Goal: Task Accomplishment & Management: Manage account settings

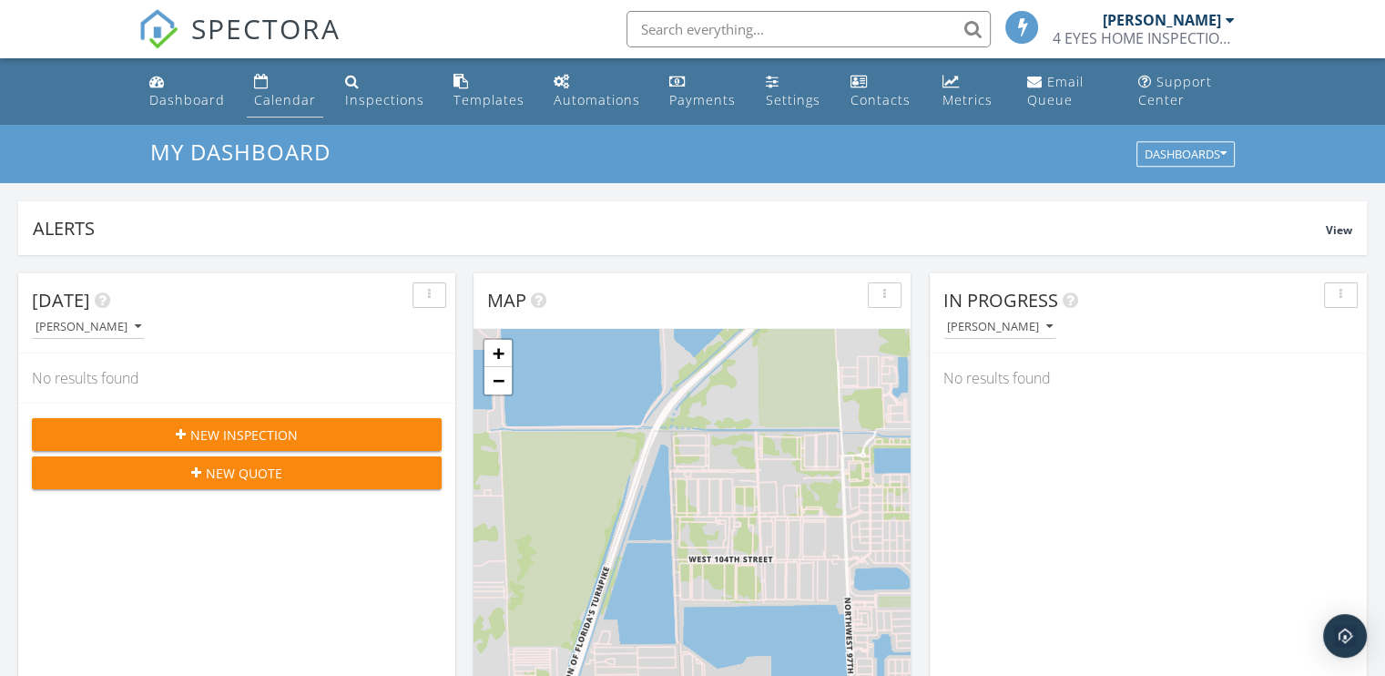
click at [283, 97] on div "Calendar" at bounding box center [285, 99] width 62 height 17
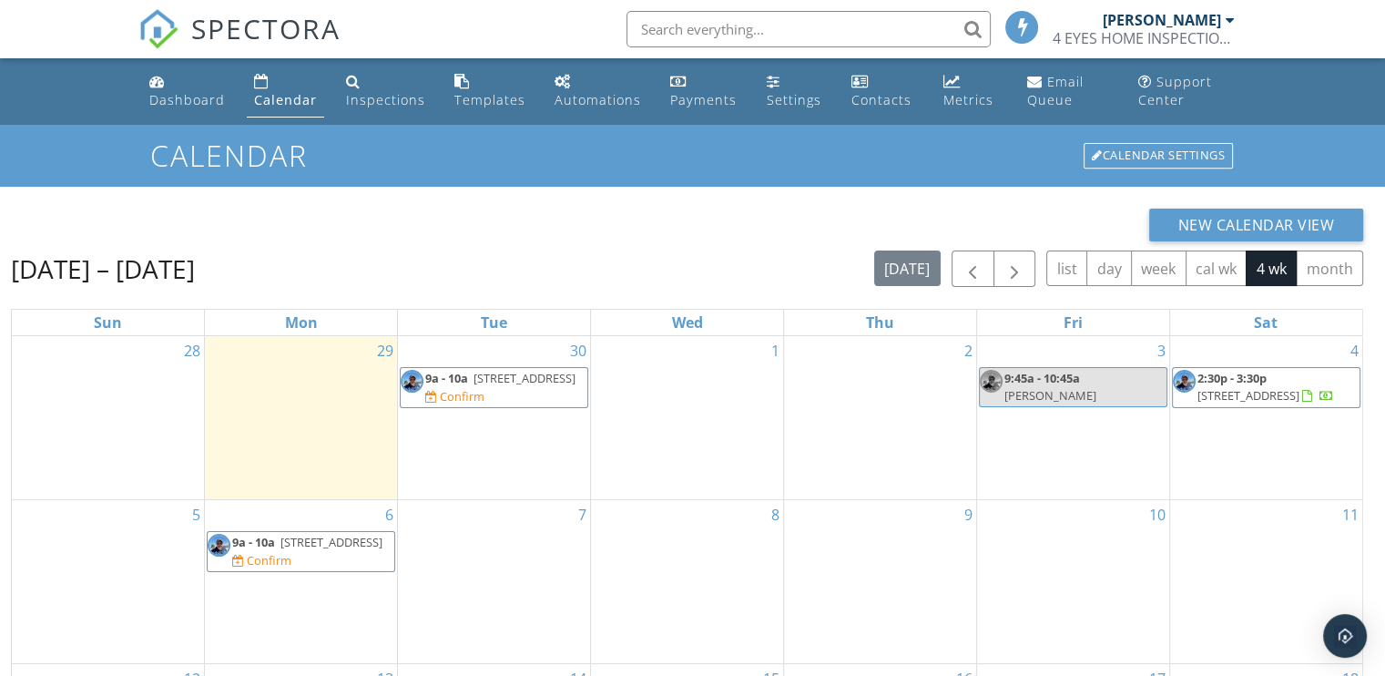
click at [485, 386] on span "[STREET_ADDRESS]" at bounding box center [524, 378] width 102 height 16
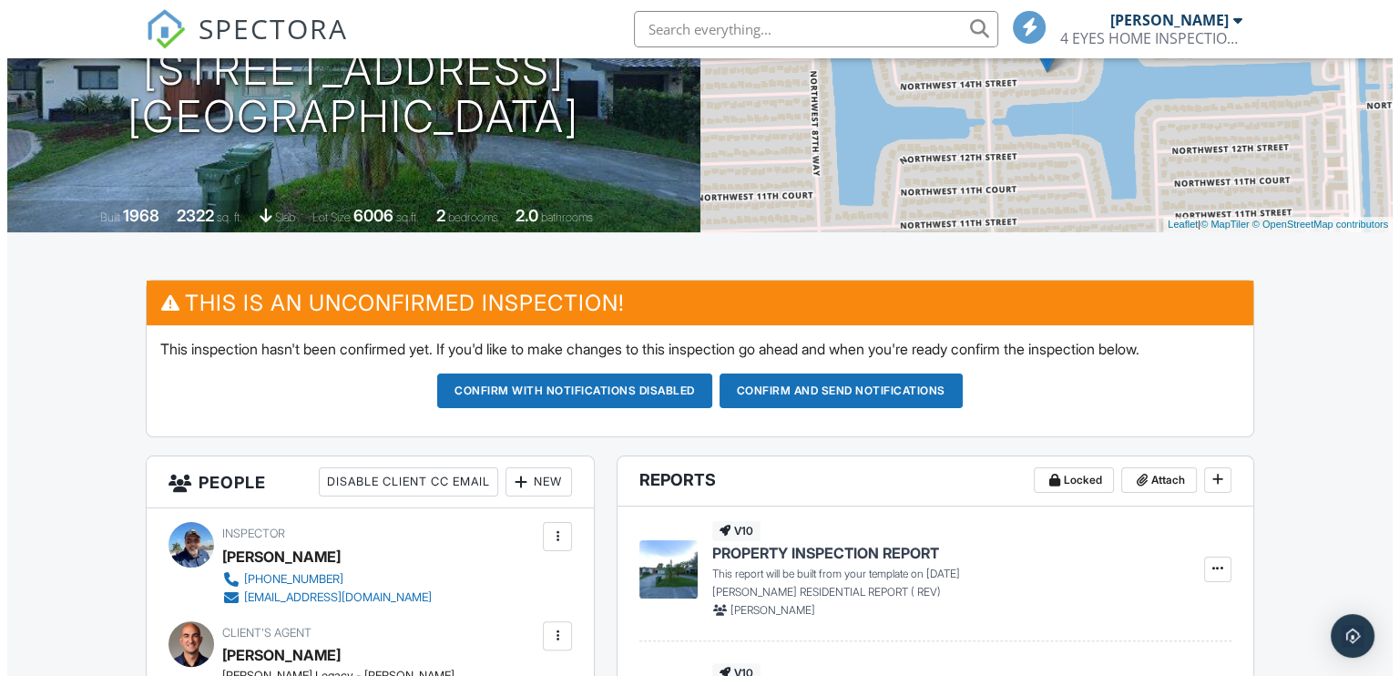
scroll to position [364, 0]
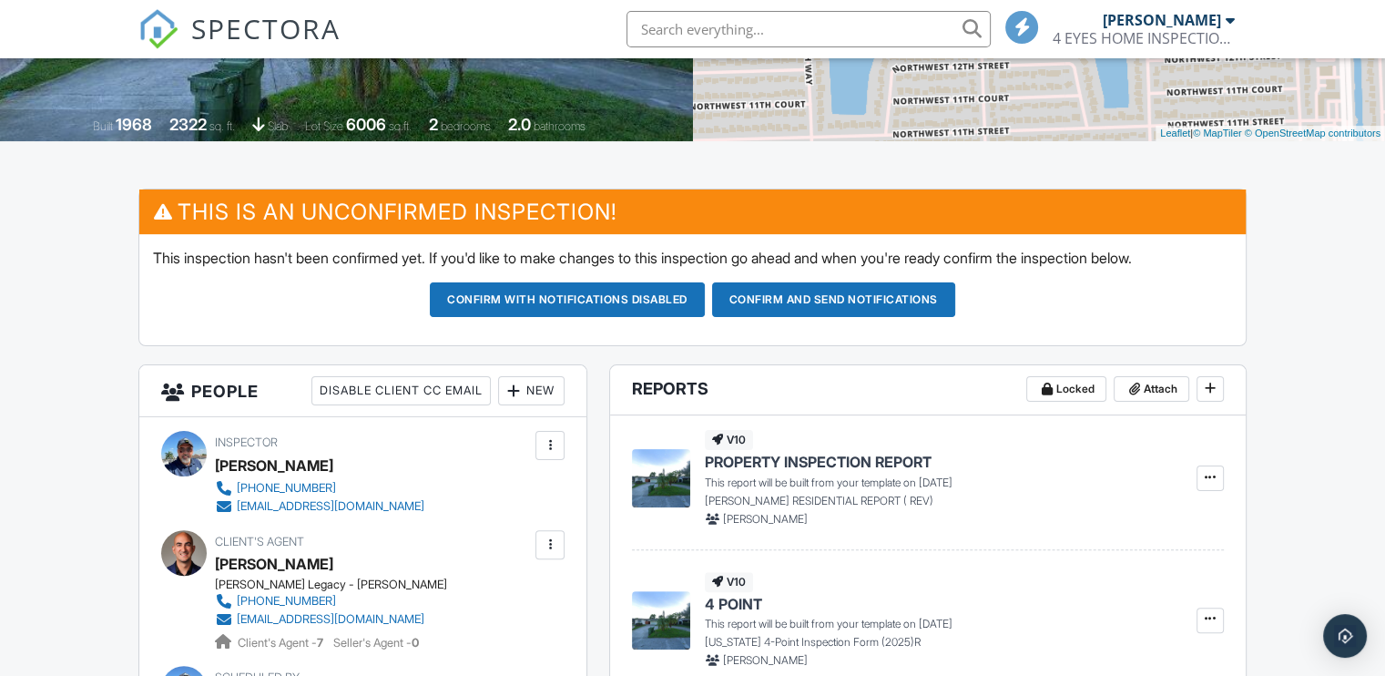
click at [540, 385] on div "New" at bounding box center [531, 390] width 66 height 29
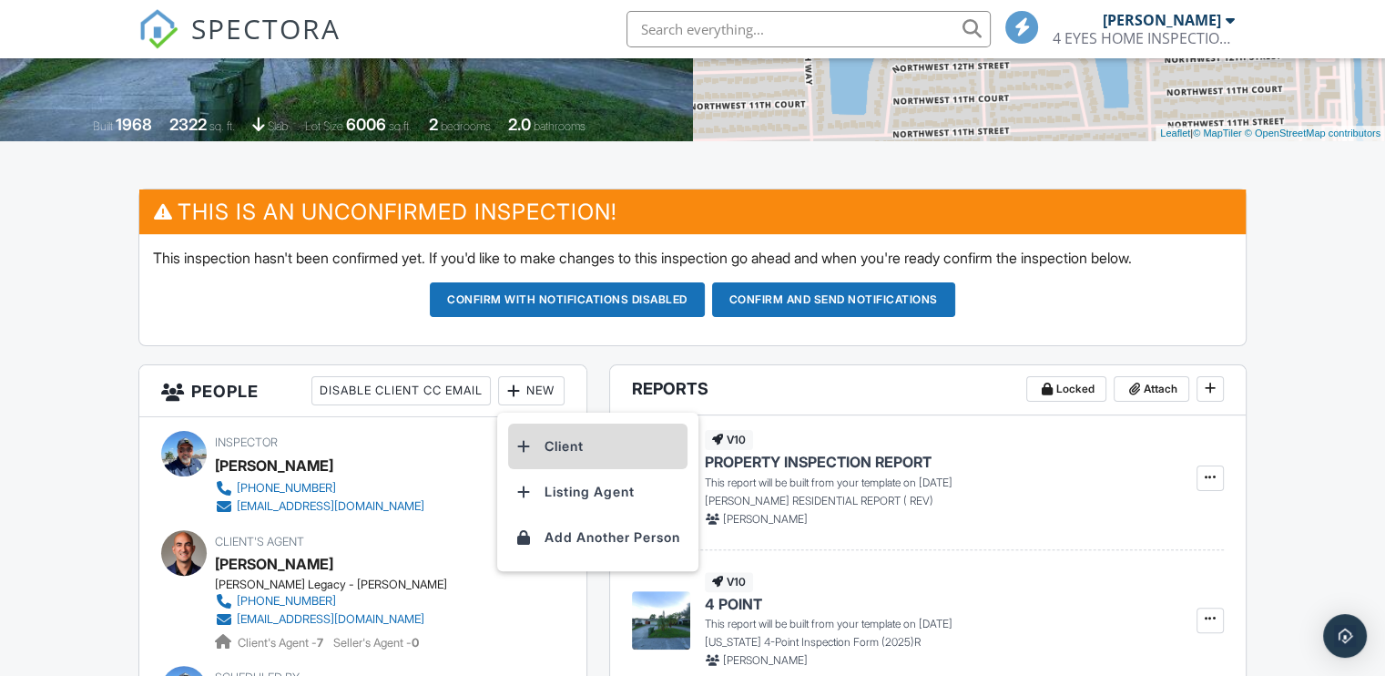
click at [554, 441] on li "Client" at bounding box center [597, 446] width 179 height 46
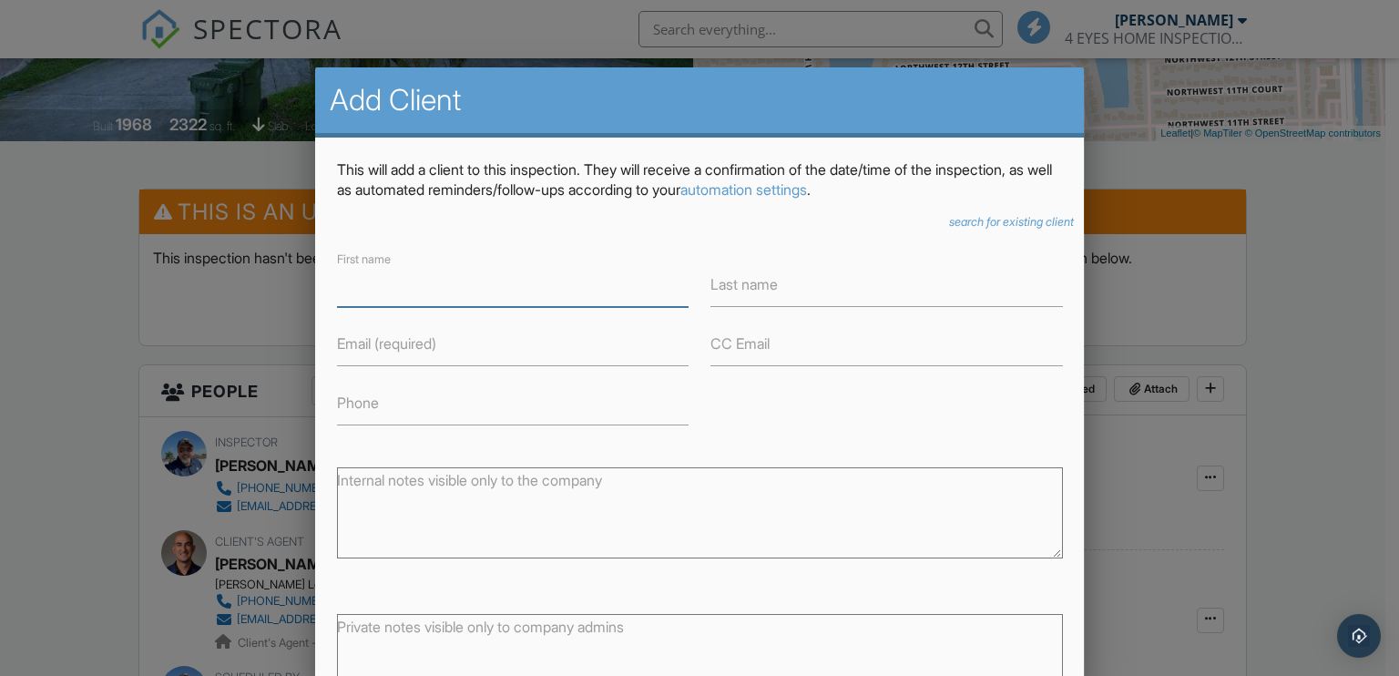
click at [404, 290] on input "First name" at bounding box center [512, 284] width 351 height 45
type input "e"
click at [754, 288] on label "Last name" at bounding box center [743, 284] width 67 height 20
click at [754, 288] on input "Last name" at bounding box center [885, 284] width 351 height 45
click at [401, 296] on input "Ener" at bounding box center [512, 284] width 351 height 45
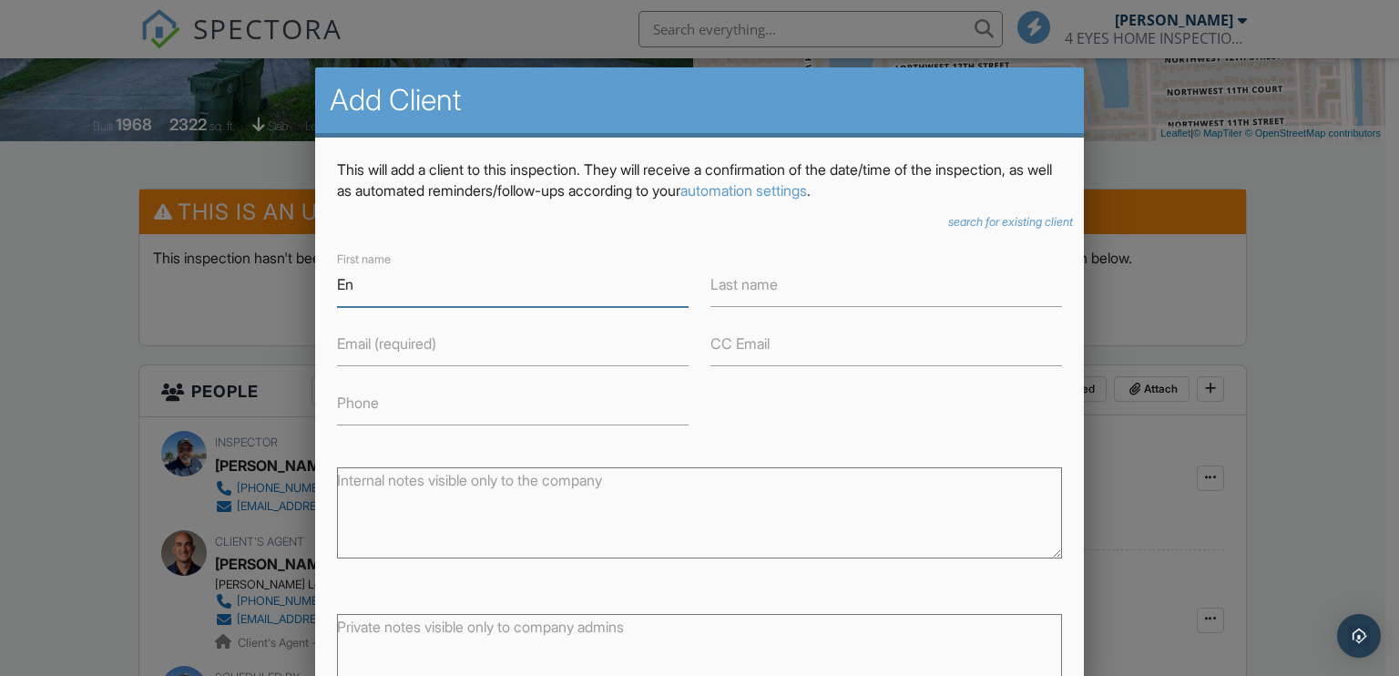
type input "E"
type input "e"
click at [488, 294] on input "Ener & Yainet" at bounding box center [512, 284] width 351 height 45
type input "Ener"
click at [771, 292] on label "Last name" at bounding box center [743, 284] width 67 height 20
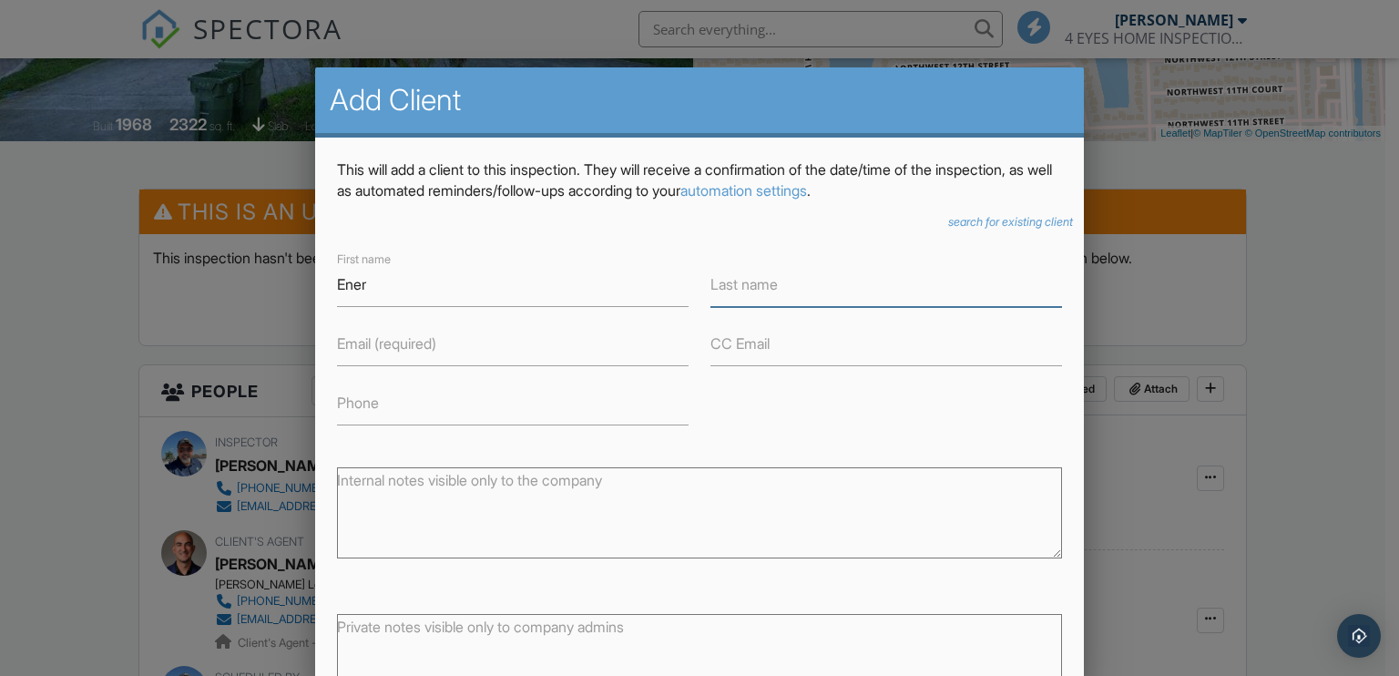
click at [771, 292] on input "Last name" at bounding box center [885, 284] width 351 height 45
type input "Abreu"
click at [383, 349] on label "Email (required)" at bounding box center [386, 343] width 99 height 20
click at [383, 349] on input "Email (required)" at bounding box center [512, 343] width 351 height 45
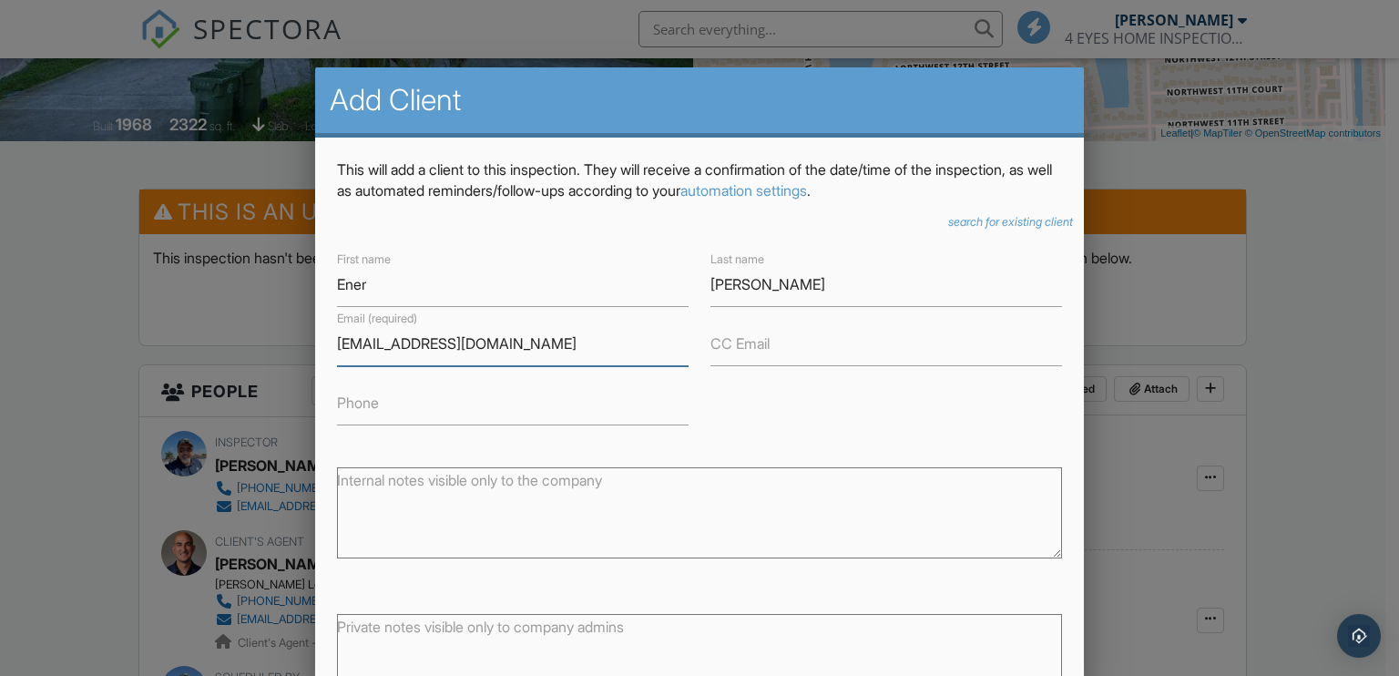
type input "[EMAIL_ADDRESS][DOMAIN_NAME]"
click at [371, 400] on label "Phone" at bounding box center [358, 402] width 42 height 20
click at [371, 400] on input "Phone" at bounding box center [512, 403] width 351 height 45
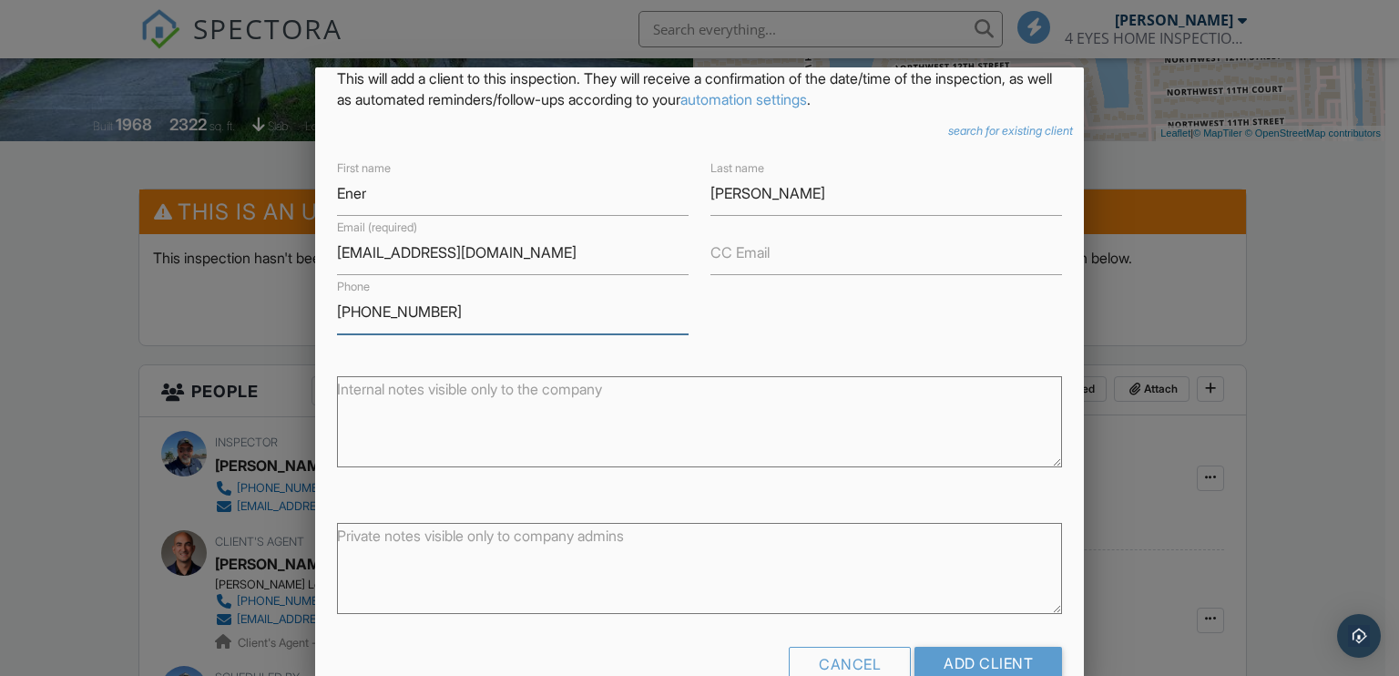
scroll to position [123, 0]
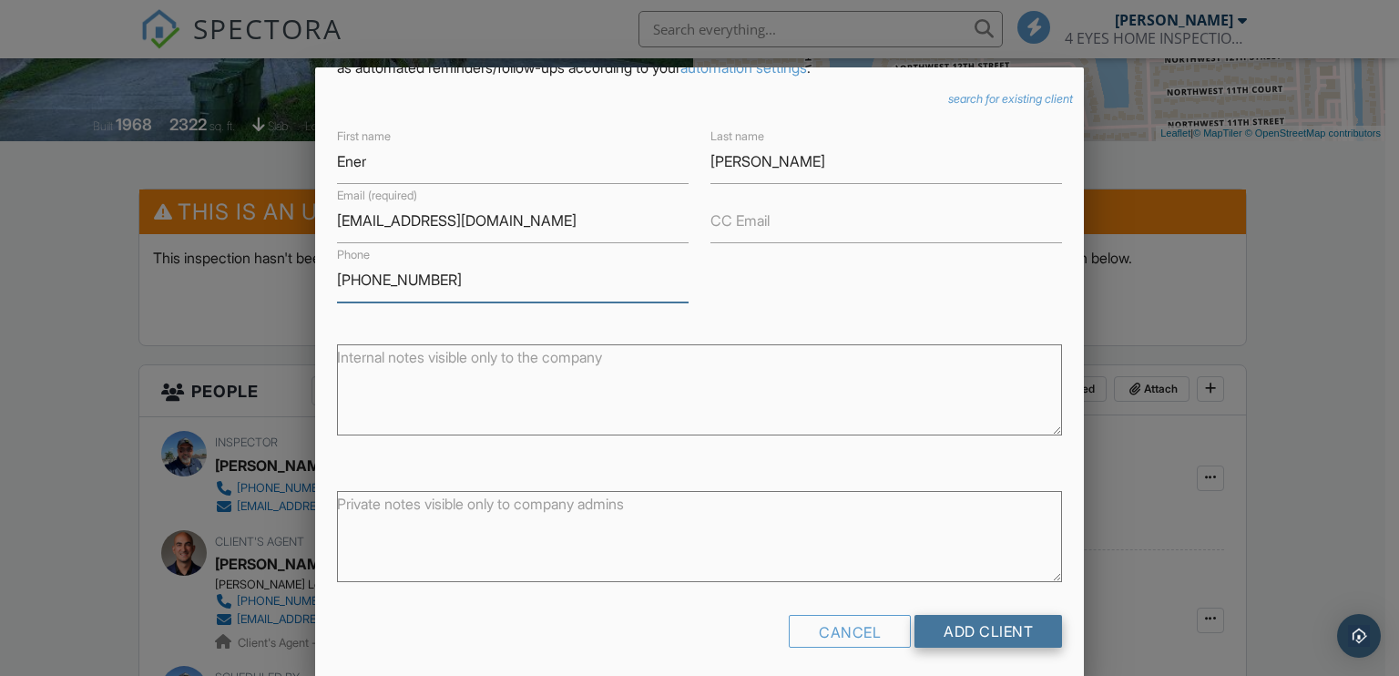
type input "786-444-0612"
click at [934, 629] on input "Add Client" at bounding box center [988, 631] width 148 height 33
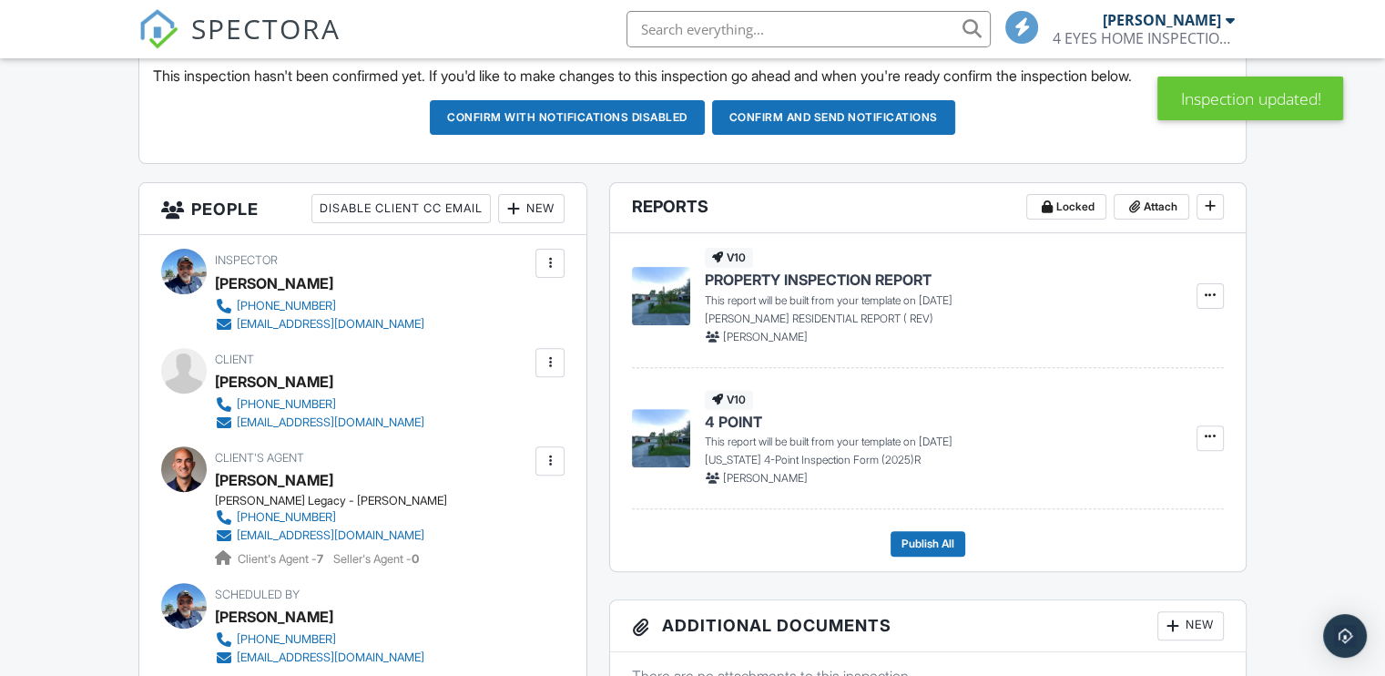
click at [533, 210] on div "New" at bounding box center [531, 208] width 66 height 29
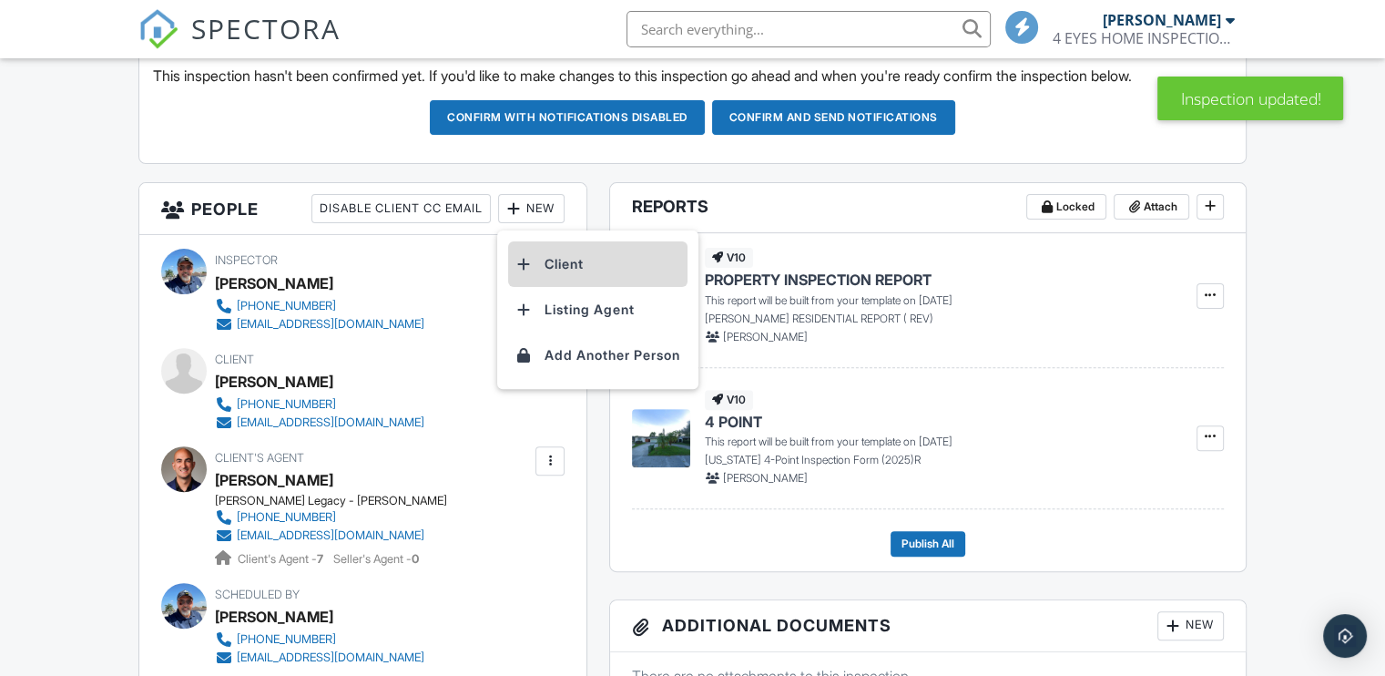
click at [534, 266] on li "Client" at bounding box center [597, 264] width 179 height 46
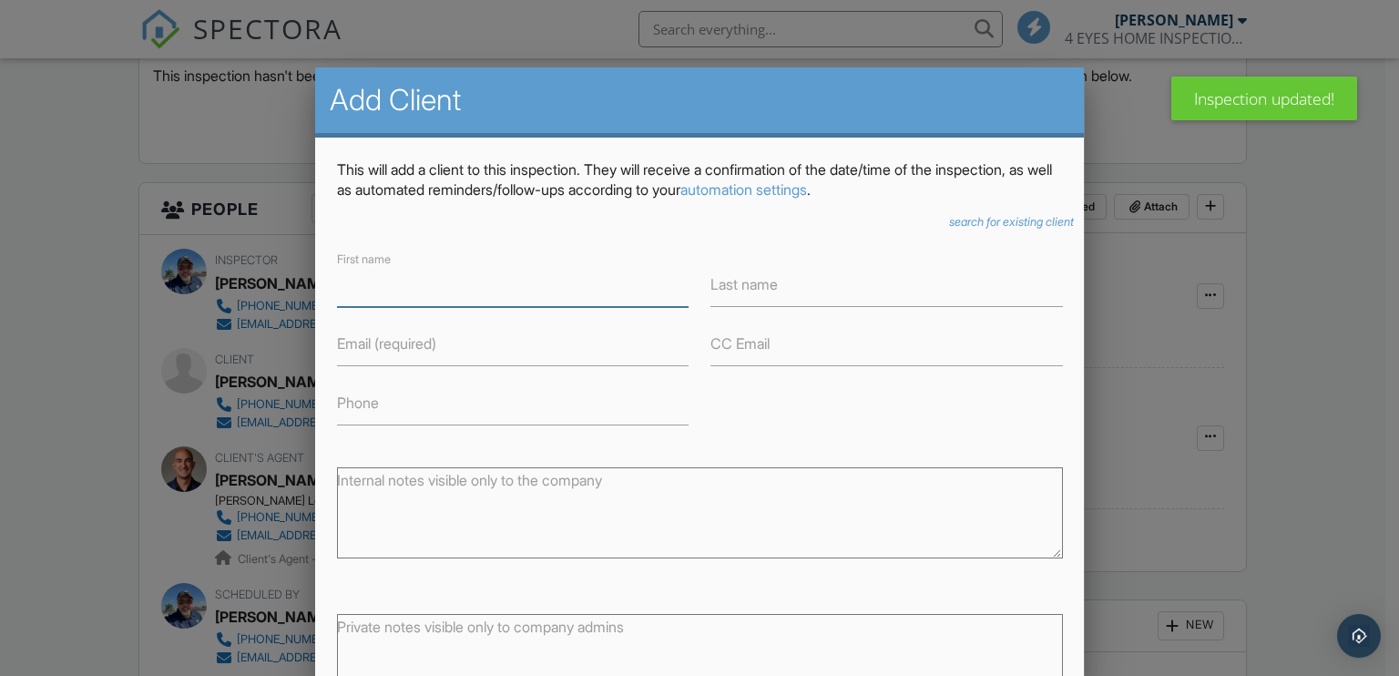
click at [412, 284] on input "First name" at bounding box center [512, 284] width 351 height 45
type input "Yainet"
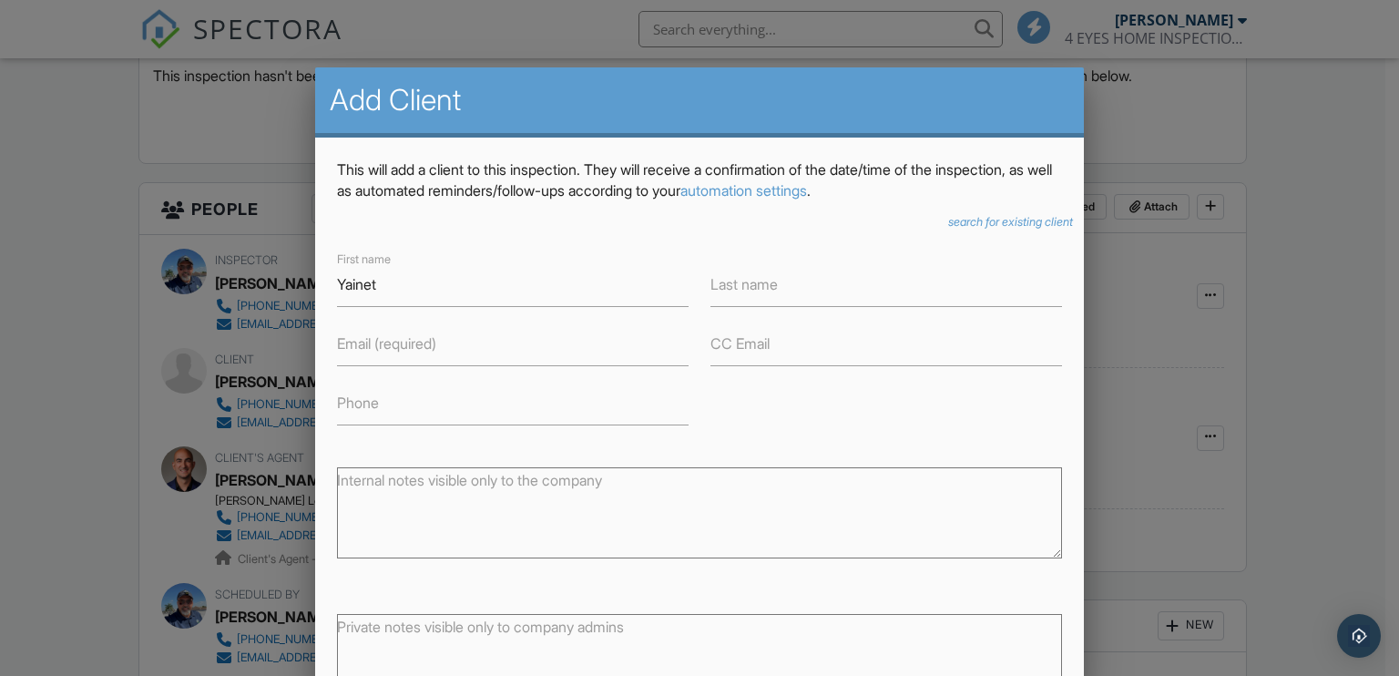
click at [756, 290] on label "Last name" at bounding box center [743, 284] width 67 height 20
click at [756, 290] on input "Last name" at bounding box center [885, 284] width 351 height 45
type input "[PERSON_NAME]"
click at [396, 346] on label "Email (required)" at bounding box center [386, 343] width 99 height 20
click at [396, 346] on input "Email (required)" at bounding box center [512, 343] width 351 height 45
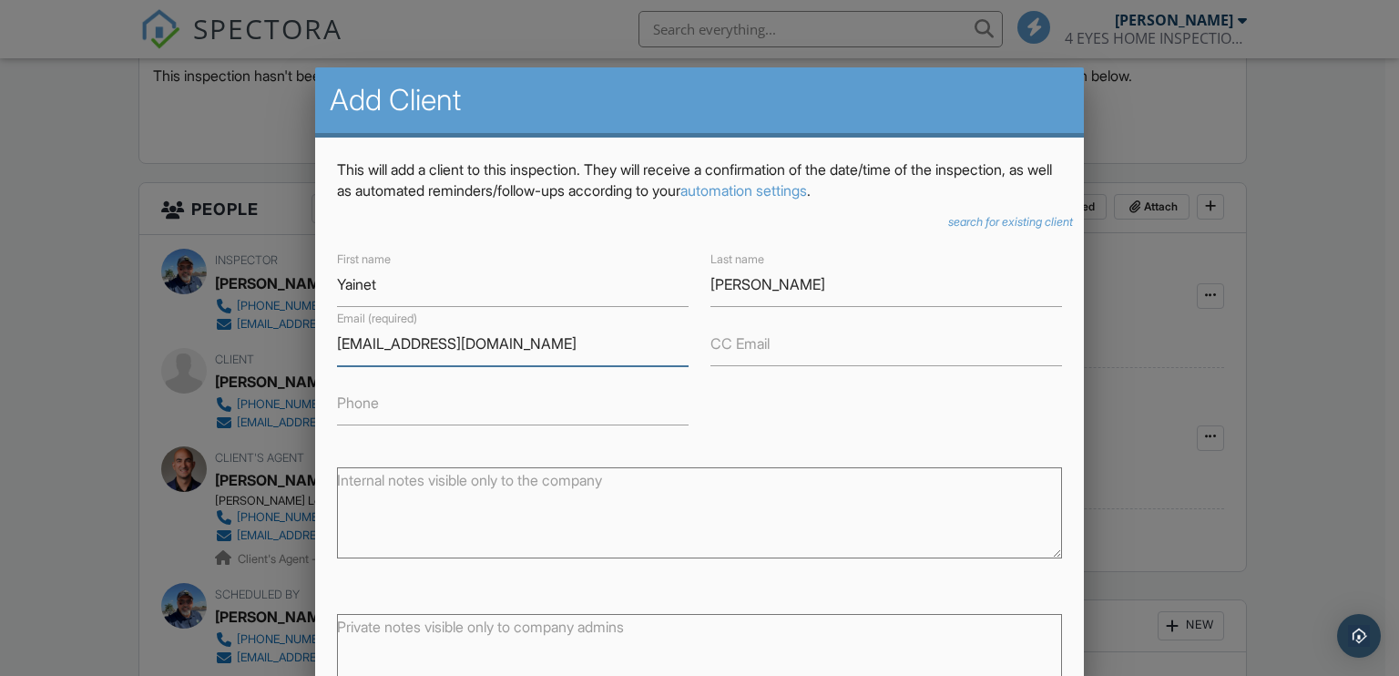
type input "yainet89@gmail.com"
click at [391, 398] on input "Phone" at bounding box center [512, 403] width 351 height 45
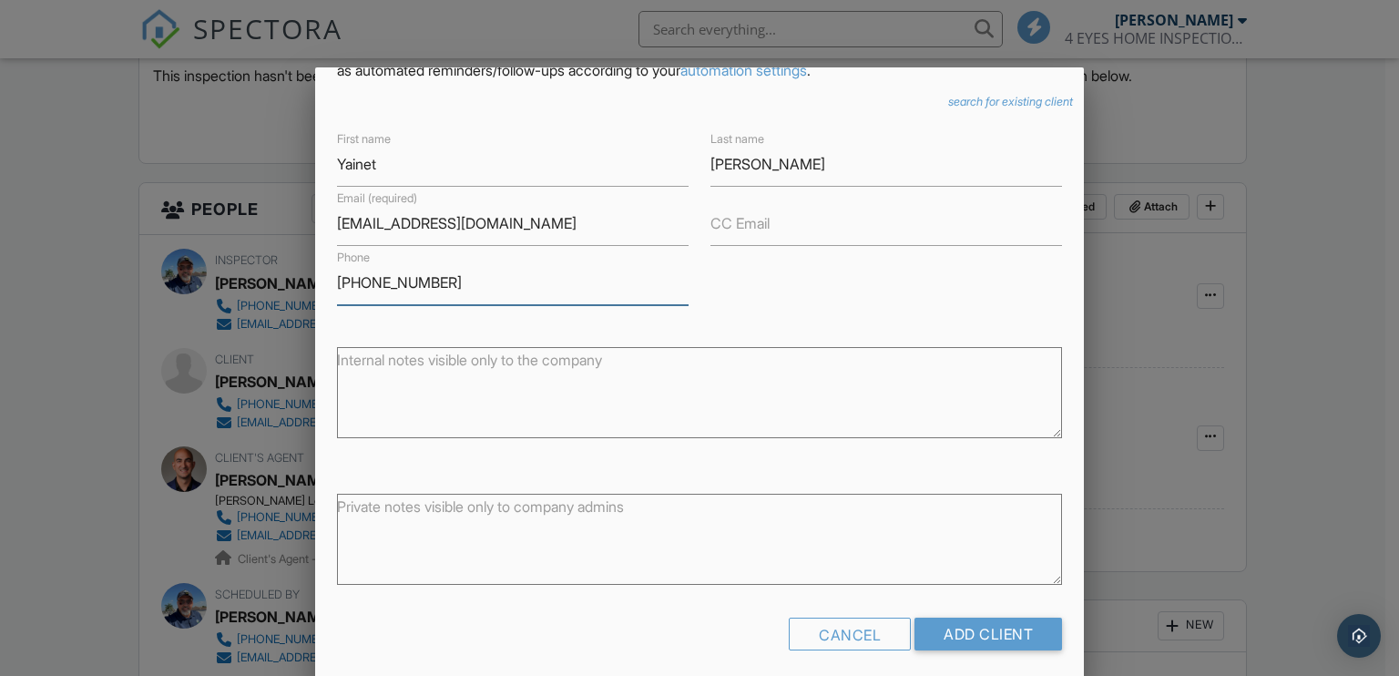
scroll to position [123, 0]
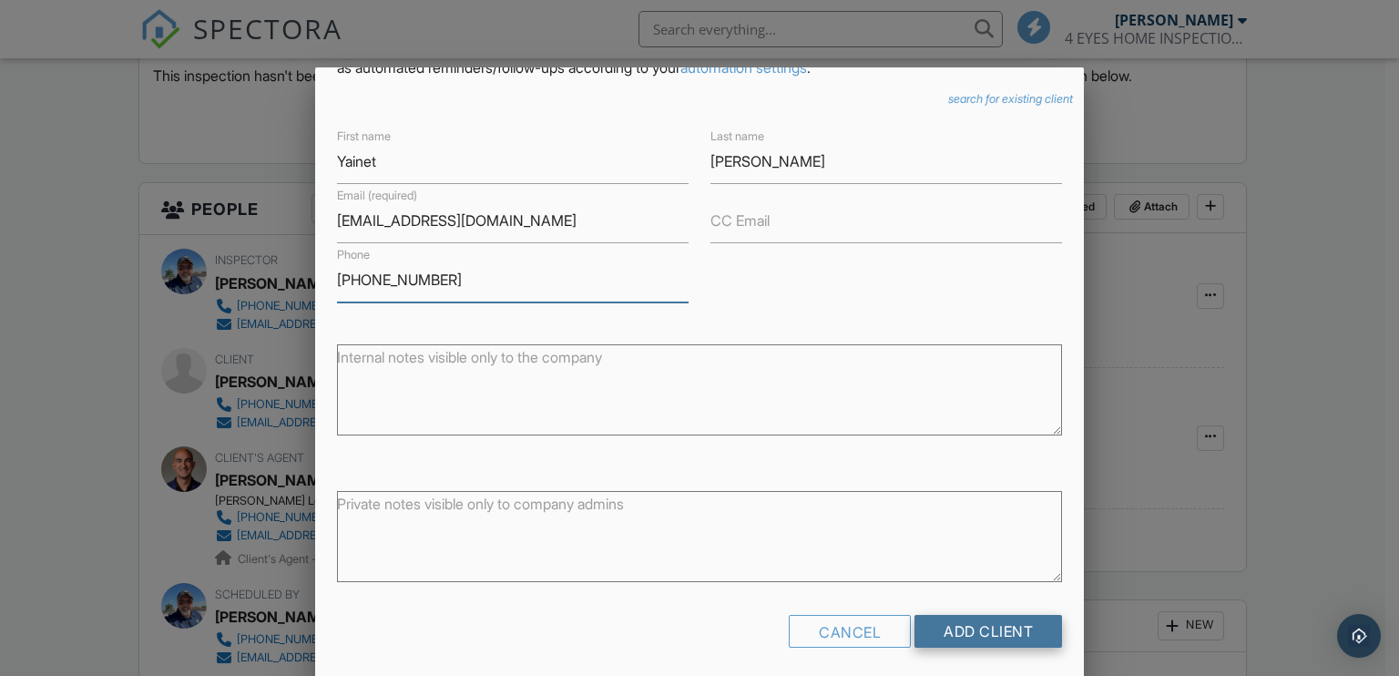
type input "786-620-4833"
click at [971, 627] on input "Add Client" at bounding box center [988, 631] width 148 height 33
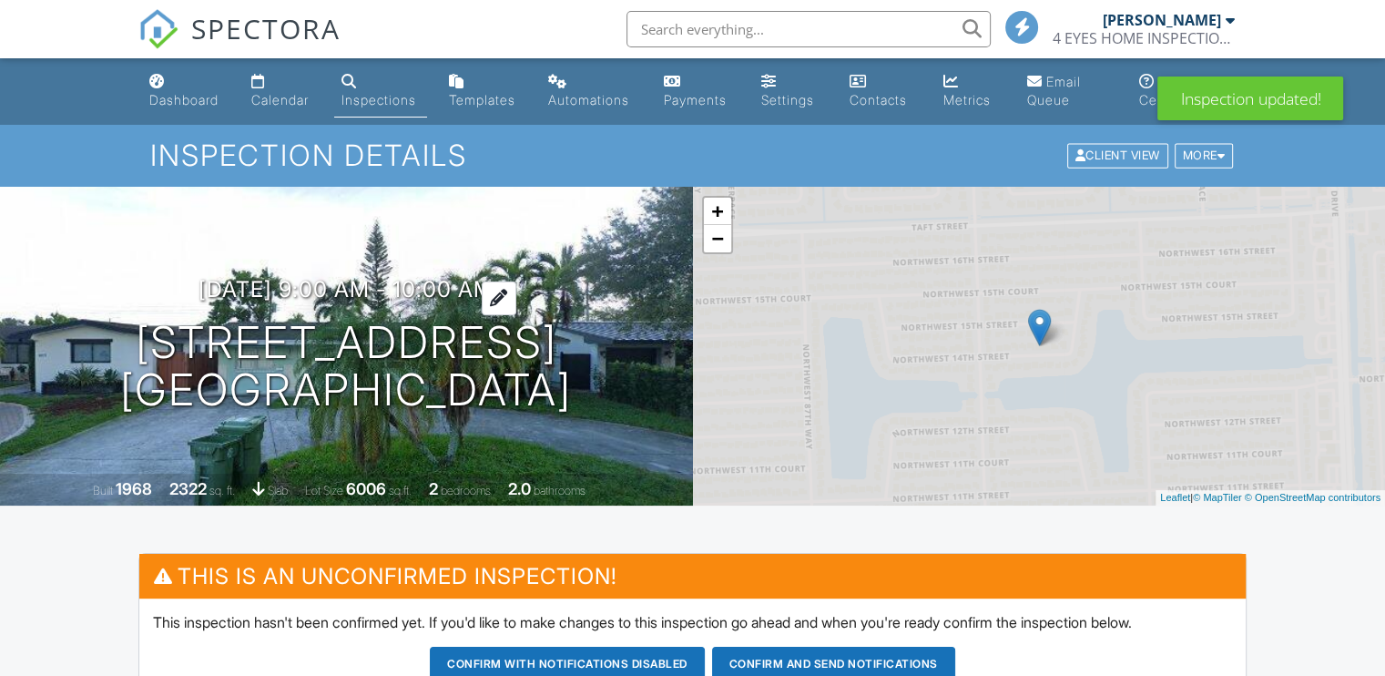
click at [283, 287] on h3 "[DATE] 9:00 am - 10:00 am" at bounding box center [345, 289] width 295 height 25
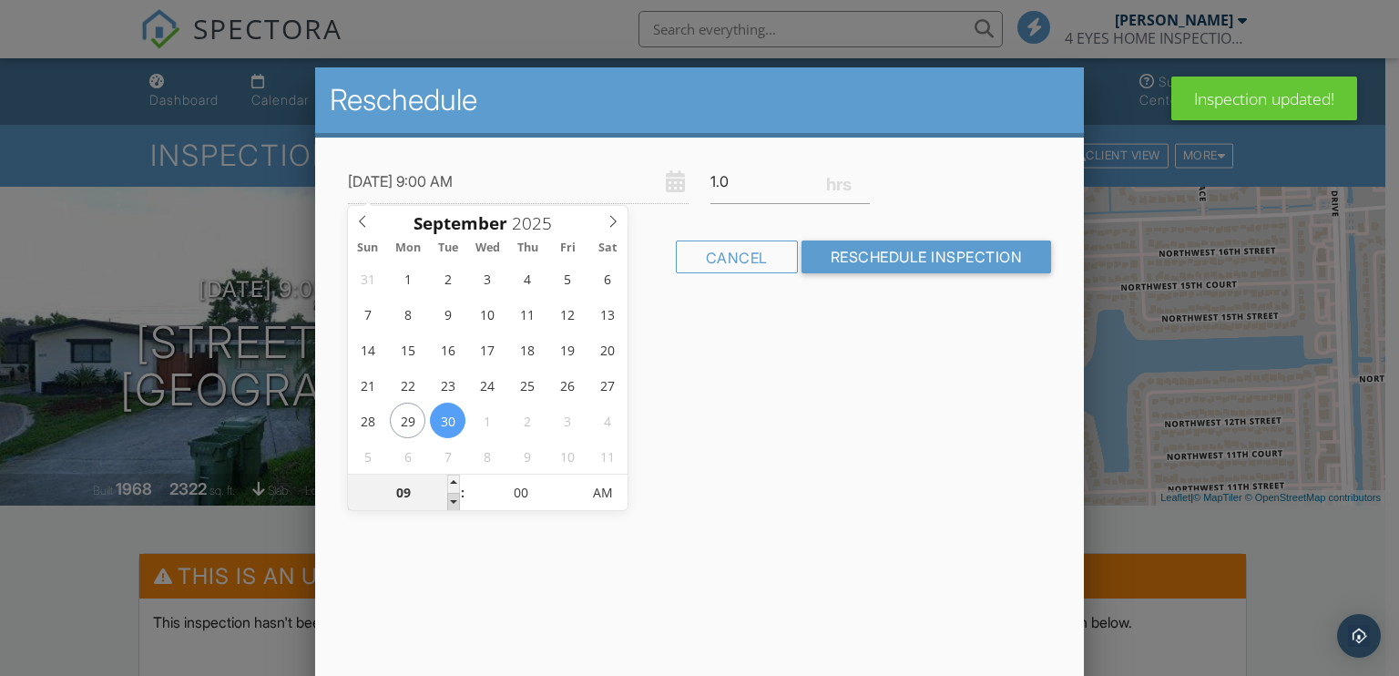
type input "[DATE] 8:00 AM"
type input "08"
click at [454, 498] on span at bounding box center [453, 502] width 13 height 18
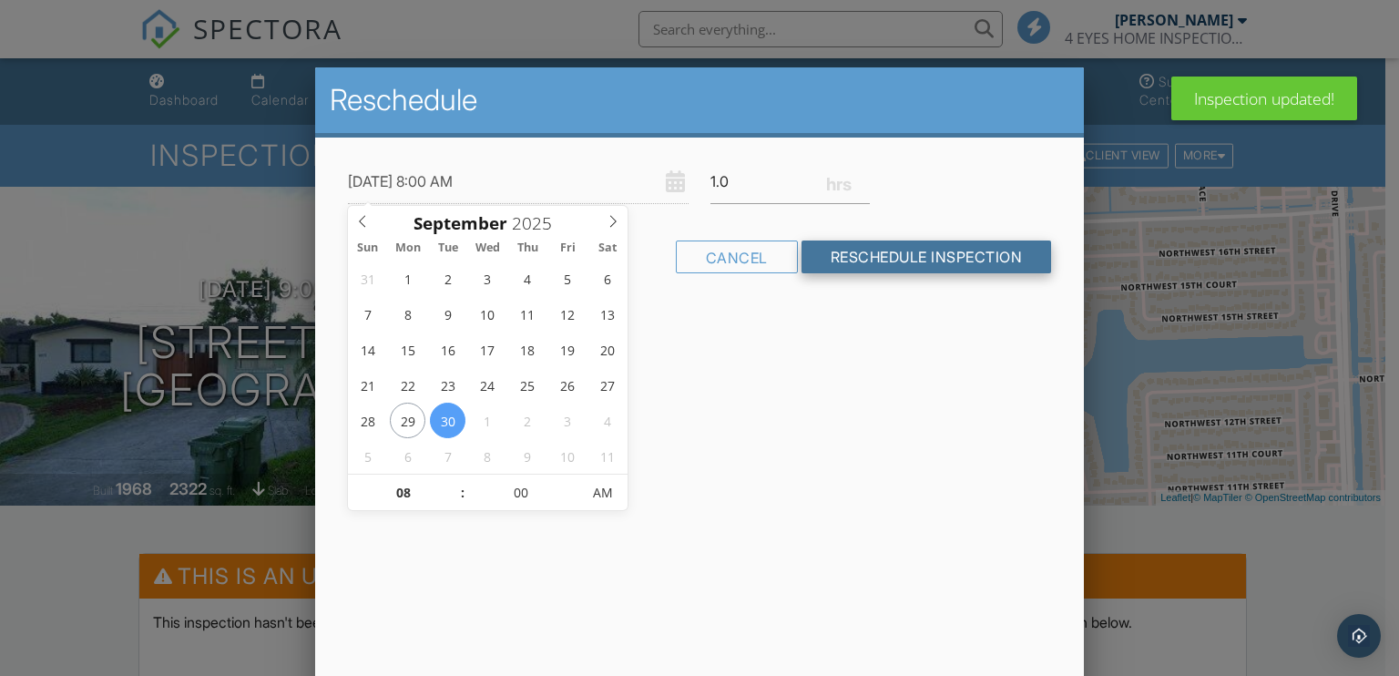
click at [870, 254] on input "Reschedule Inspection" at bounding box center [926, 256] width 250 height 33
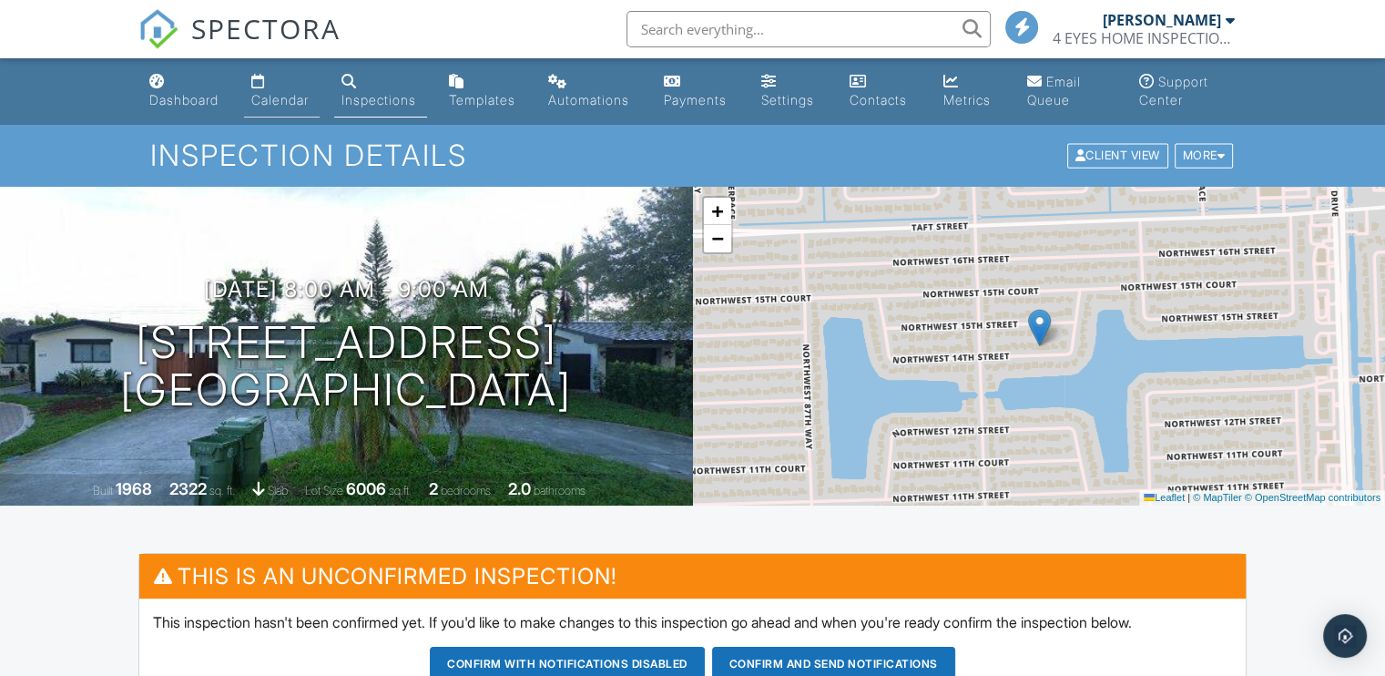
click at [276, 95] on div "Calendar" at bounding box center [279, 99] width 57 height 15
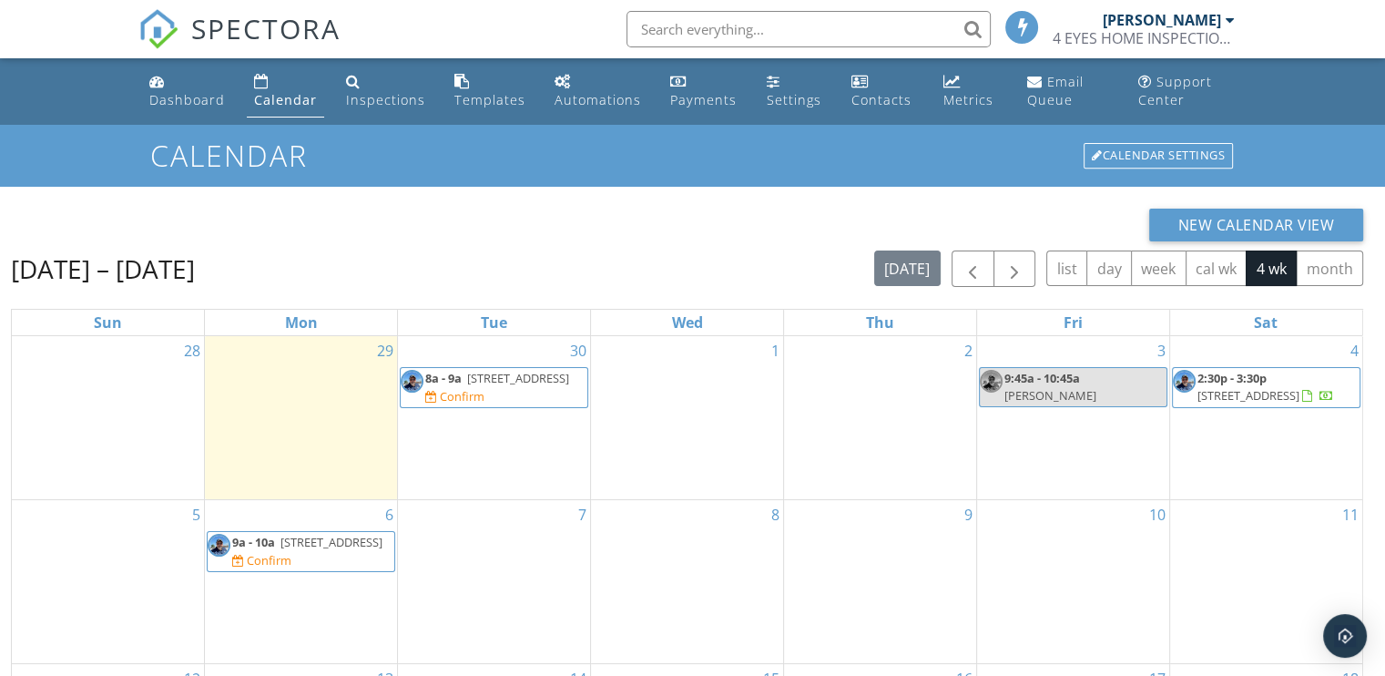
click at [450, 379] on span "8a - 9a" at bounding box center [443, 378] width 36 height 16
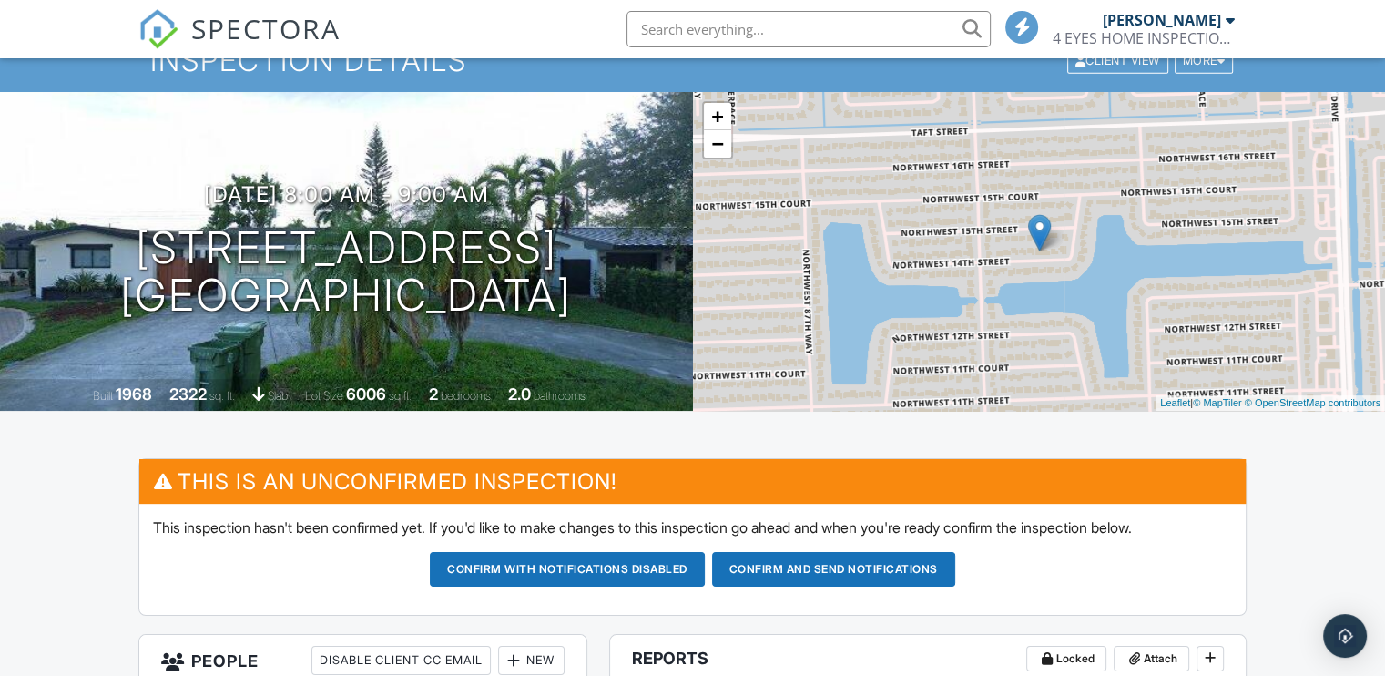
scroll to position [182, 0]
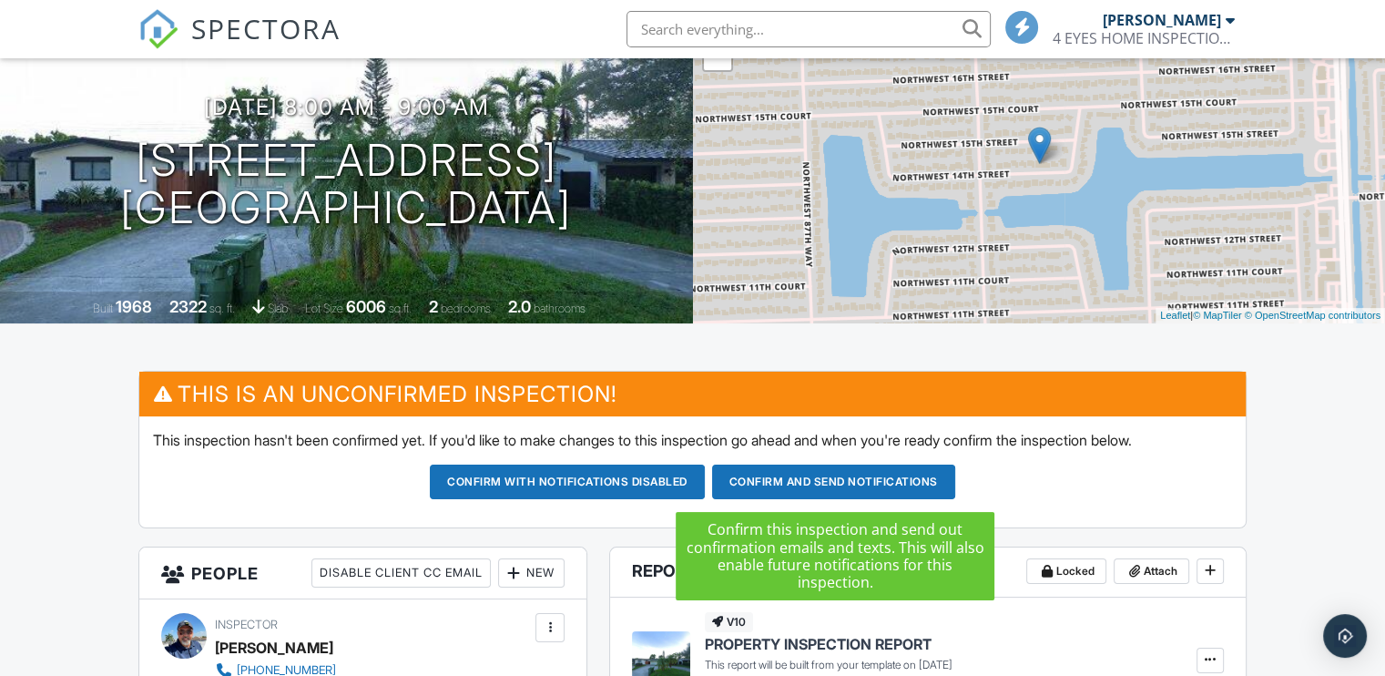
click at [759, 482] on button "Confirm and send notifications" at bounding box center [833, 481] width 243 height 35
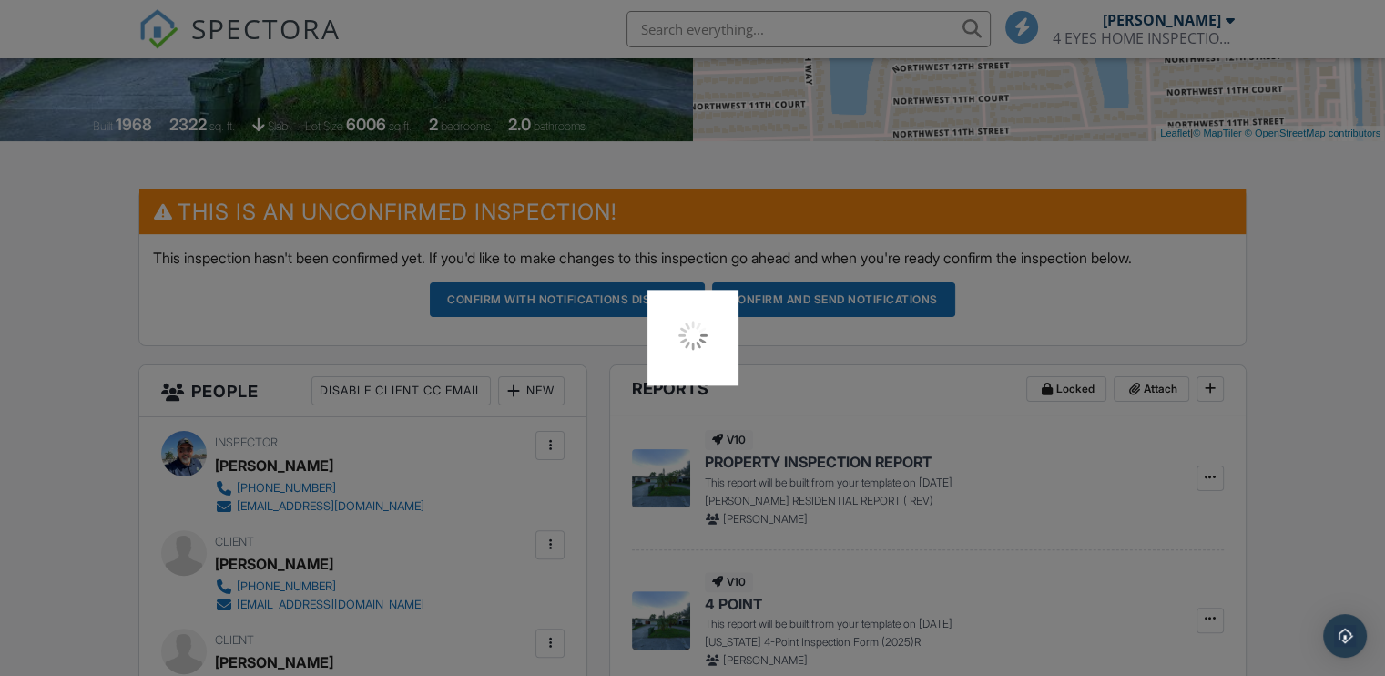
scroll to position [455, 0]
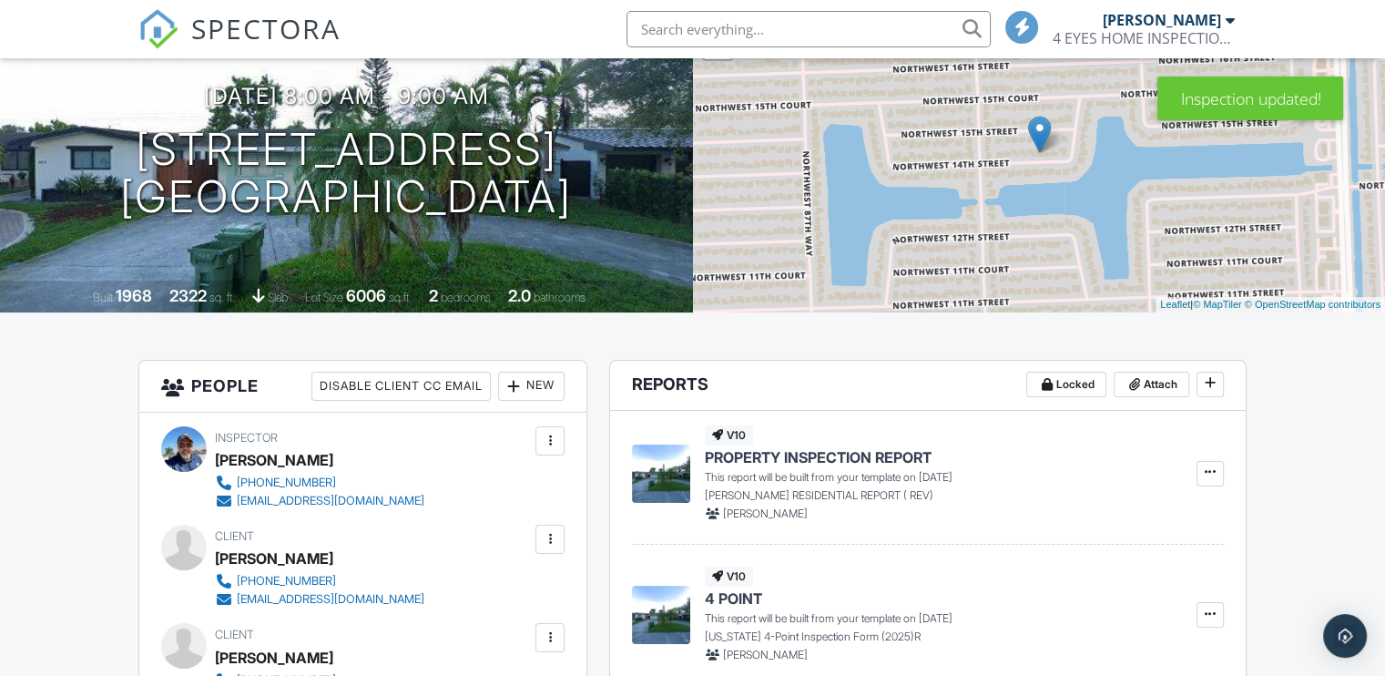
scroll to position [273, 0]
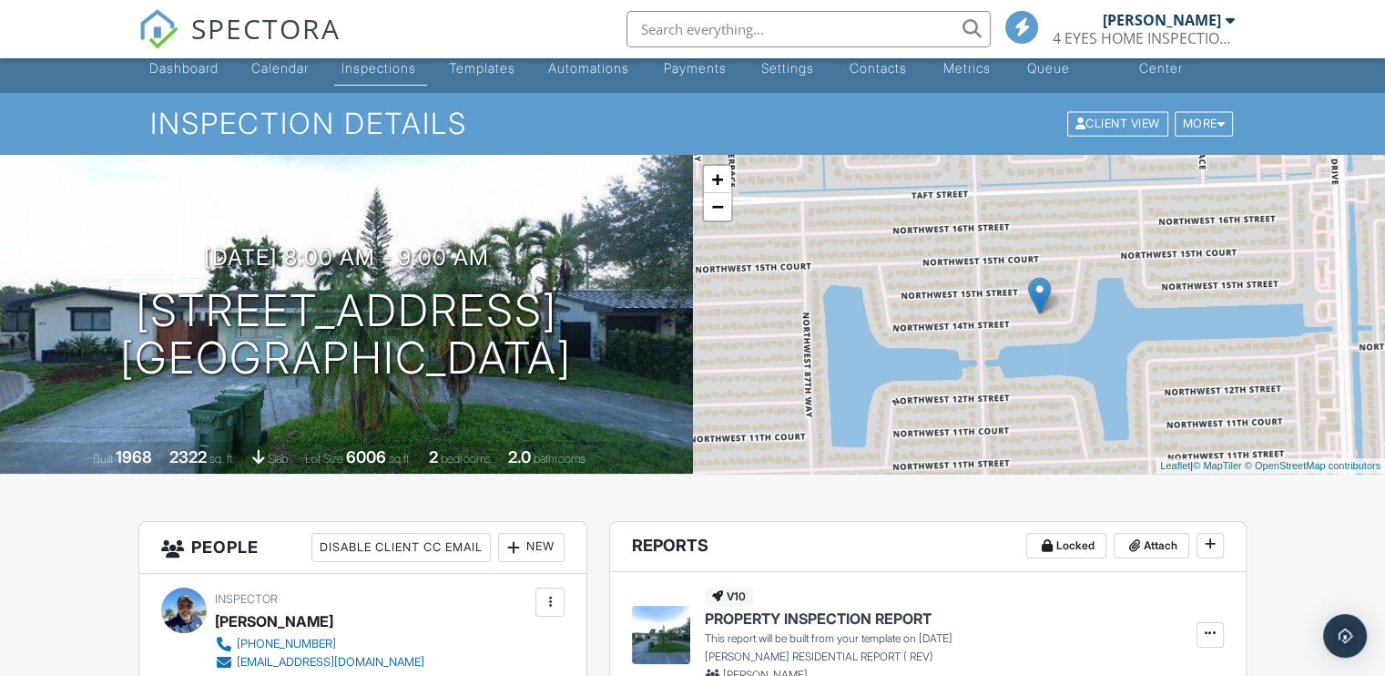
scroll to position [0, 0]
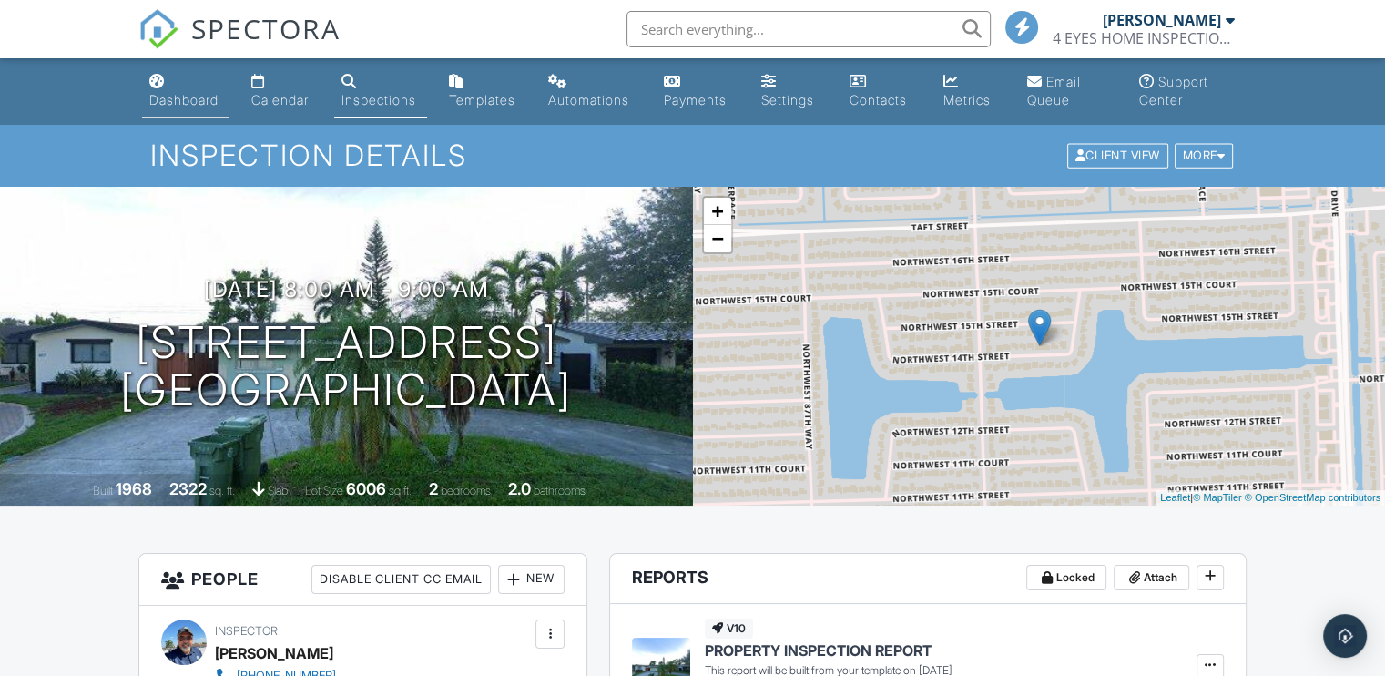
click at [204, 101] on div "Dashboard" at bounding box center [183, 99] width 69 height 15
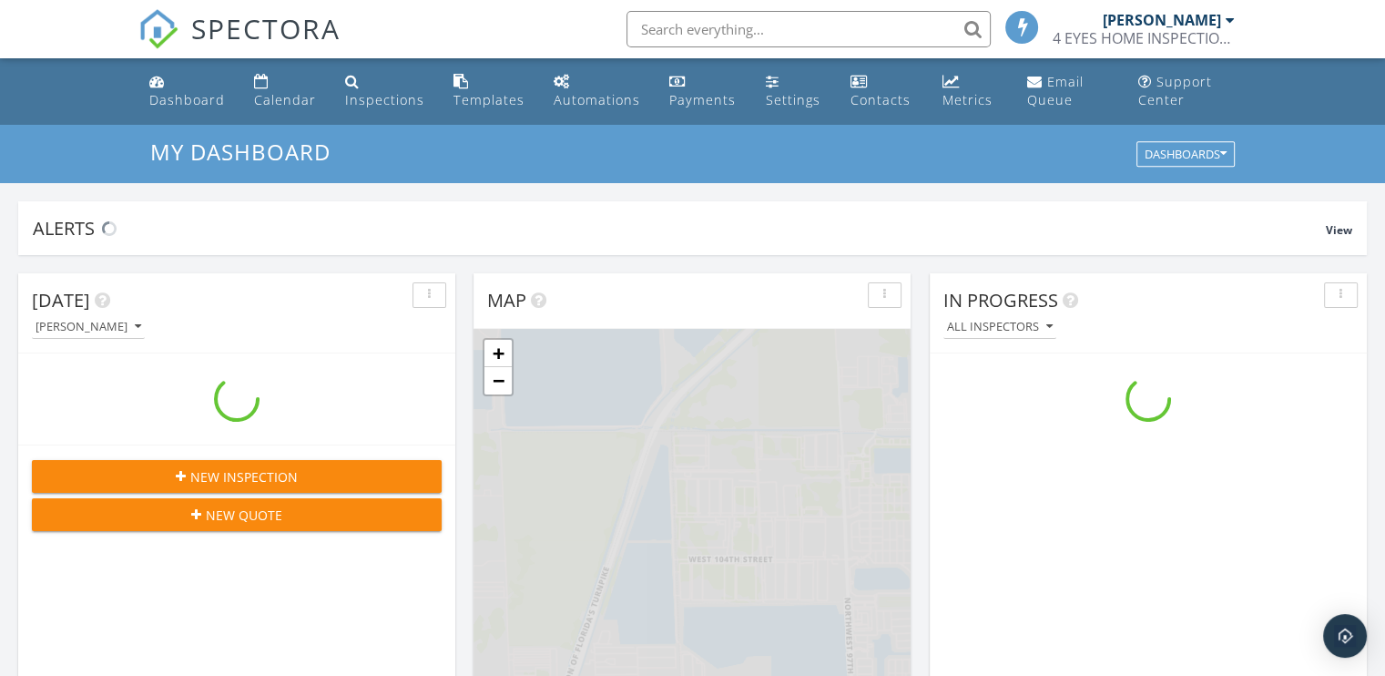
scroll to position [1685, 1413]
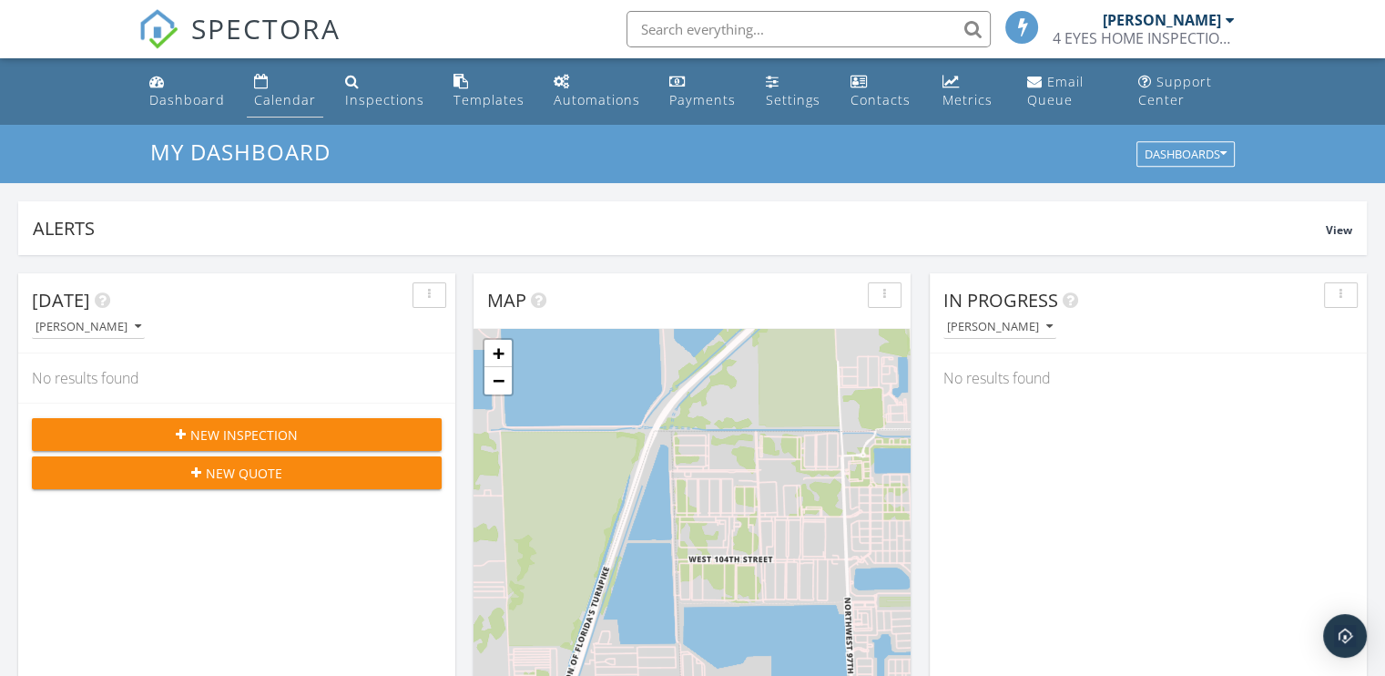
click at [260, 96] on div "Calendar" at bounding box center [285, 99] width 62 height 17
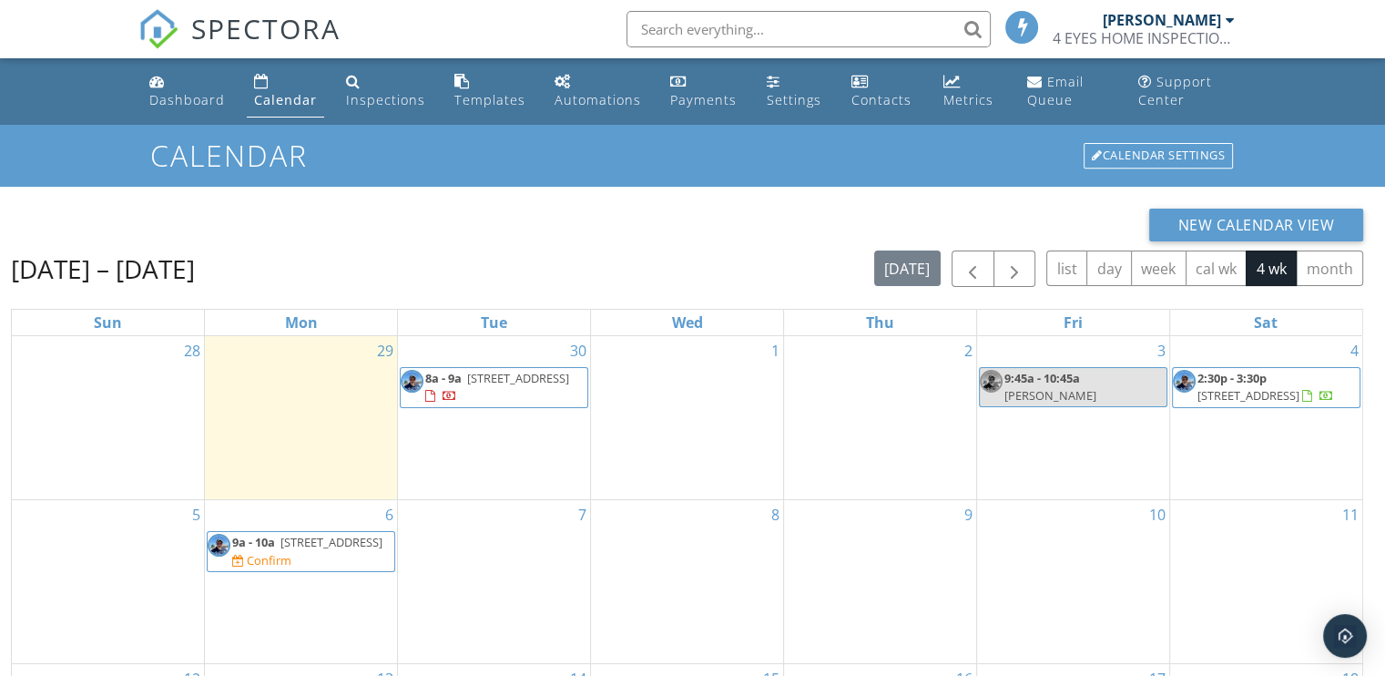
click at [470, 382] on span "[STREET_ADDRESS]" at bounding box center [518, 378] width 102 height 16
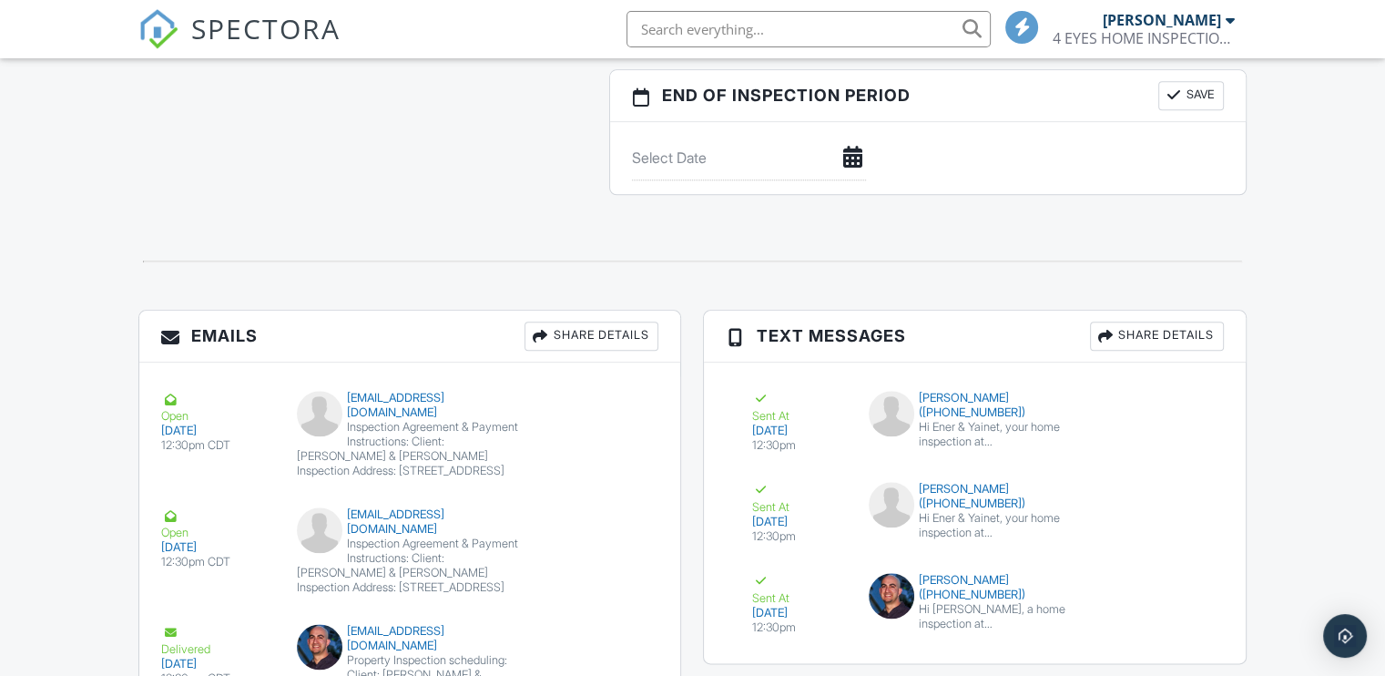
scroll to position [2036, 0]
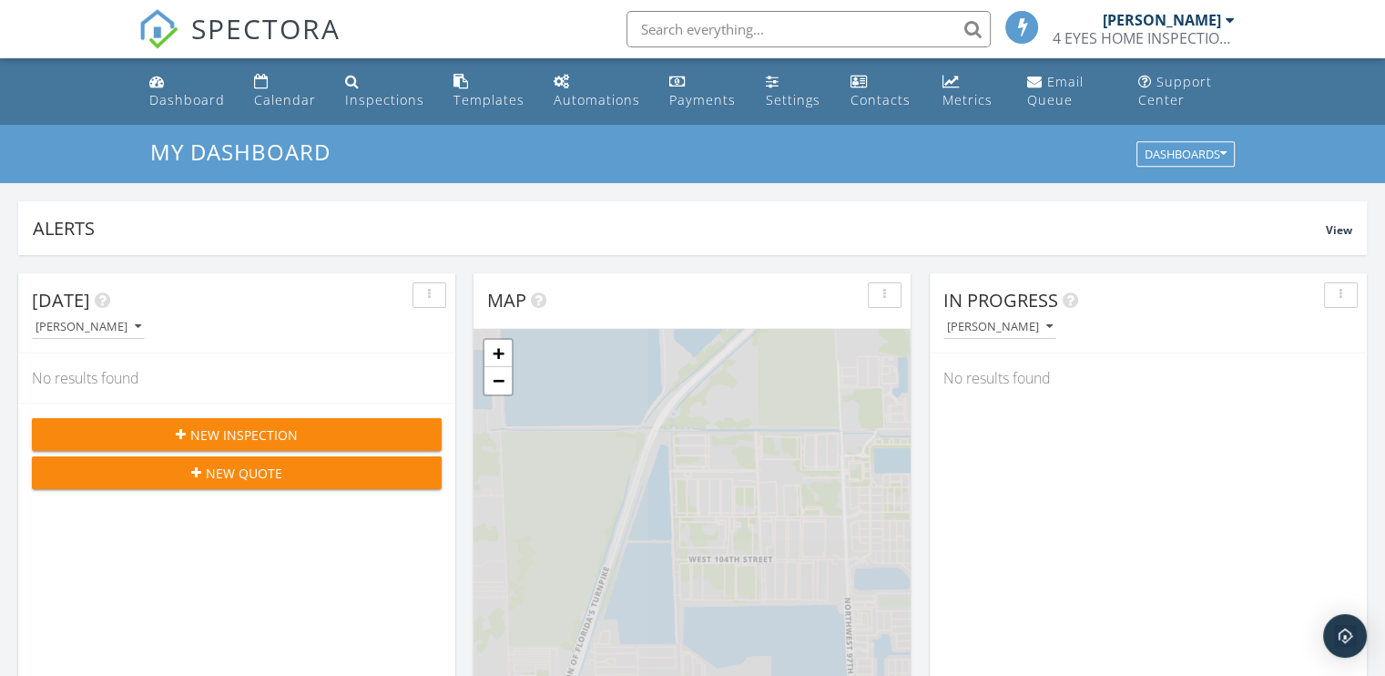
scroll to position [1685, 1413]
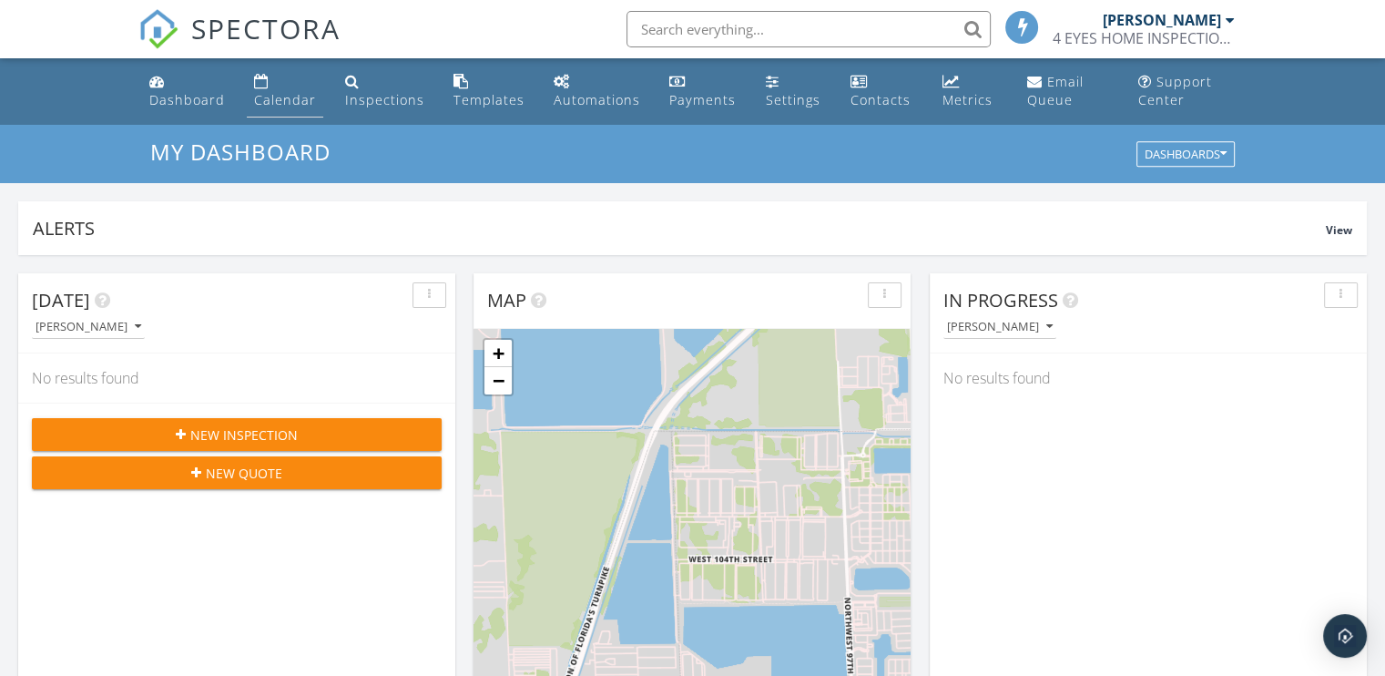
click at [291, 99] on div "Calendar" at bounding box center [285, 99] width 62 height 17
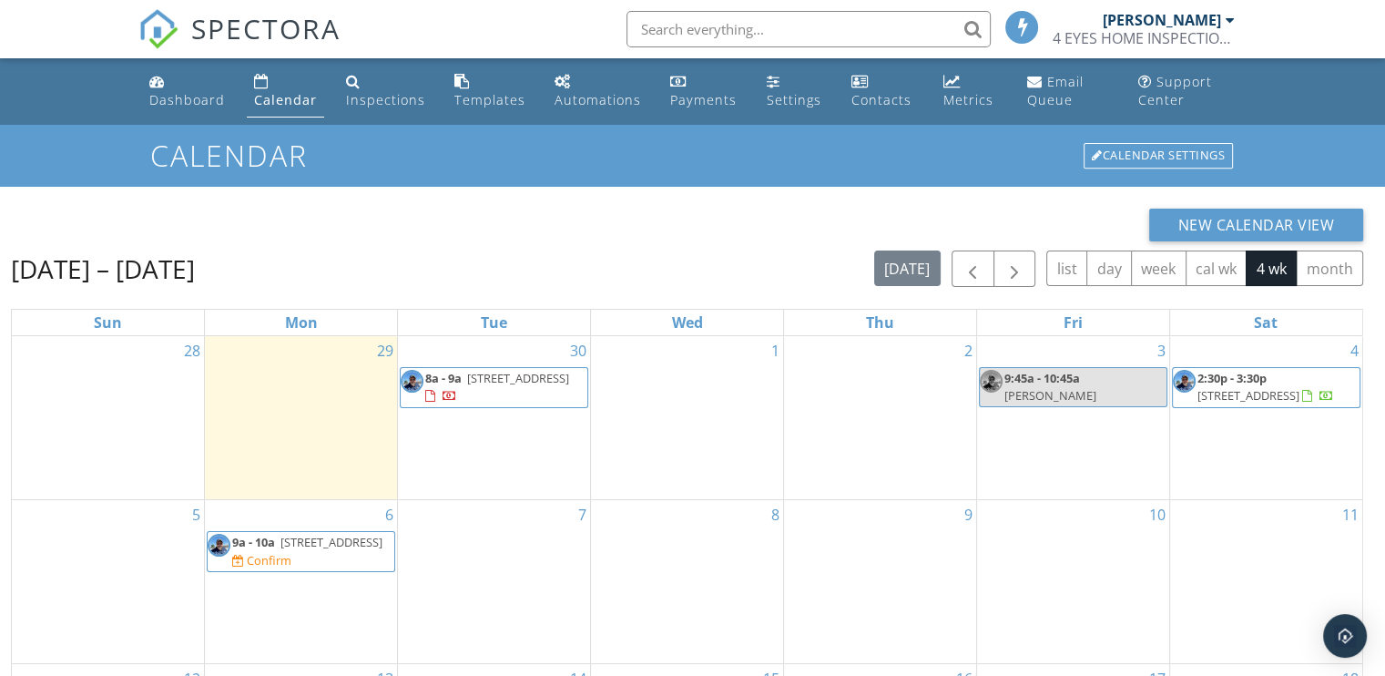
click at [481, 386] on span "[STREET_ADDRESS]" at bounding box center [518, 378] width 102 height 16
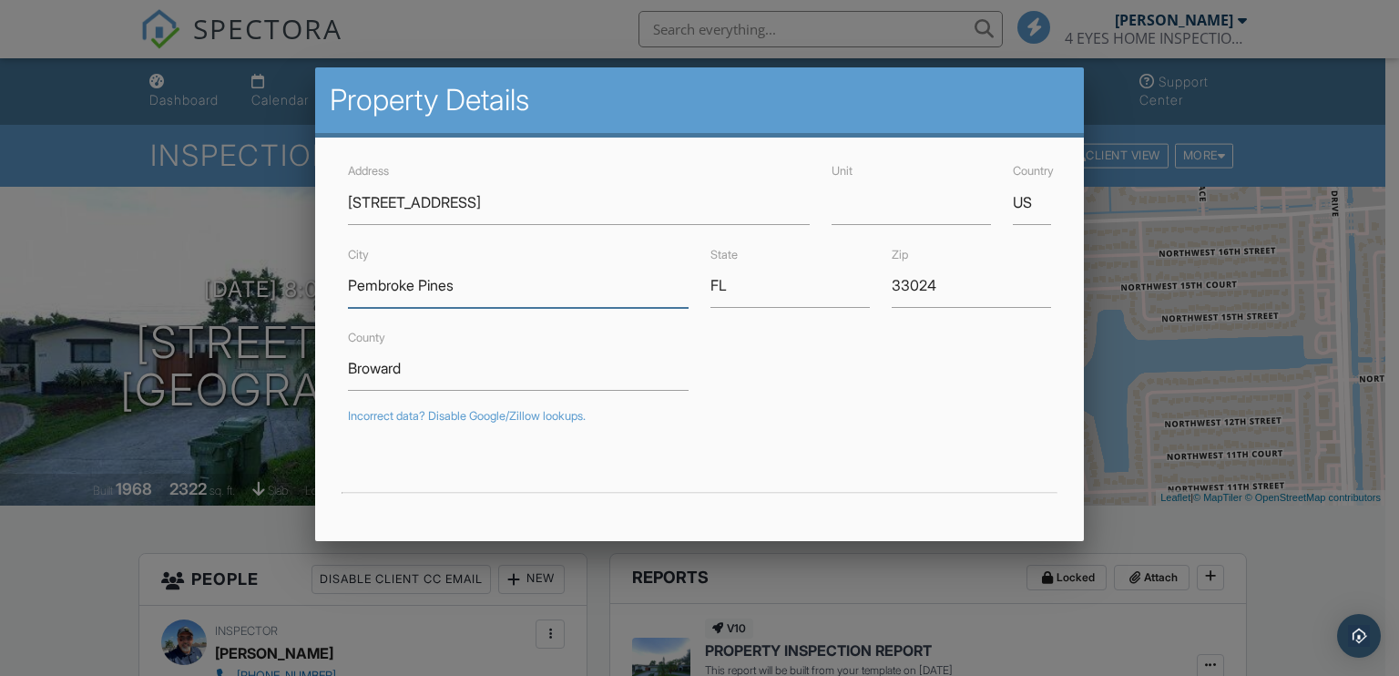
drag, startPoint x: 463, startPoint y: 286, endPoint x: 348, endPoint y: 285, distance: 114.7
click at [348, 285] on input "Pembroke Pines" at bounding box center [518, 285] width 341 height 45
drag, startPoint x: 433, startPoint y: 371, endPoint x: 333, endPoint y: 371, distance: 100.2
click at [333, 371] on div "Address 8461 NW 14th St Unit Country US City Pembroke Pines State FL Zip 33024 …" at bounding box center [699, 557] width 769 height 840
drag, startPoint x: 955, startPoint y: 280, endPoint x: 862, endPoint y: 287, distance: 93.1
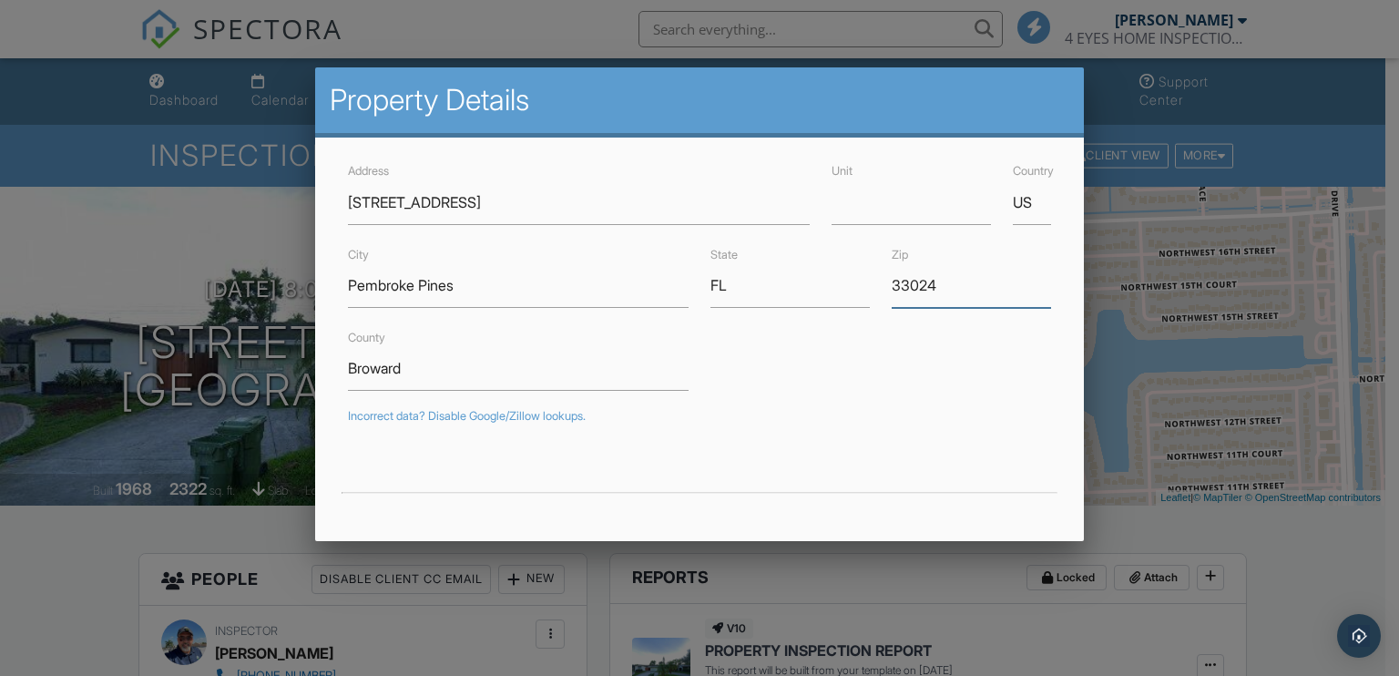
click at [862, 287] on div "City Pembroke Pines State FL Zip 33024" at bounding box center [700, 275] width 726 height 65
click at [211, 228] on div at bounding box center [699, 331] width 1399 height 845
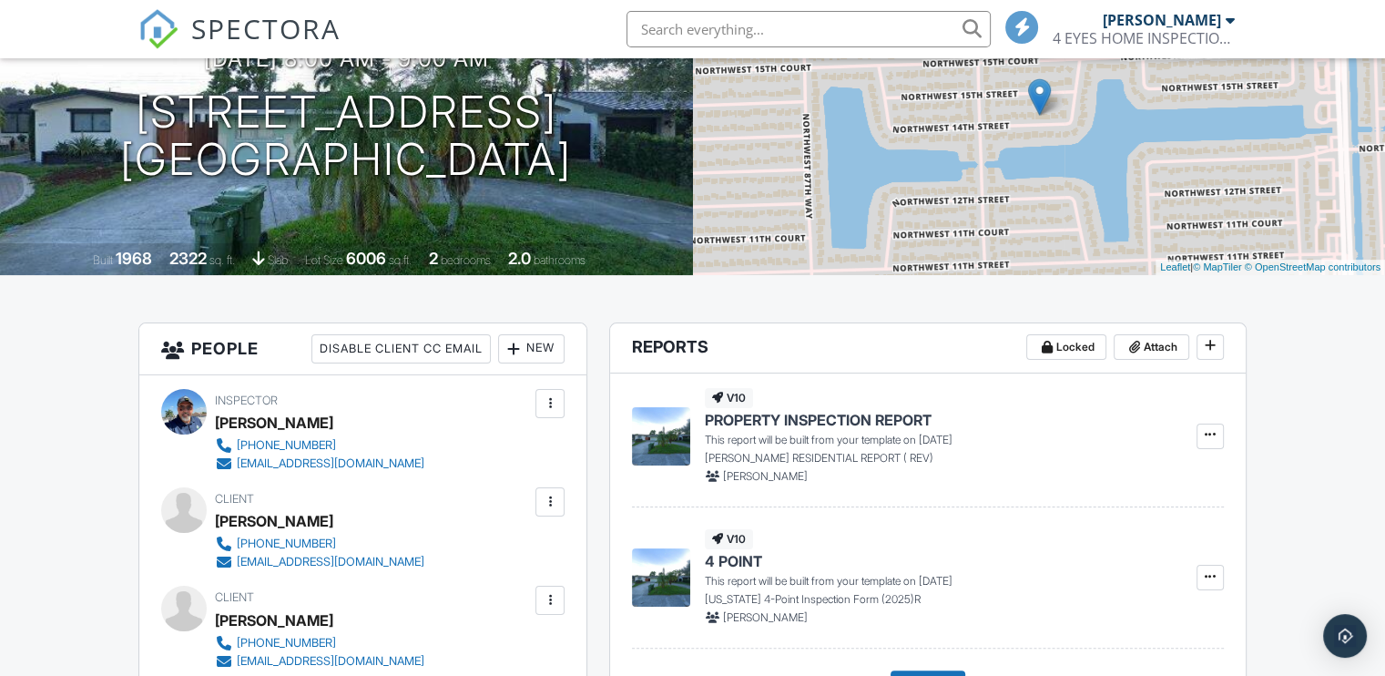
scroll to position [273, 0]
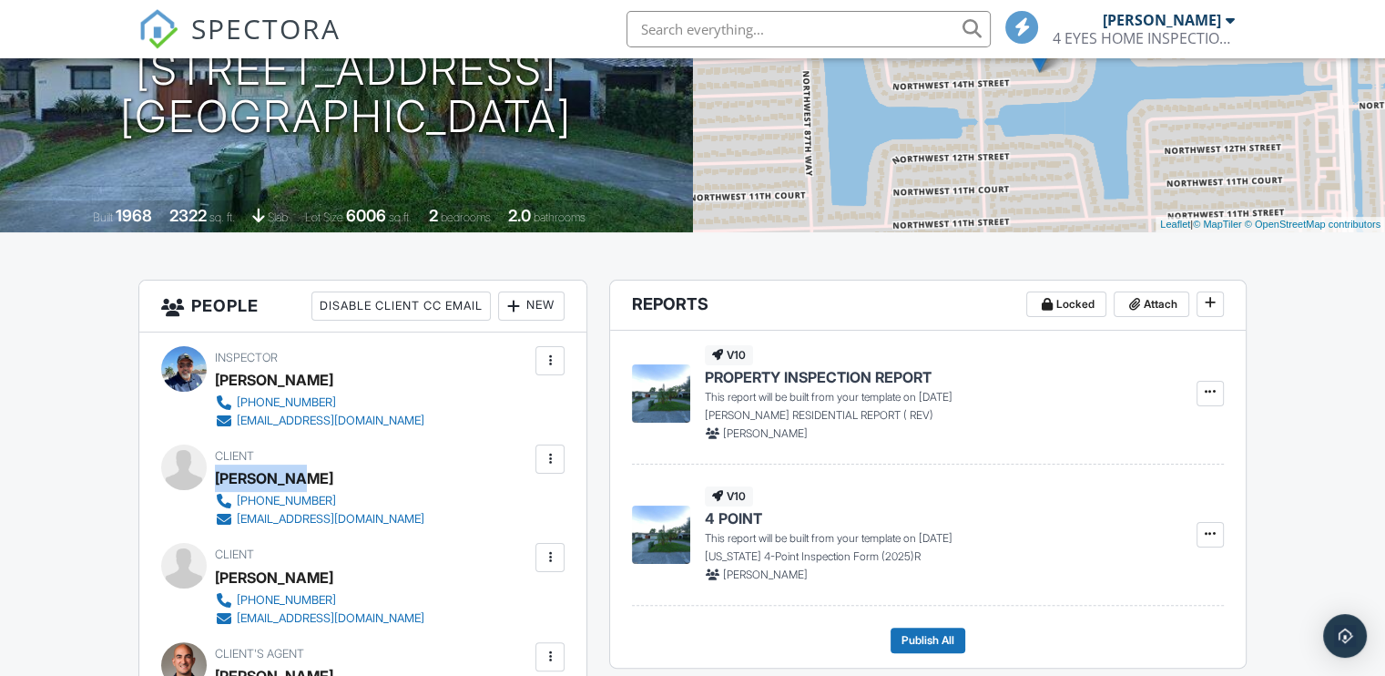
drag, startPoint x: 299, startPoint y: 478, endPoint x: 219, endPoint y: 482, distance: 80.2
click at [219, 482] on div "[PERSON_NAME]" at bounding box center [327, 477] width 224 height 27
copy div "[PERSON_NAME]"
drag, startPoint x: 293, startPoint y: 581, endPoint x: 219, endPoint y: 575, distance: 74.9
click at [219, 575] on div "[PERSON_NAME]" at bounding box center [327, 577] width 224 height 27
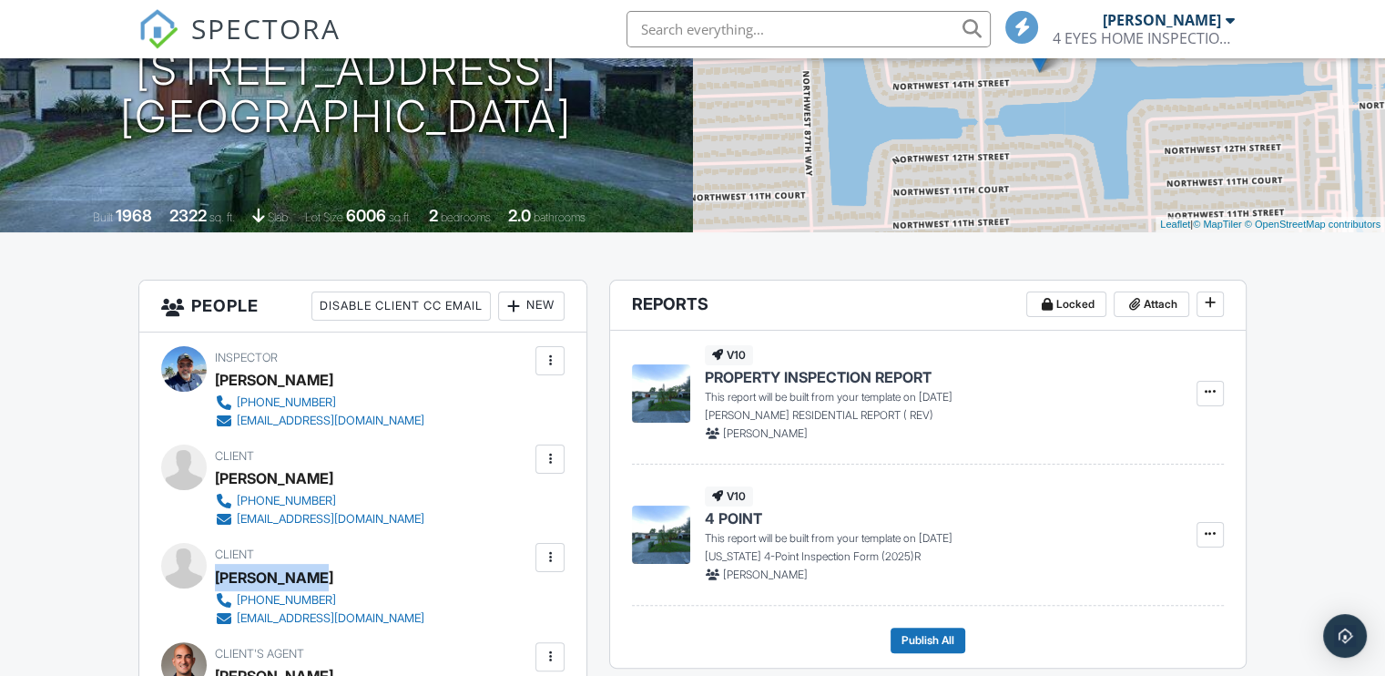
copy div "[PERSON_NAME]"
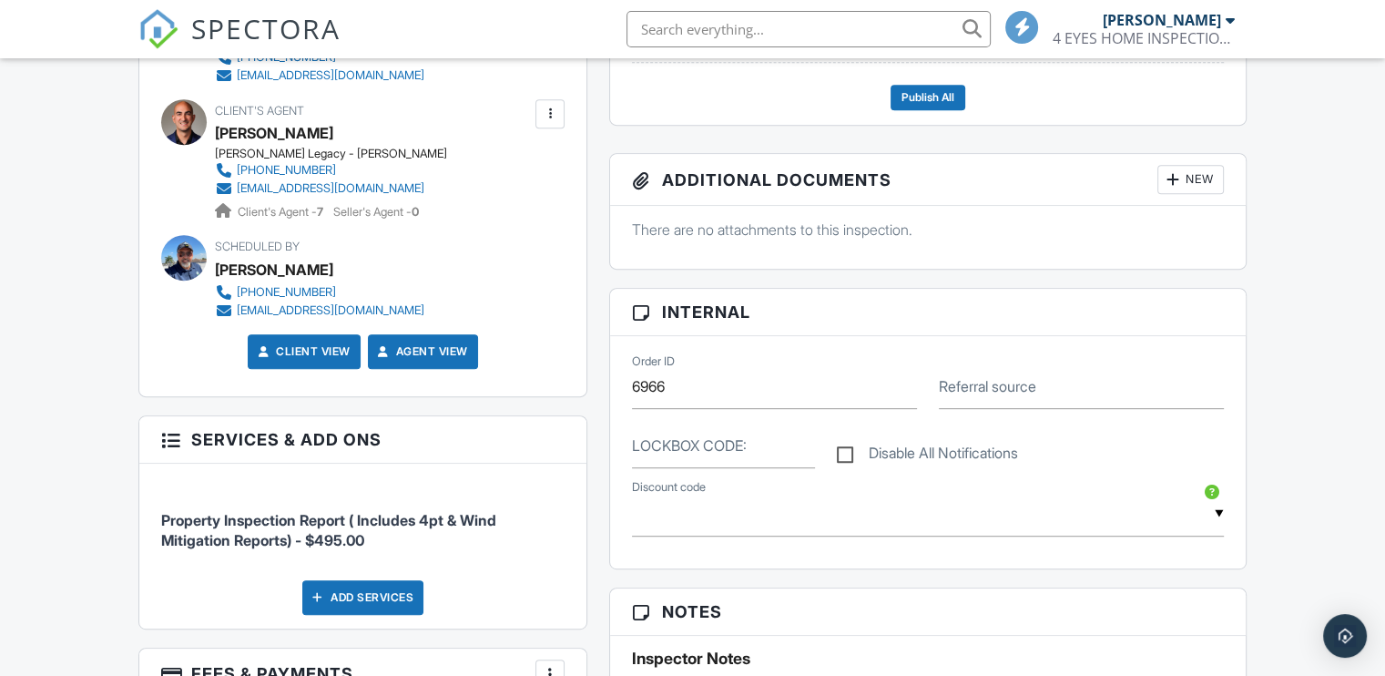
scroll to position [819, 0]
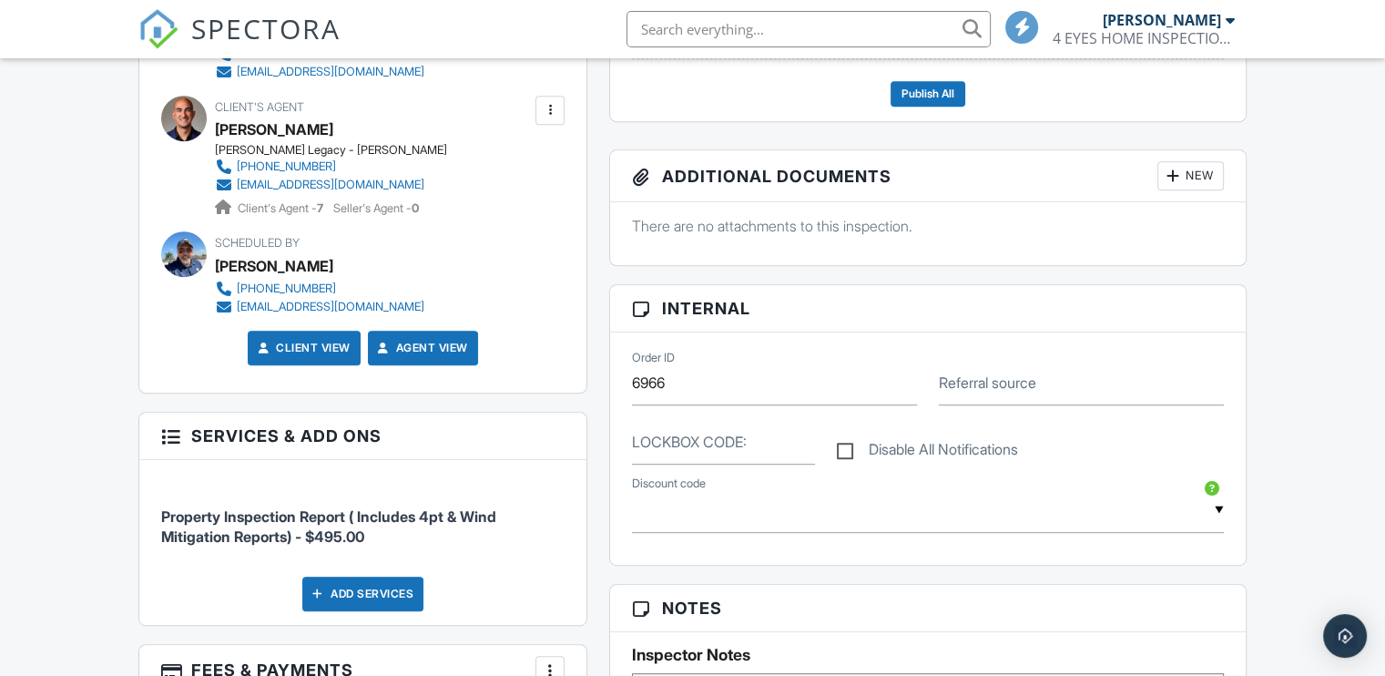
click at [51, 504] on div "Dashboard Calendar Inspections Templates Automations Payments Settings Contacts…" at bounding box center [692, 603] width 1385 height 2729
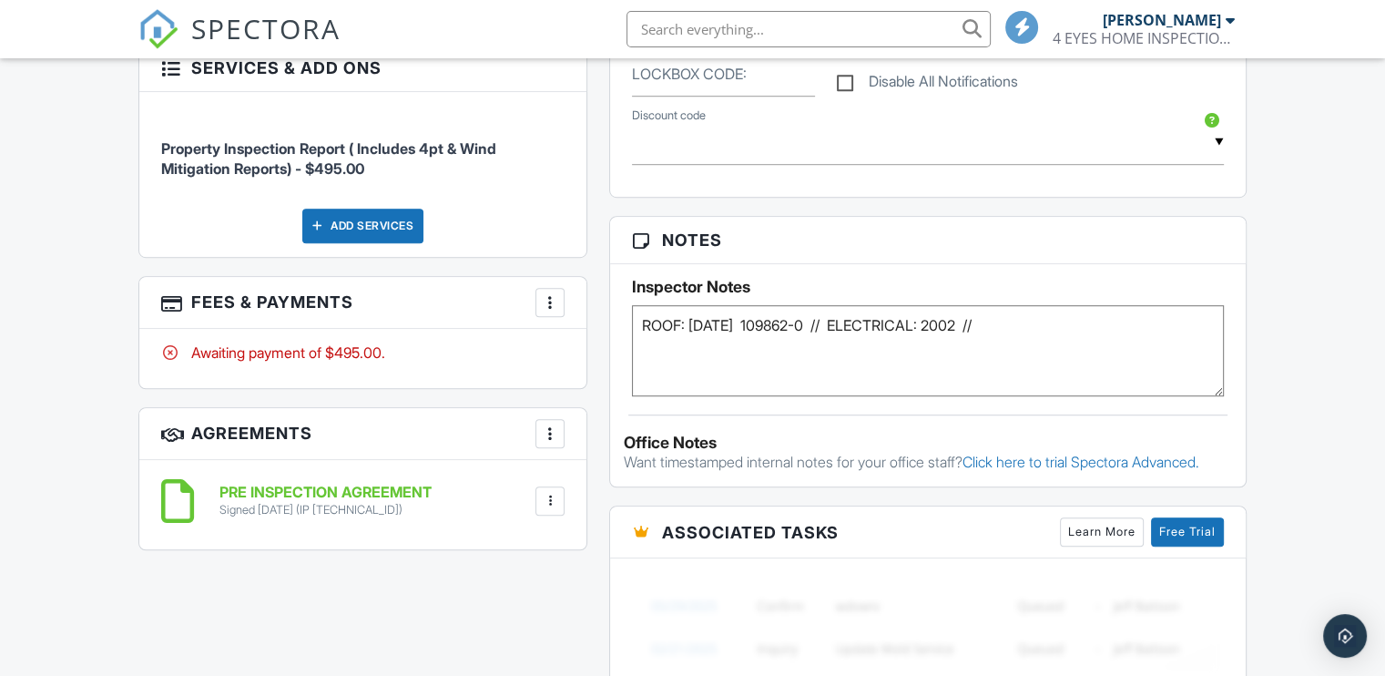
scroll to position [1184, 0]
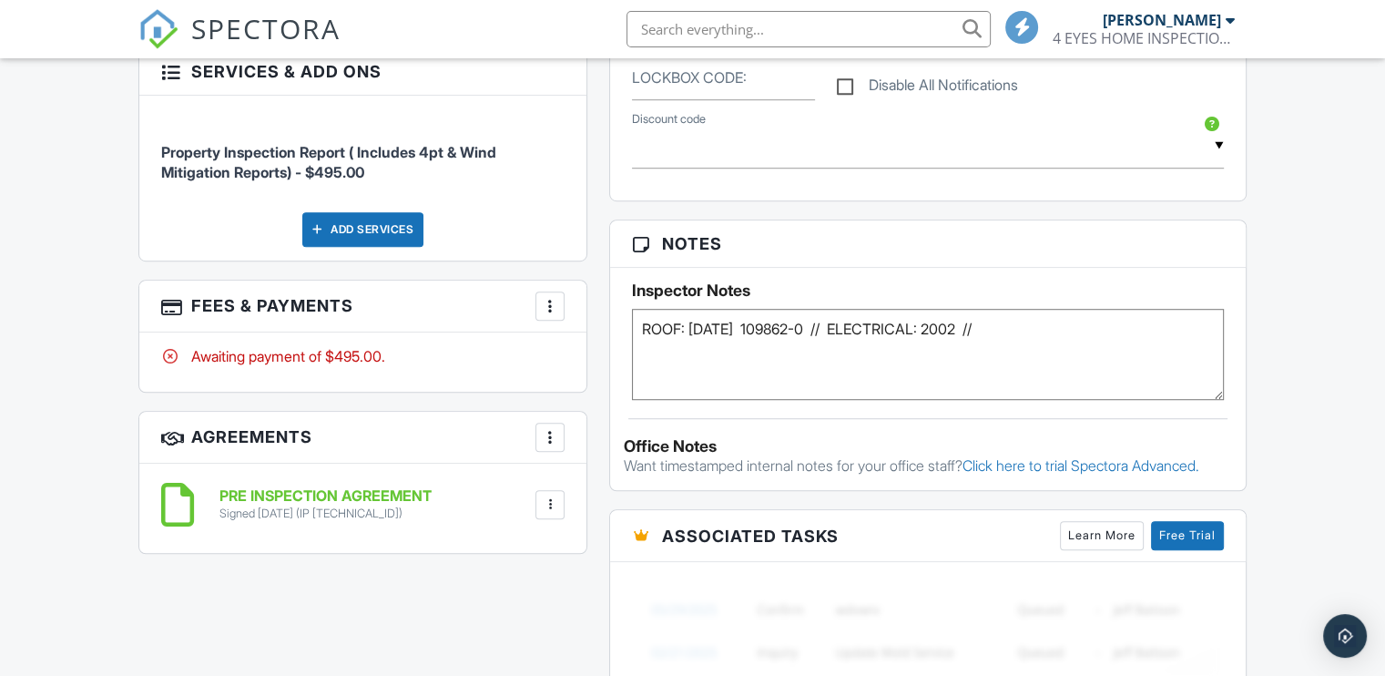
drag, startPoint x: 760, startPoint y: 336, endPoint x: 692, endPoint y: 339, distance: 68.3
click at [692, 339] on textarea "ROOF: 4-14-2011 109862-0 // ELECTRICAL: 2002 //" at bounding box center [928, 354] width 592 height 91
drag, startPoint x: 834, startPoint y: 341, endPoint x: 765, endPoint y: 341, distance: 69.2
click at [765, 341] on textarea "ROOF: 4-14-2011 109862-0 // ELECTRICAL: 2002 //" at bounding box center [928, 354] width 592 height 91
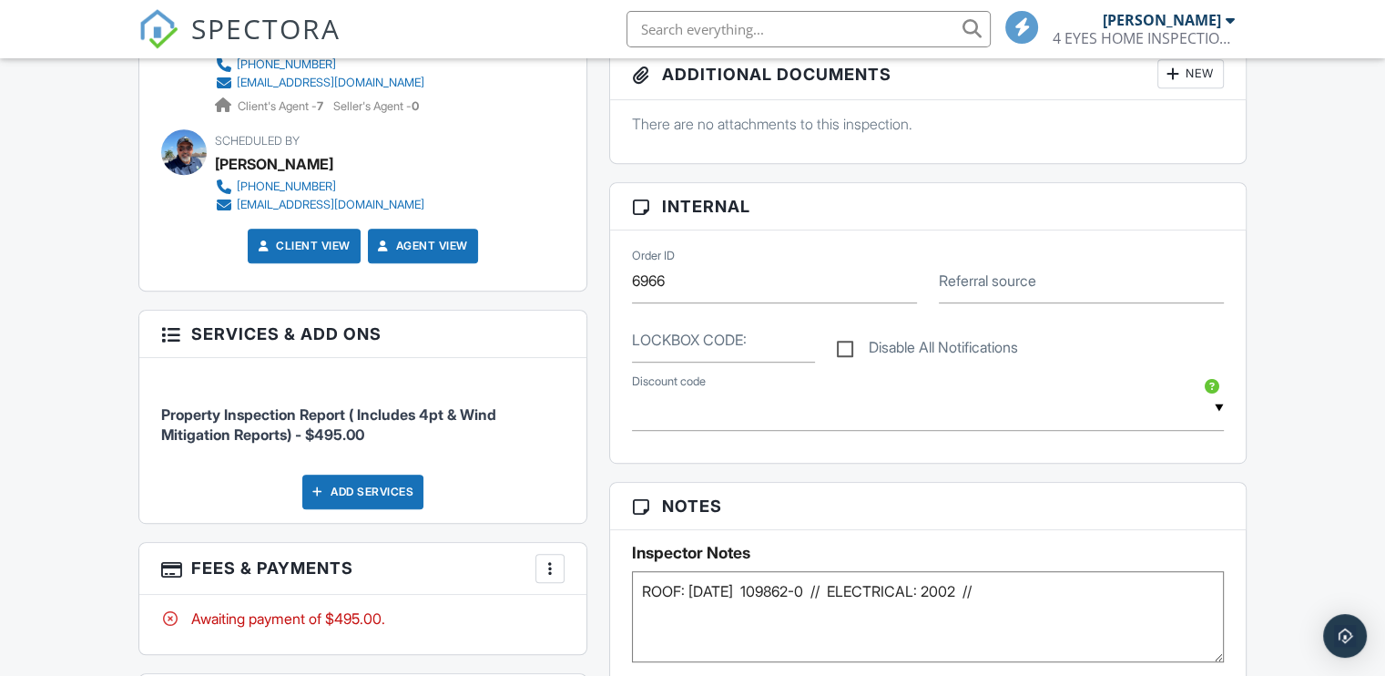
scroll to position [1093, 0]
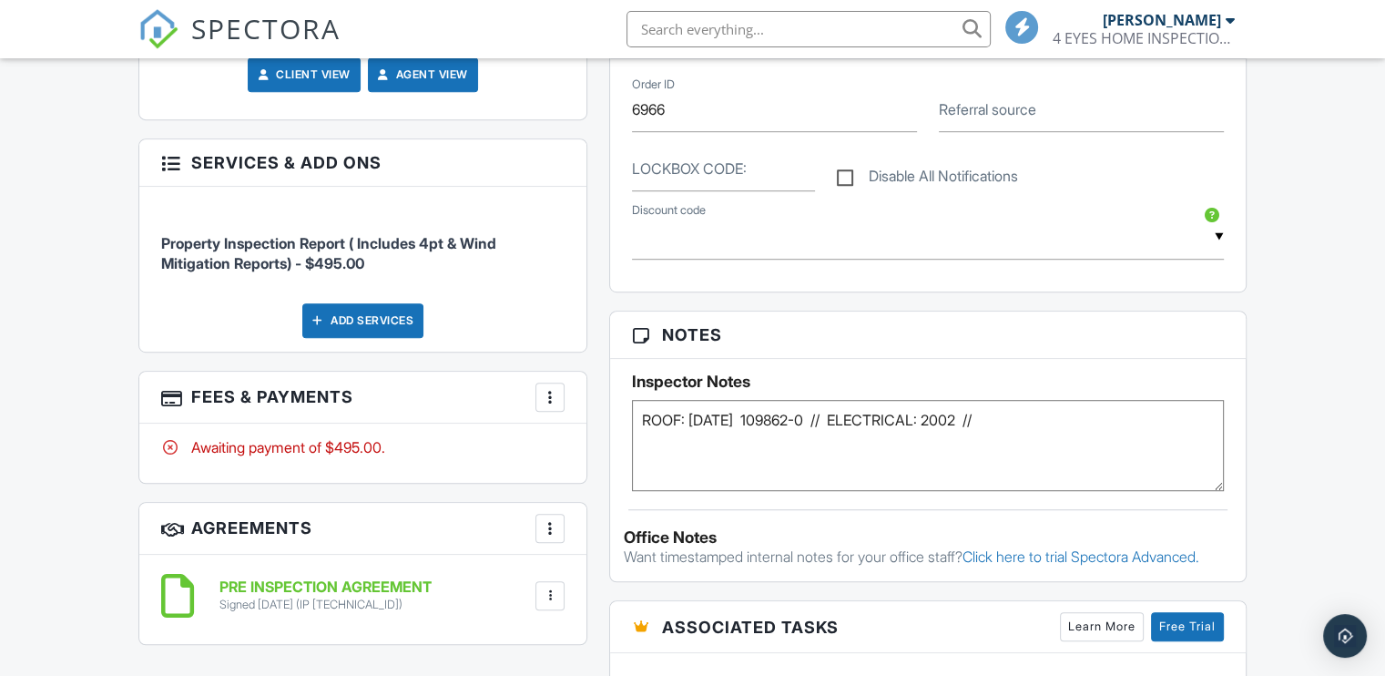
click at [644, 425] on textarea "ROOF: 4-14-2011 109862-0 // ELECTRICAL: 2002 //" at bounding box center [928, 445] width 592 height 91
type textarea "VACANT / ROOF: 4-14-2011 109862-0 // ELECTRICAL: 2002 //"
click at [1303, 217] on div "Dashboard Calendar Inspections Templates Automations Payments Settings Contacts…" at bounding box center [692, 330] width 1385 height 2729
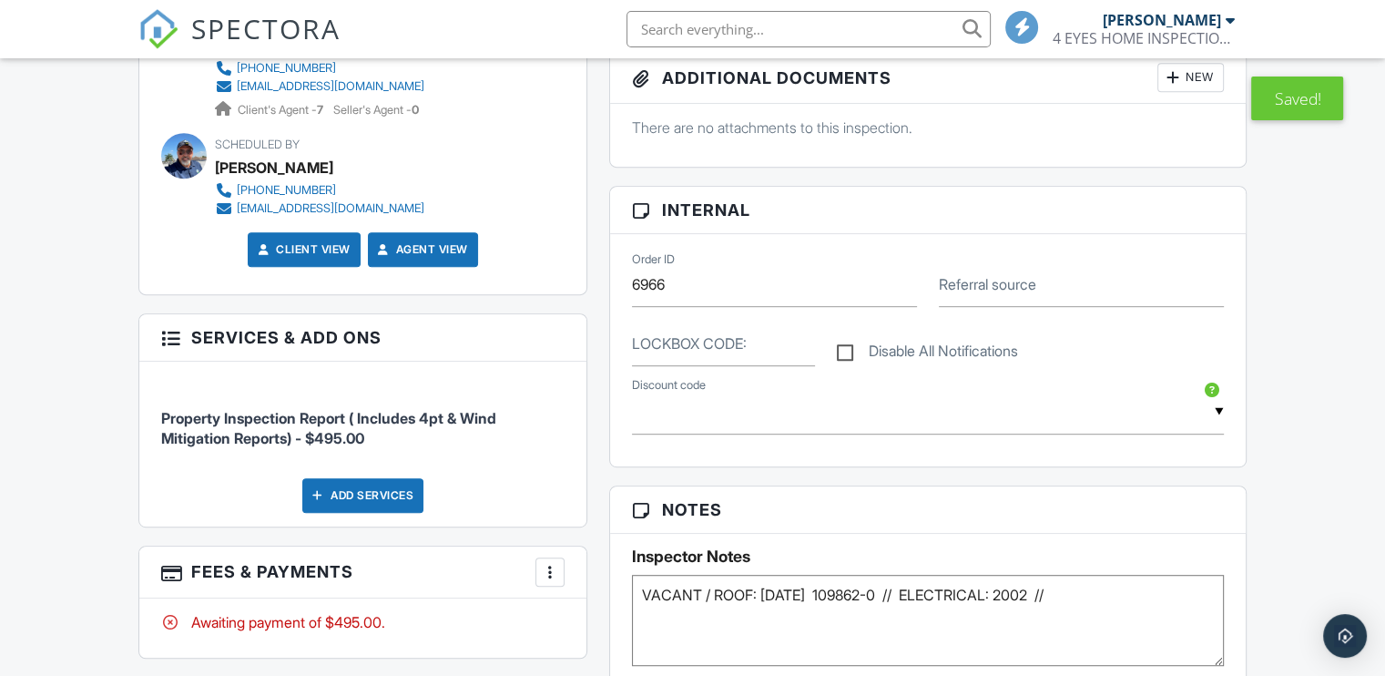
scroll to position [728, 0]
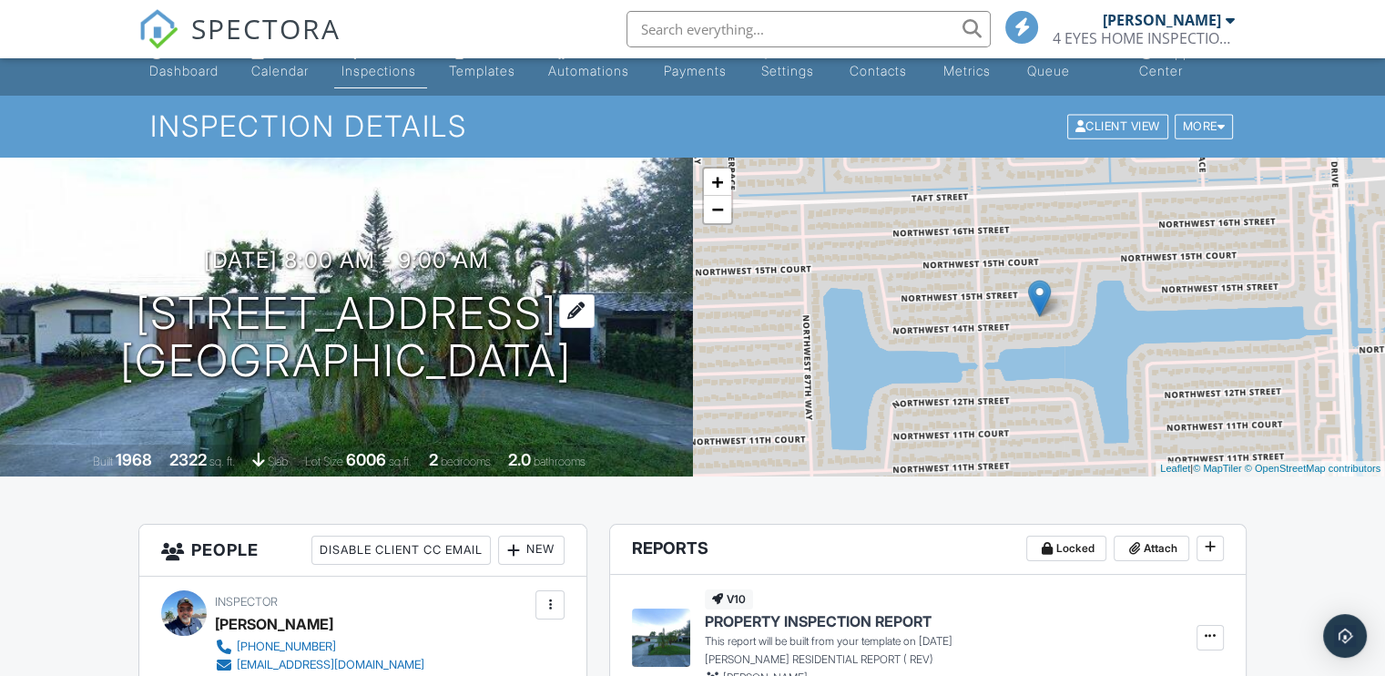
scroll to position [0, 0]
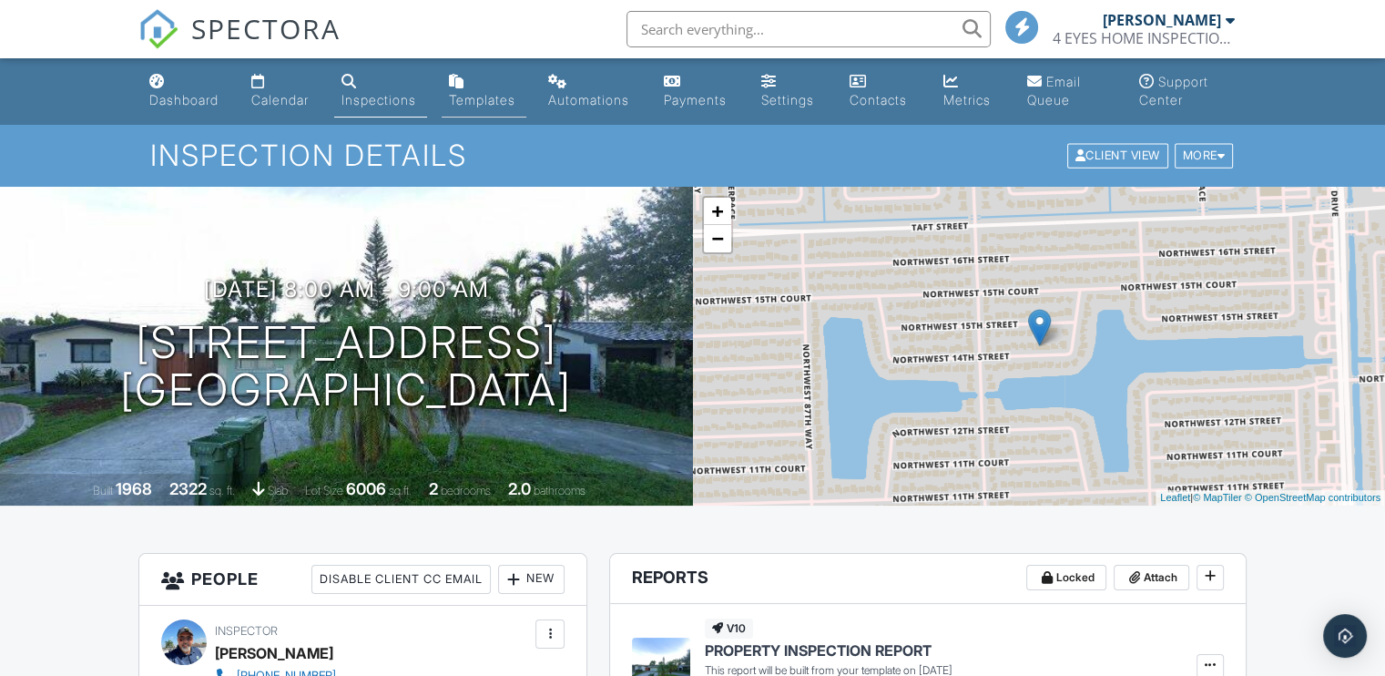
click at [470, 97] on div "Templates" at bounding box center [482, 99] width 66 height 15
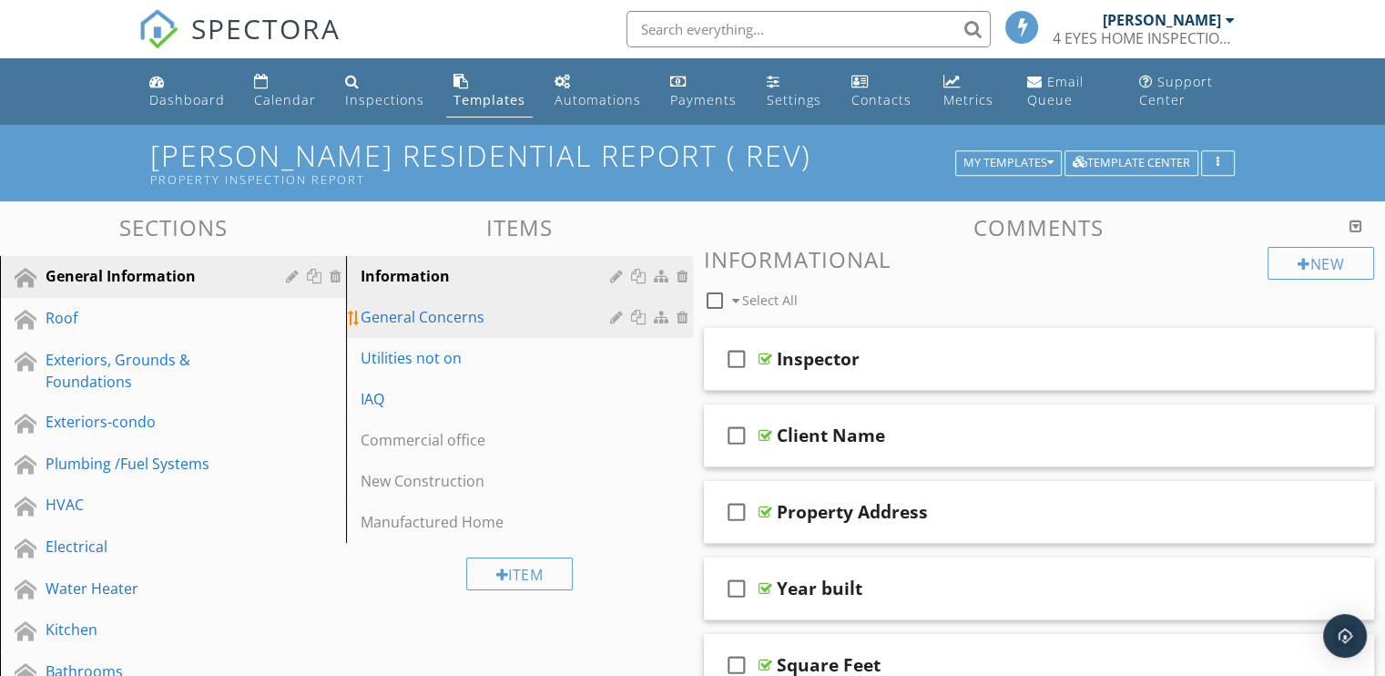
click at [428, 315] on div "General Concerns" at bounding box center [488, 317] width 254 height 22
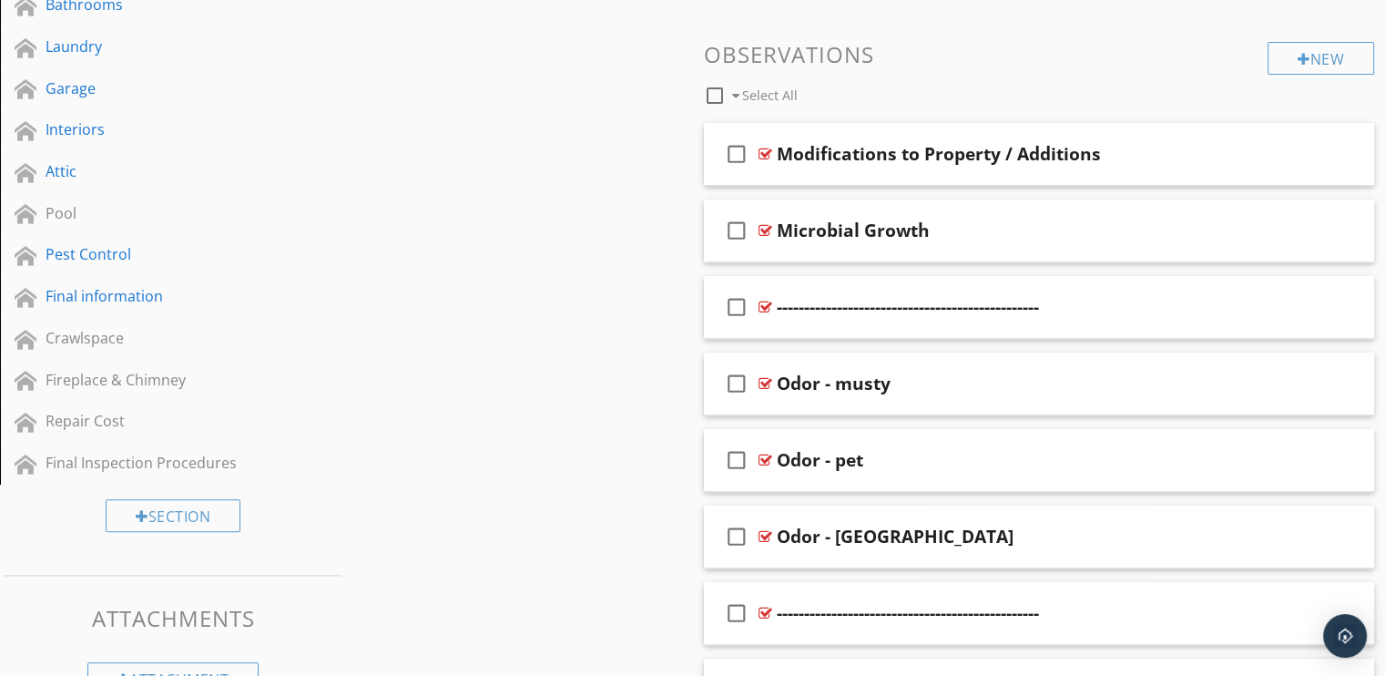
scroll to position [575, 0]
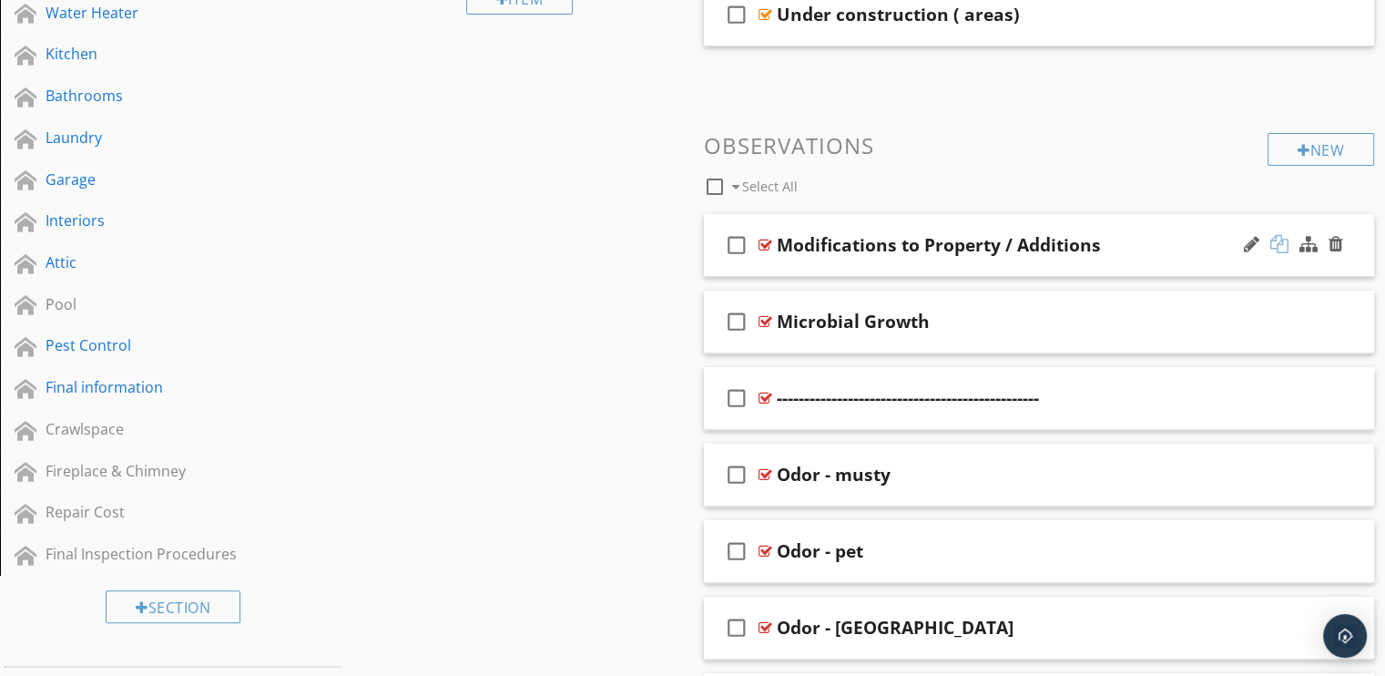
click at [1277, 239] on div at bounding box center [1279, 244] width 18 height 18
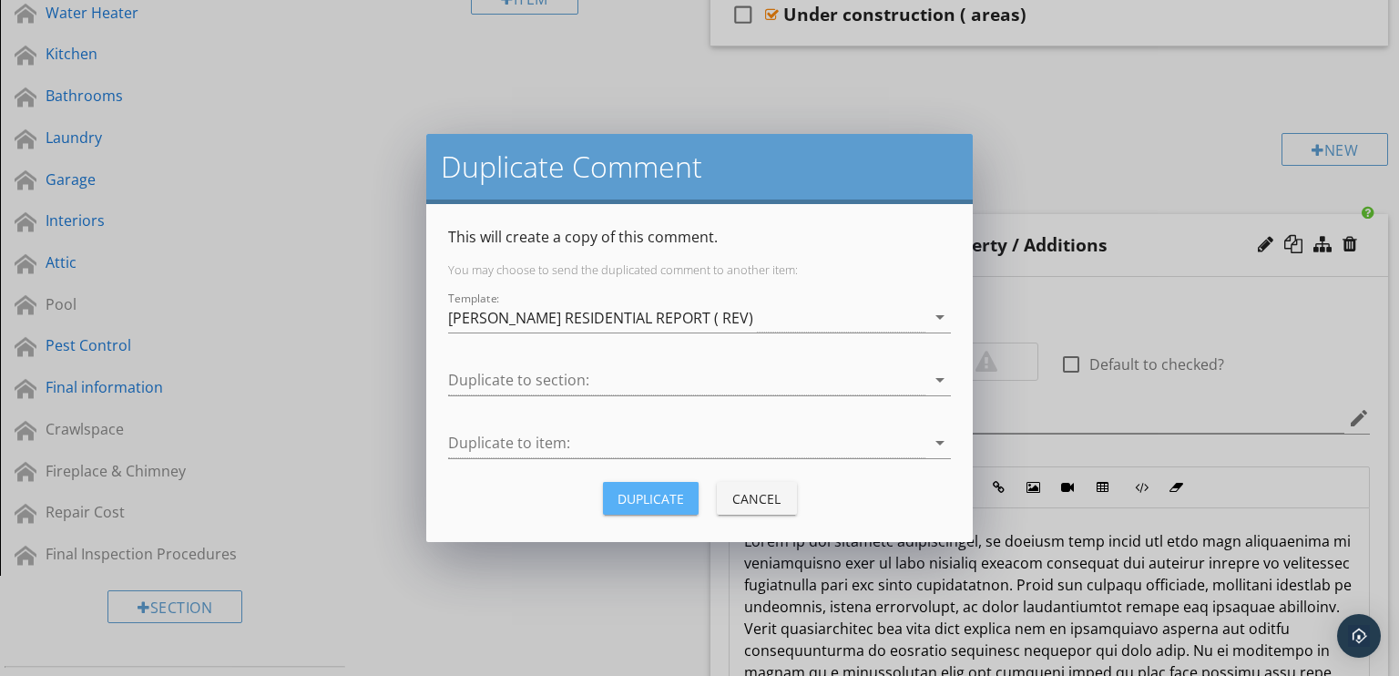
click at [628, 491] on div "Duplicate" at bounding box center [650, 498] width 66 height 19
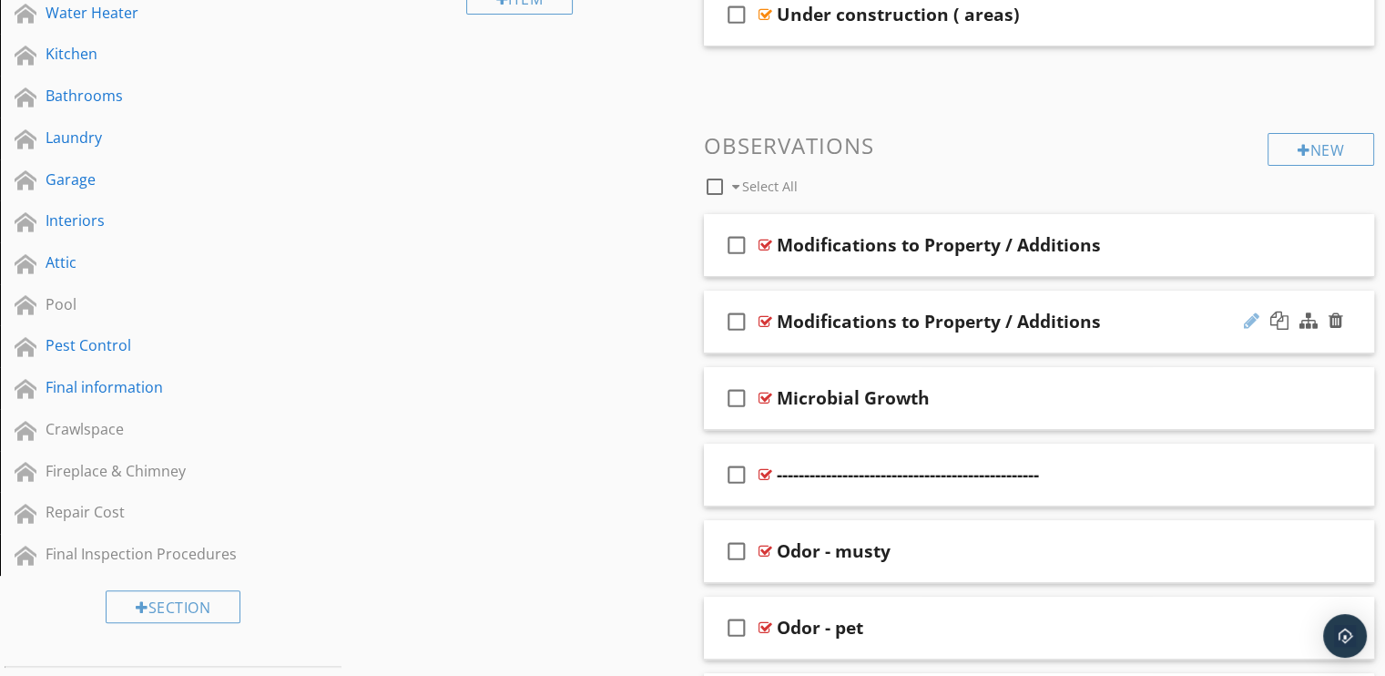
click at [1251, 320] on div at bounding box center [1251, 320] width 15 height 18
type input "M"
type input "Efficiency ( no range)"
click at [765, 321] on div at bounding box center [765, 321] width 14 height 15
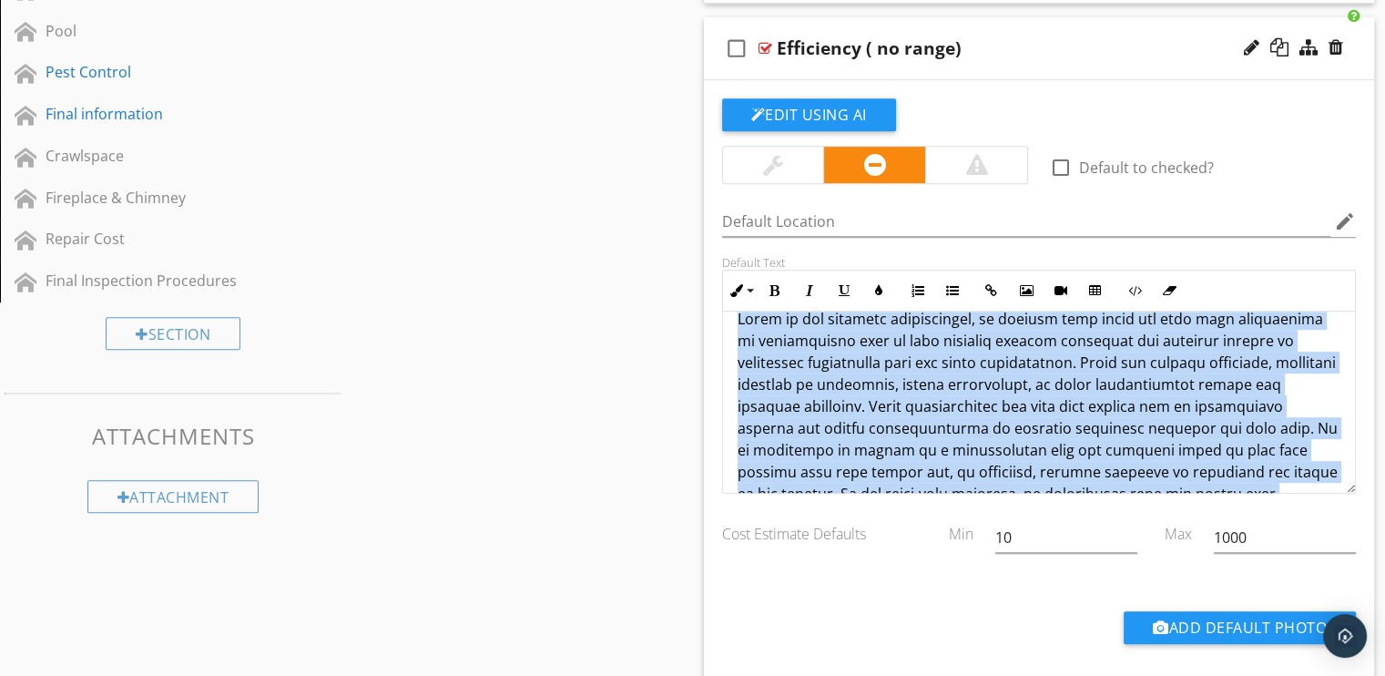
scroll to position [0, 0]
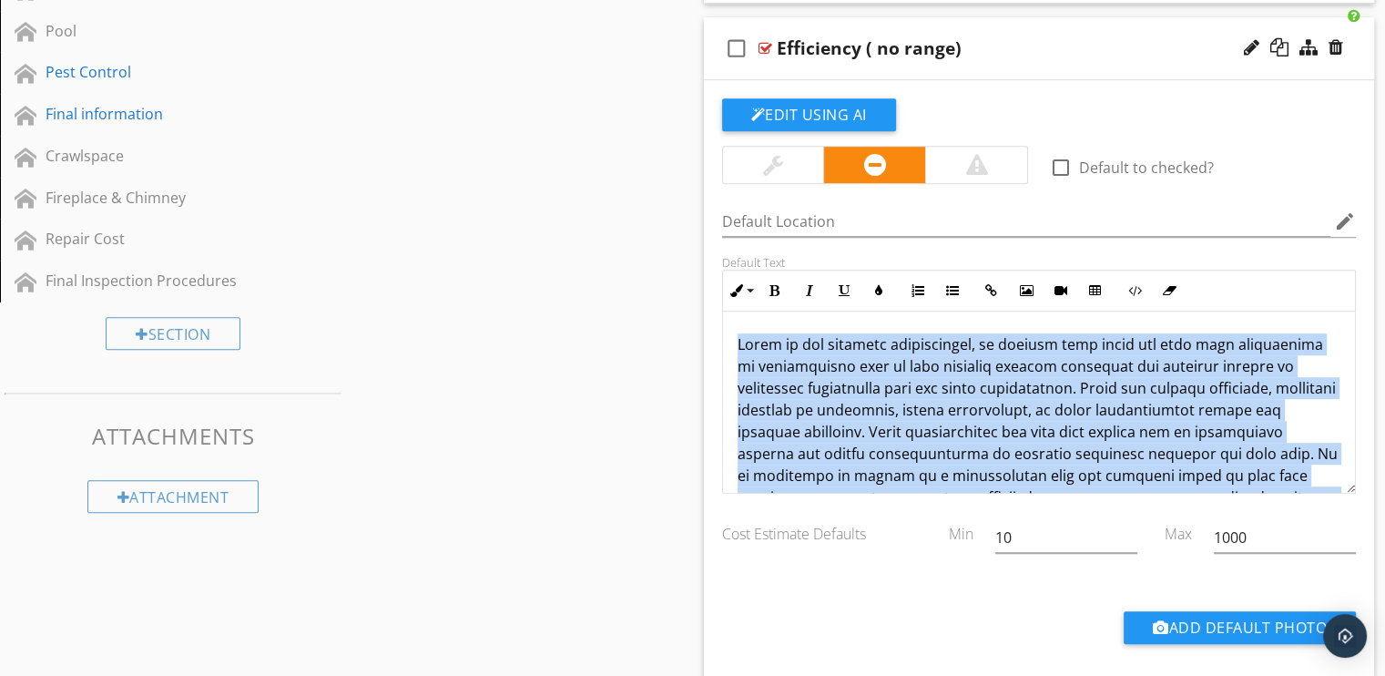
drag, startPoint x: 856, startPoint y: 378, endPoint x: 689, endPoint y: 303, distance: 182.6
click at [689, 303] on div "Sections General Information Roof Exteriors, Grounds & Foundations Exteriors-co…" at bounding box center [692, 406] width 1385 height 2107
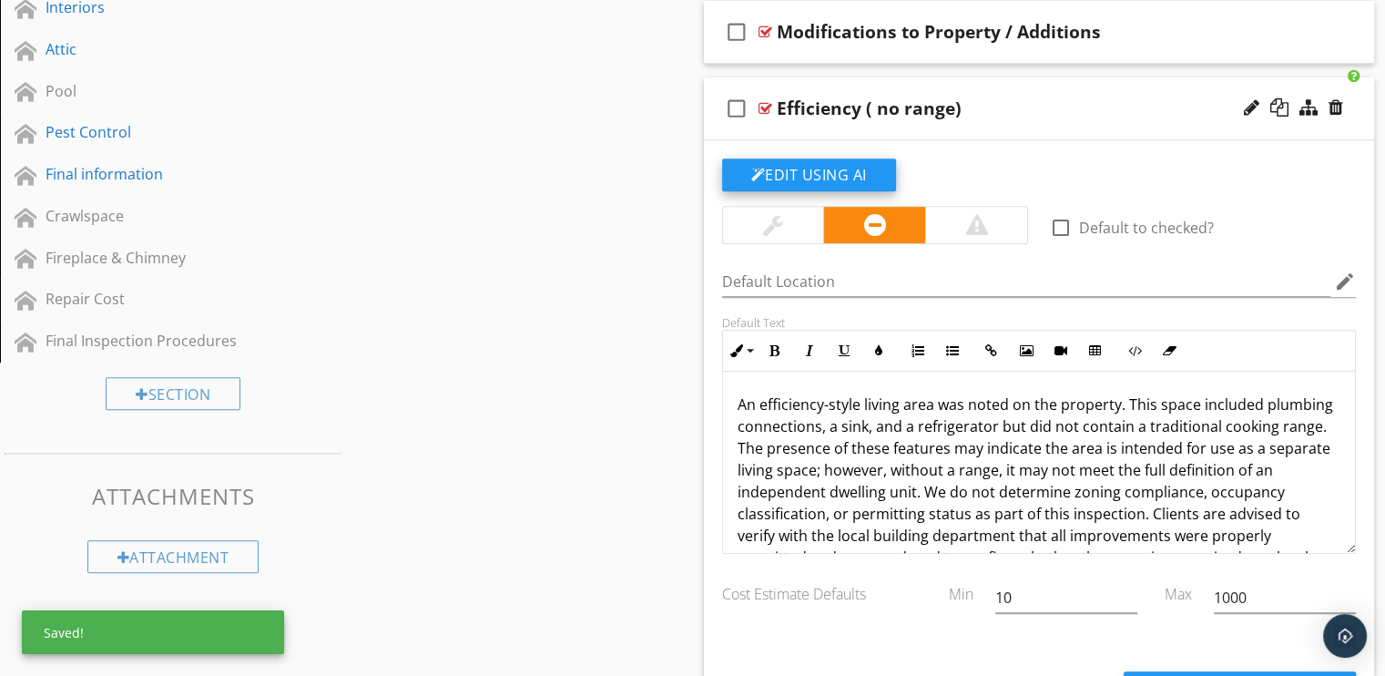
scroll to position [758, 0]
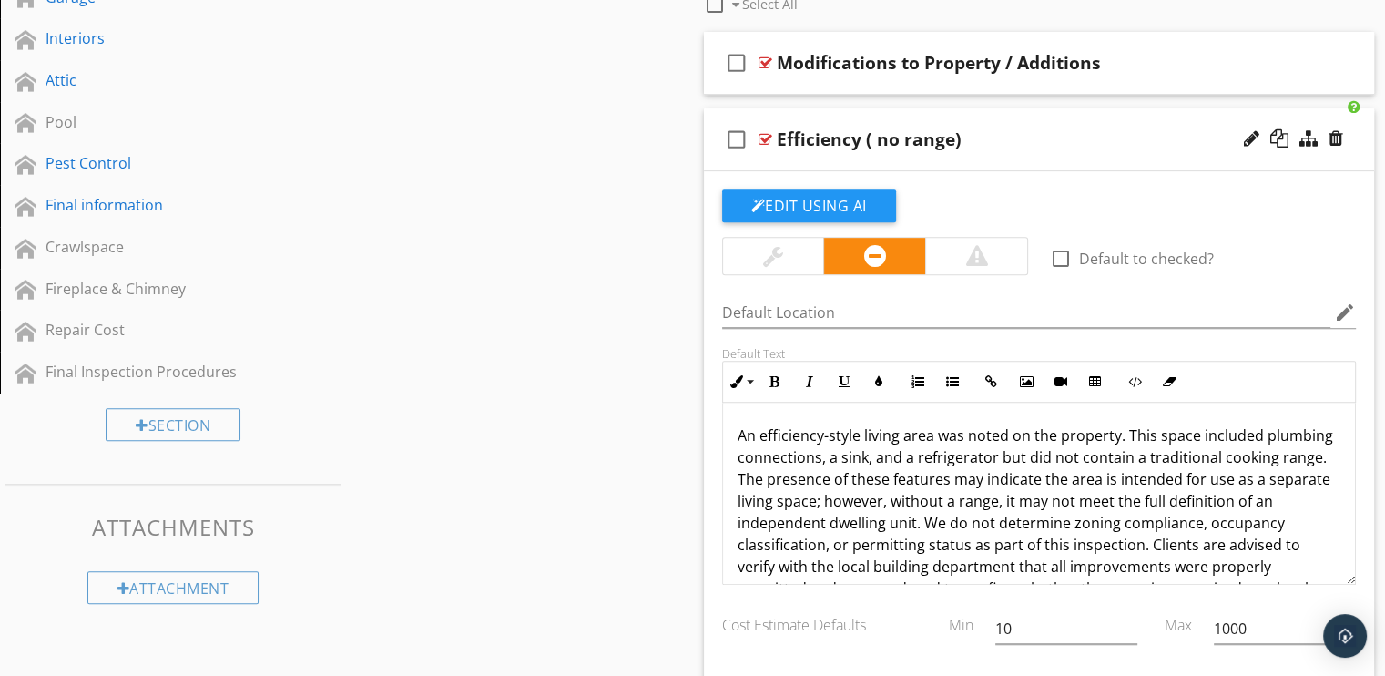
click at [759, 138] on div at bounding box center [765, 139] width 14 height 15
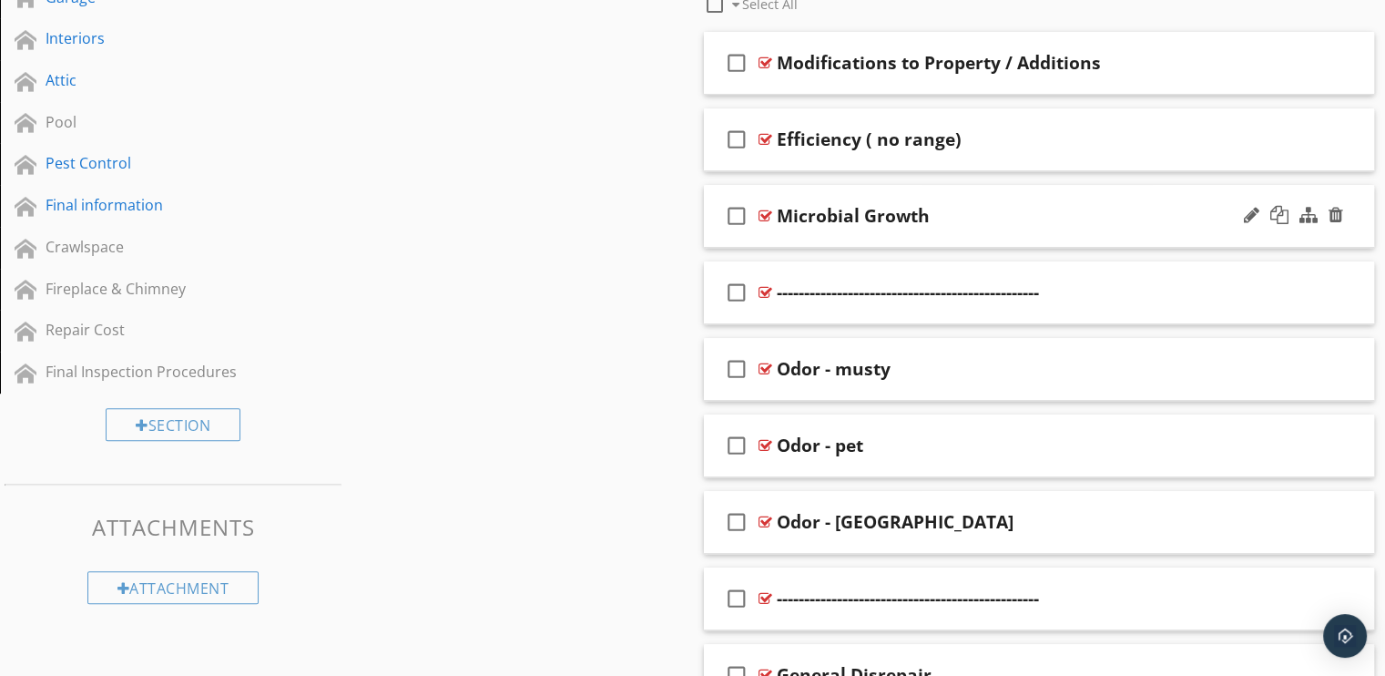
scroll to position [575, 0]
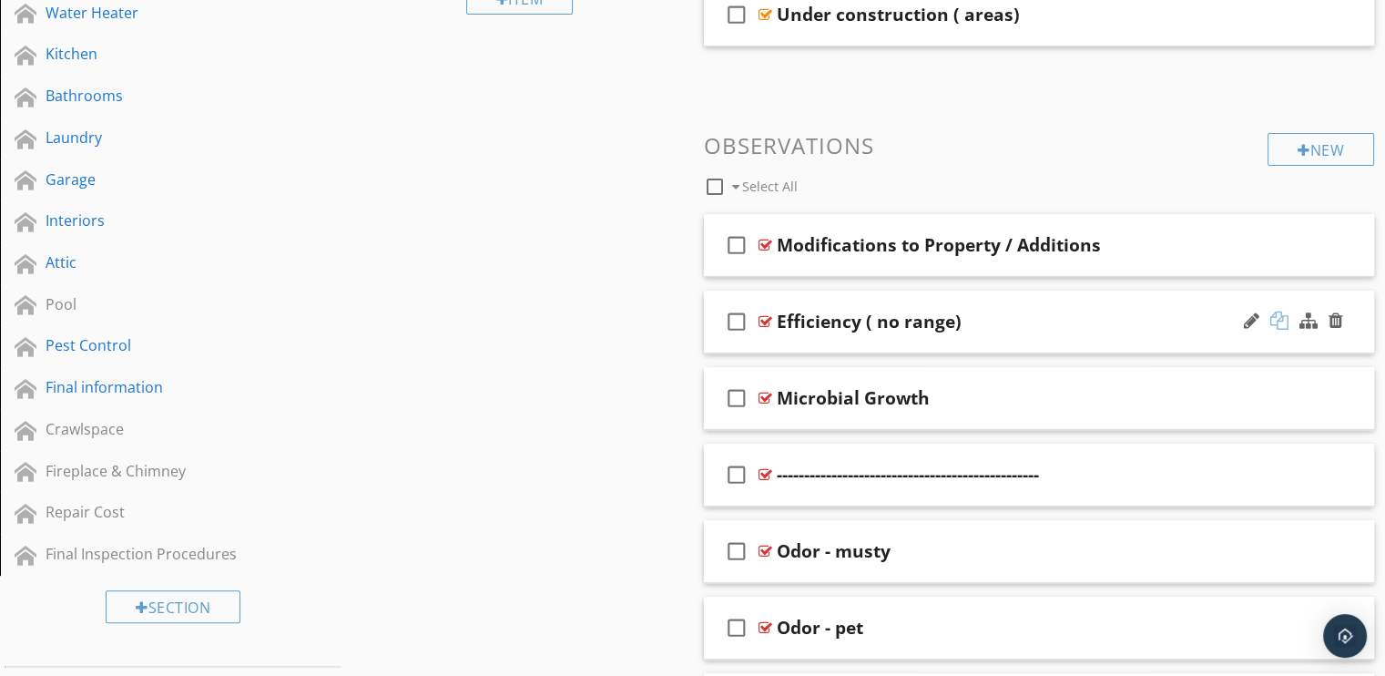
click at [1276, 313] on div at bounding box center [1279, 320] width 18 height 18
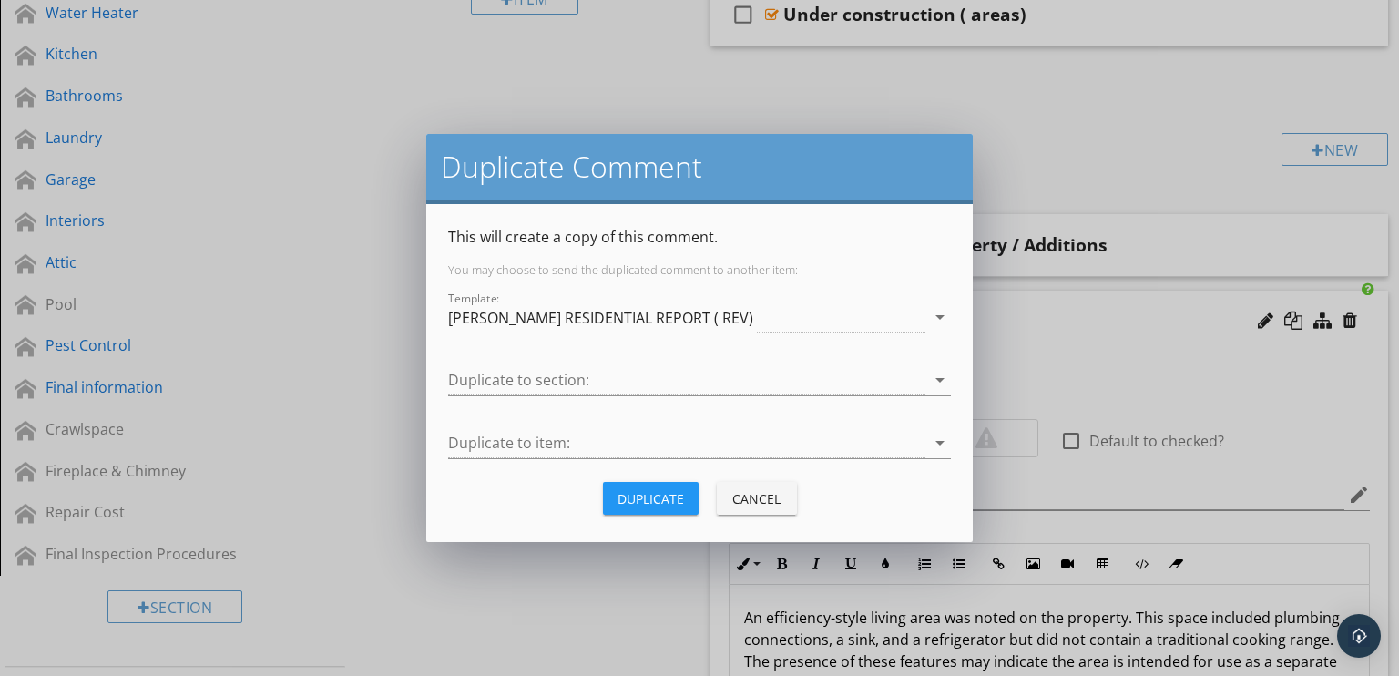
click at [642, 497] on div "Duplicate" at bounding box center [650, 498] width 66 height 19
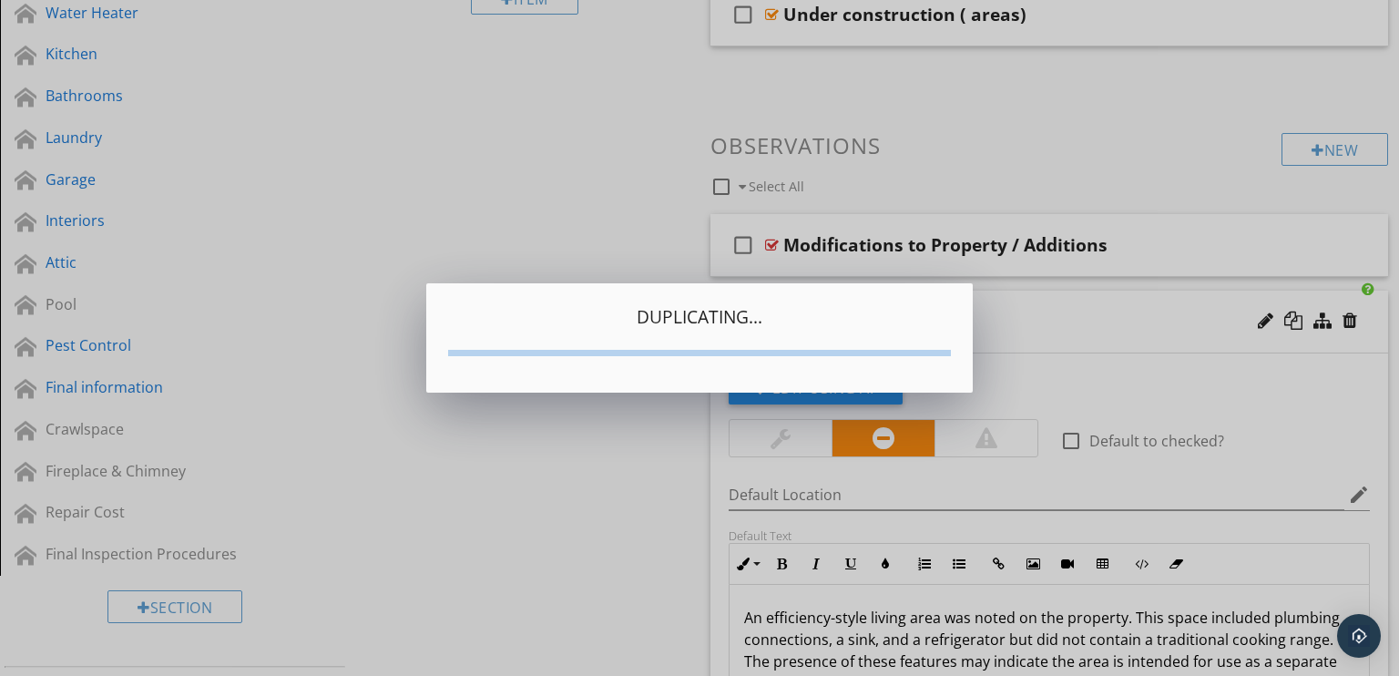
type textarea "<p>An efficiency-style living area was noted on the property. This space includ…"
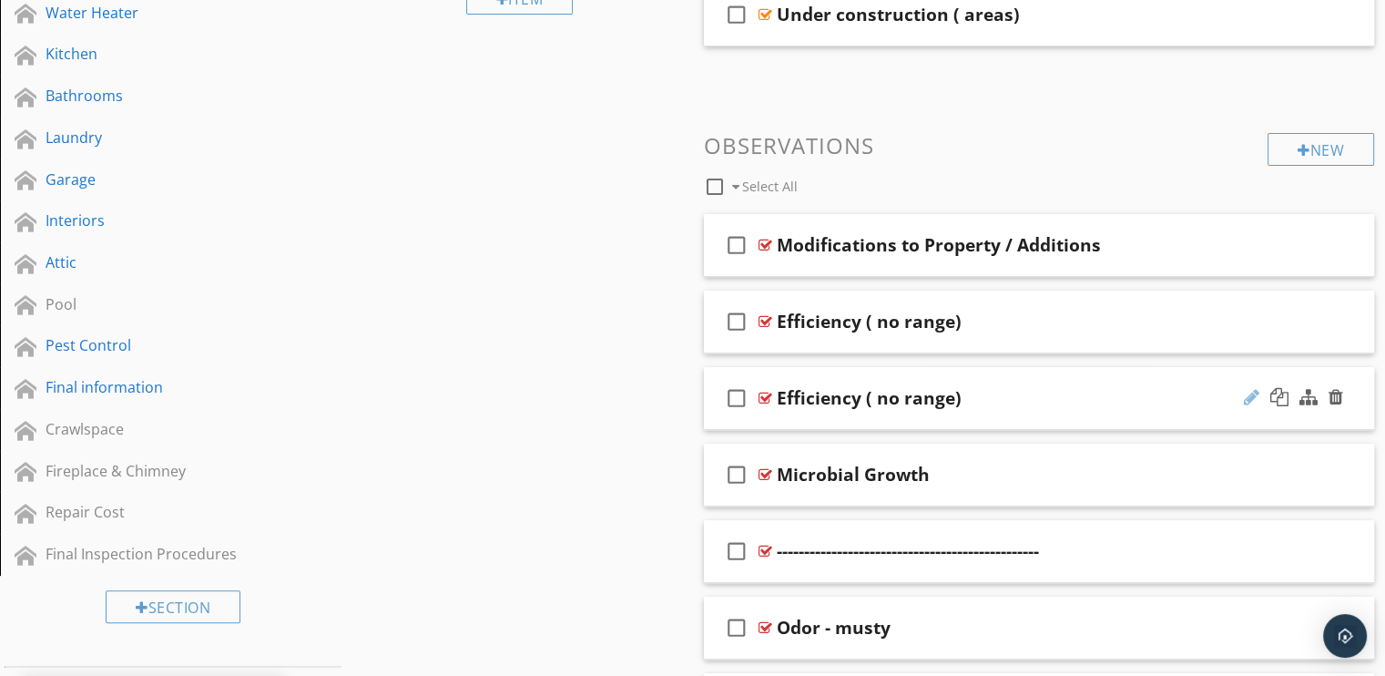
click at [1250, 392] on div at bounding box center [1251, 397] width 15 height 18
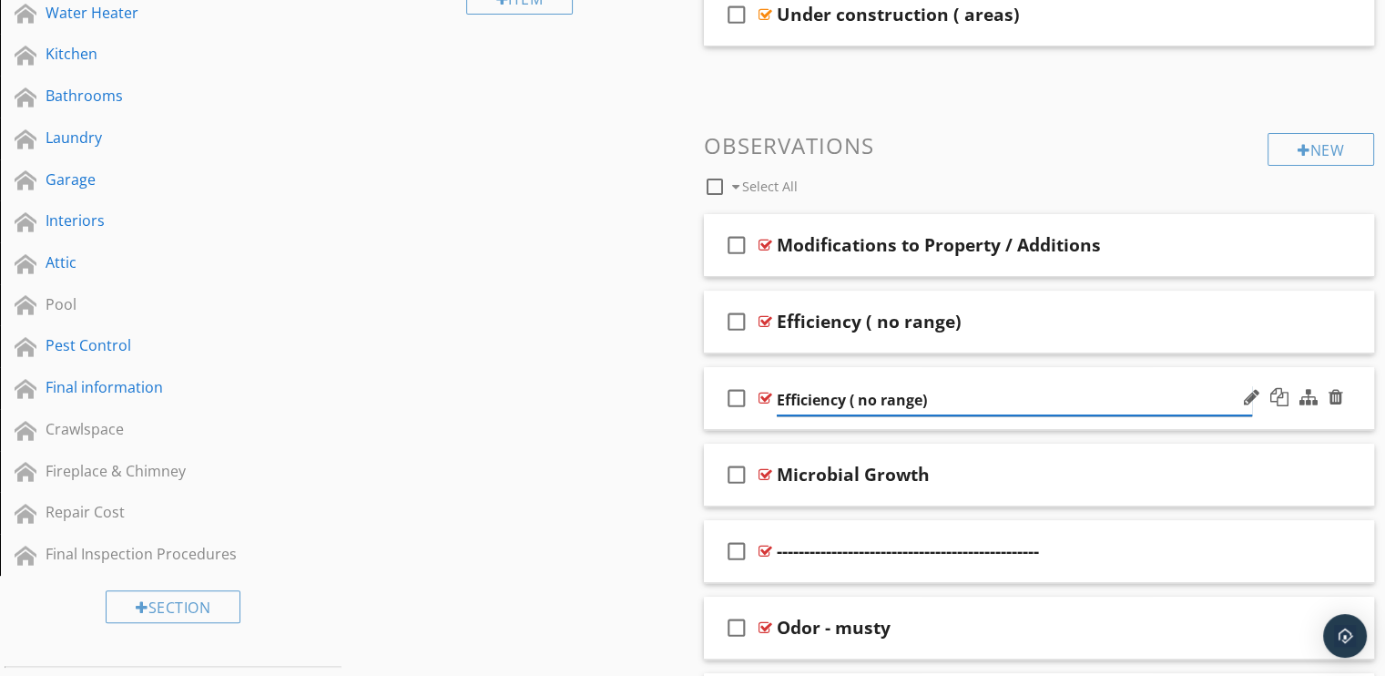
click at [879, 399] on input "Efficiency ( no range)" at bounding box center [1014, 400] width 475 height 30
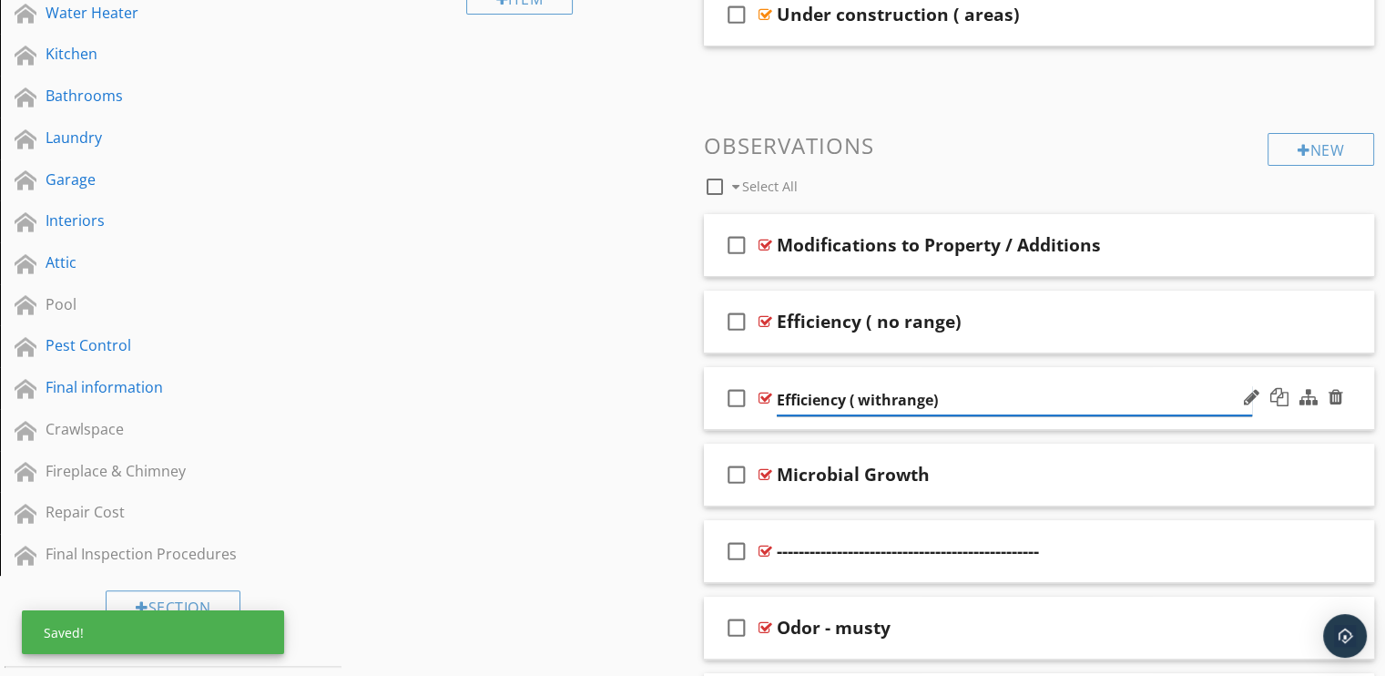
type input "Efficiency ( with range)"
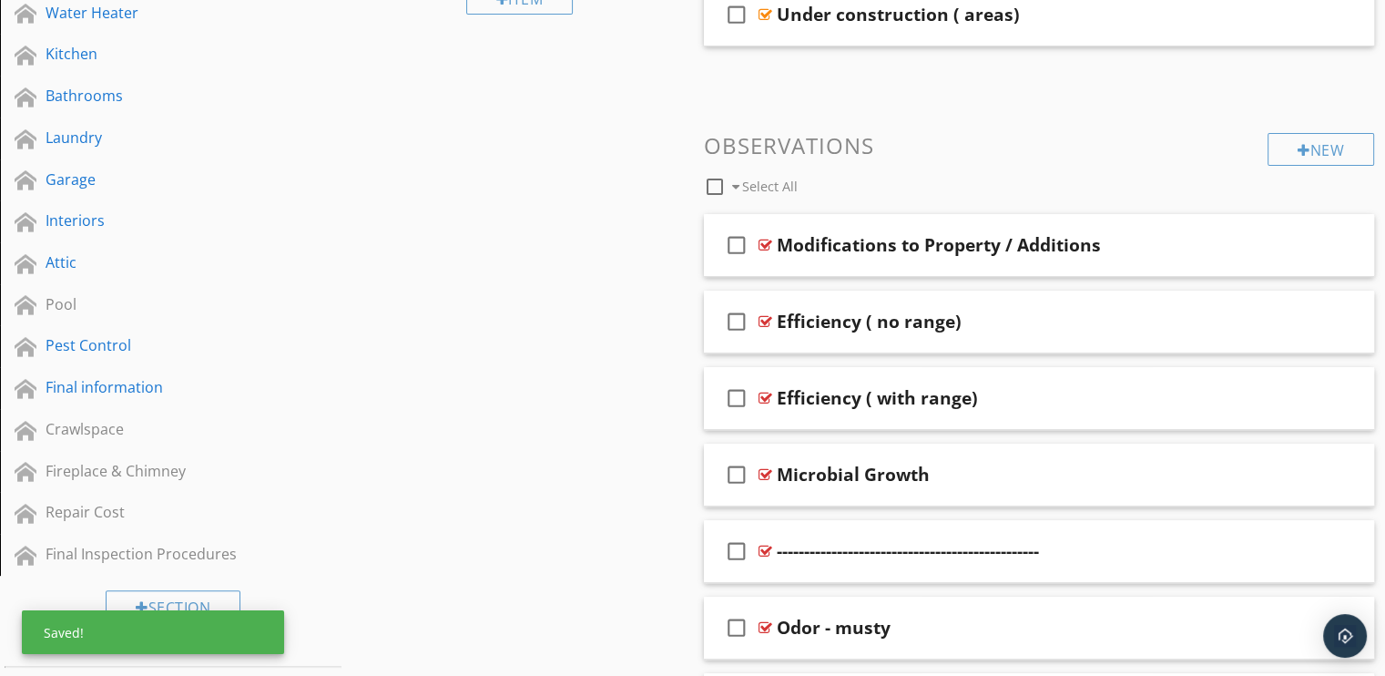
click at [638, 400] on div "Sections General Information Roof Exteriors, Grounds & Foundations Exteriors-co…" at bounding box center [692, 401] width 1385 height 1551
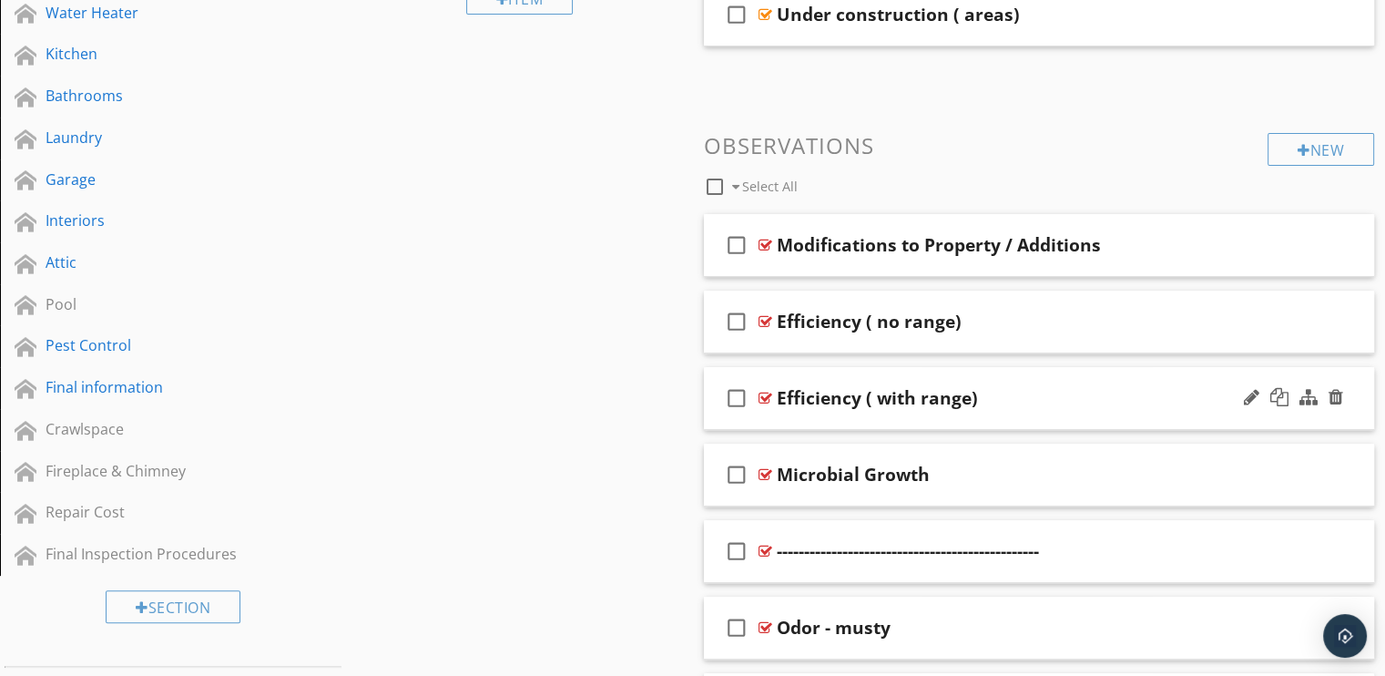
click at [761, 394] on div at bounding box center [765, 398] width 14 height 15
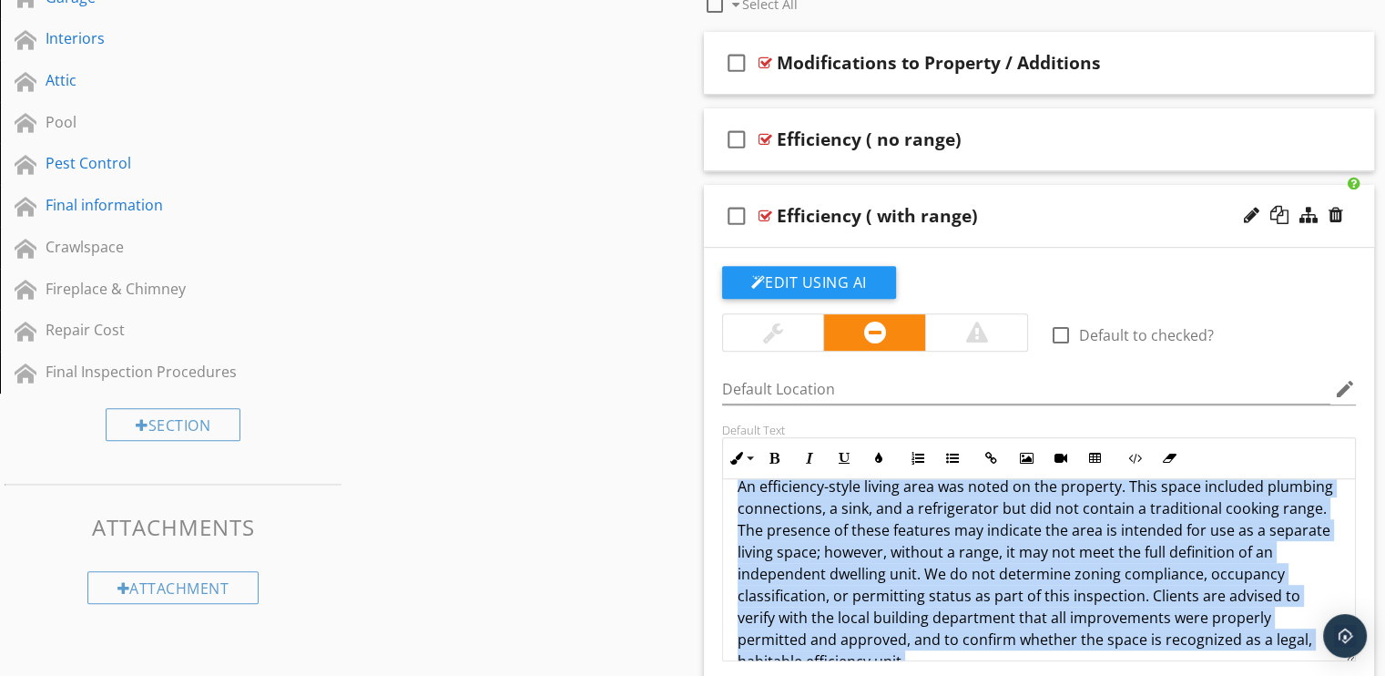
scroll to position [0, 0]
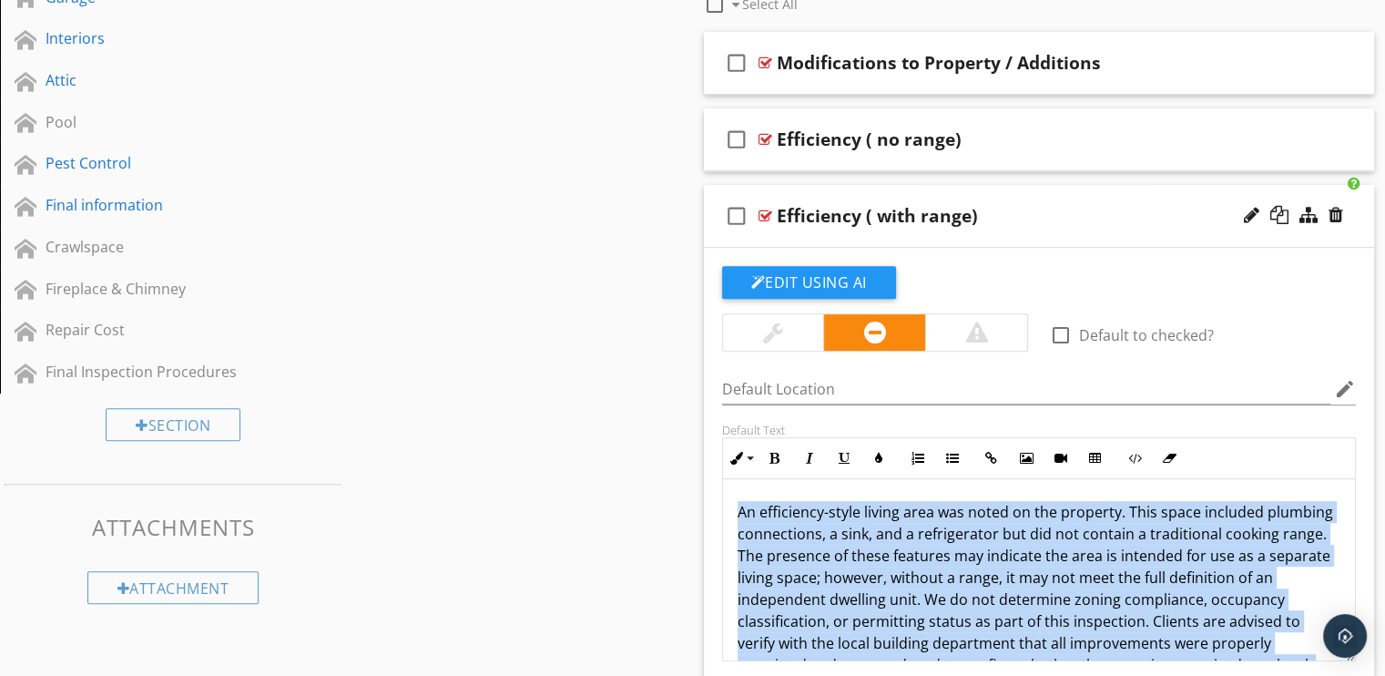
drag, startPoint x: 913, startPoint y: 595, endPoint x: 719, endPoint y: 463, distance: 235.1
click at [719, 463] on div "Default Text Inline Style XLarge Large Normal Small Light Small/Light Bold Ital…" at bounding box center [1039, 541] width 656 height 239
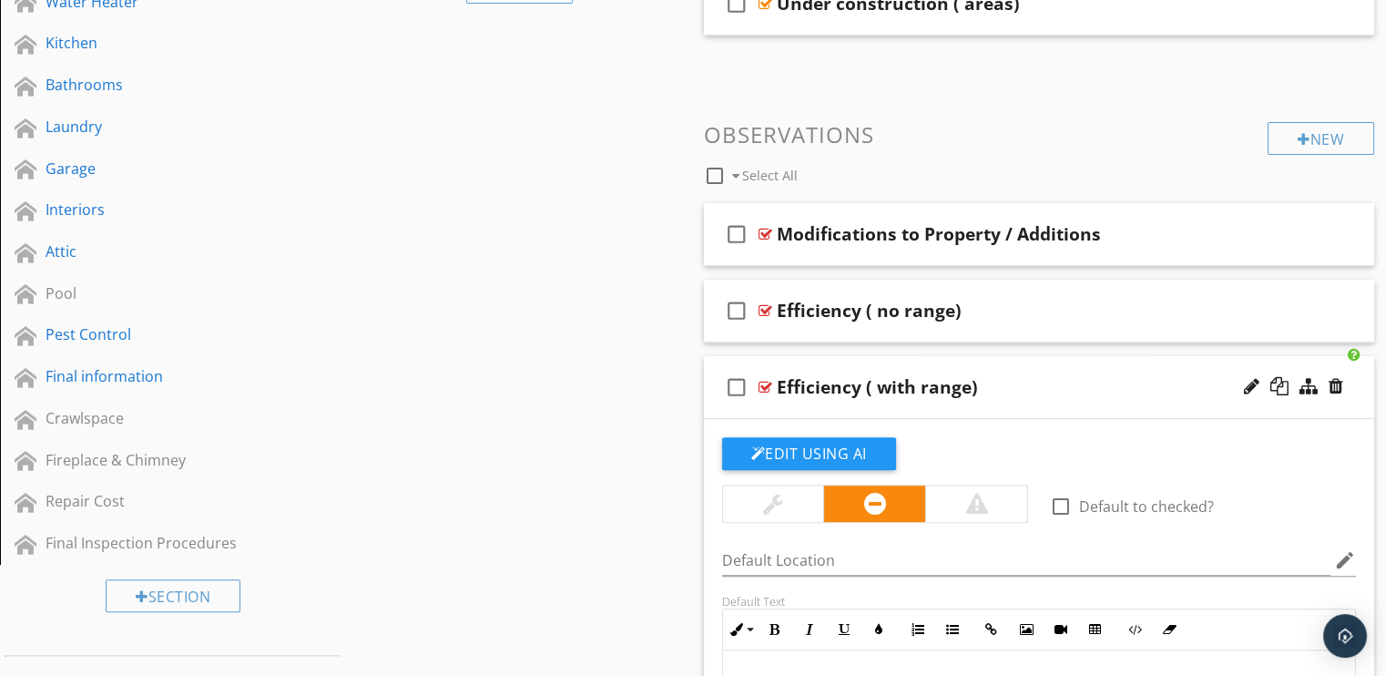
scroll to position [575, 0]
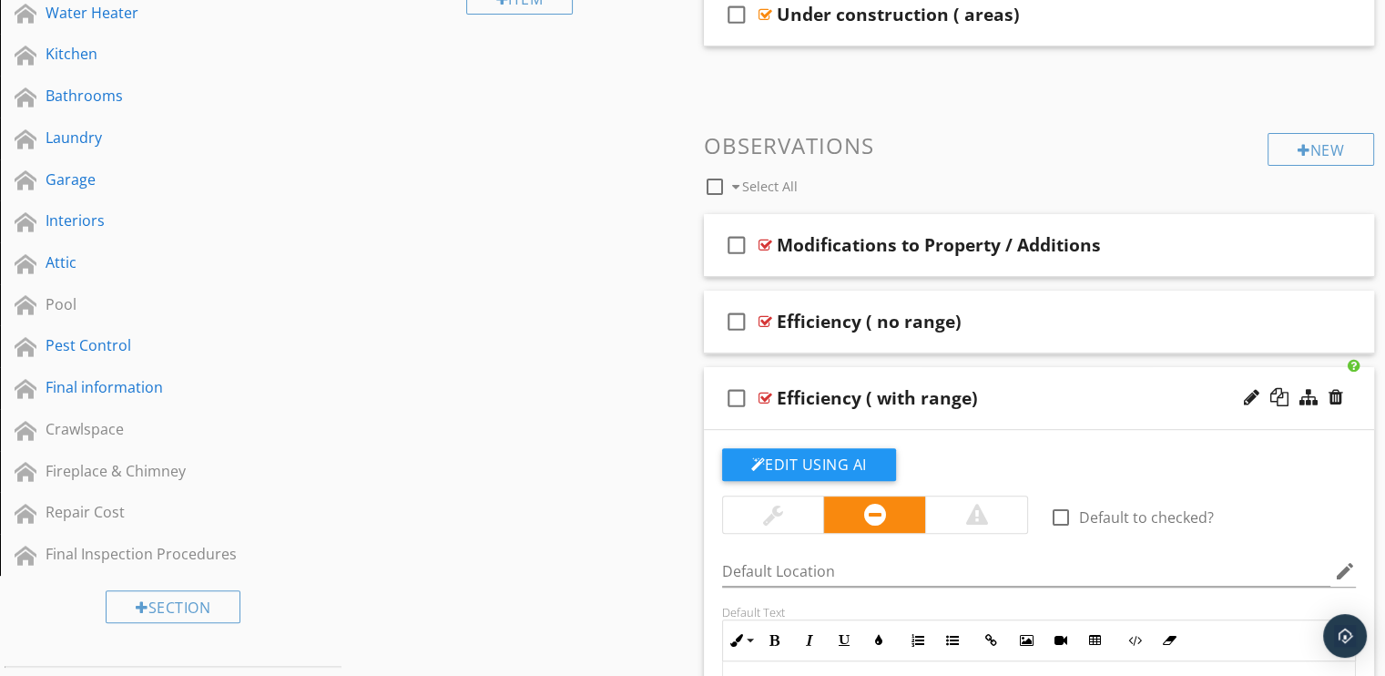
click at [763, 396] on div at bounding box center [765, 398] width 14 height 15
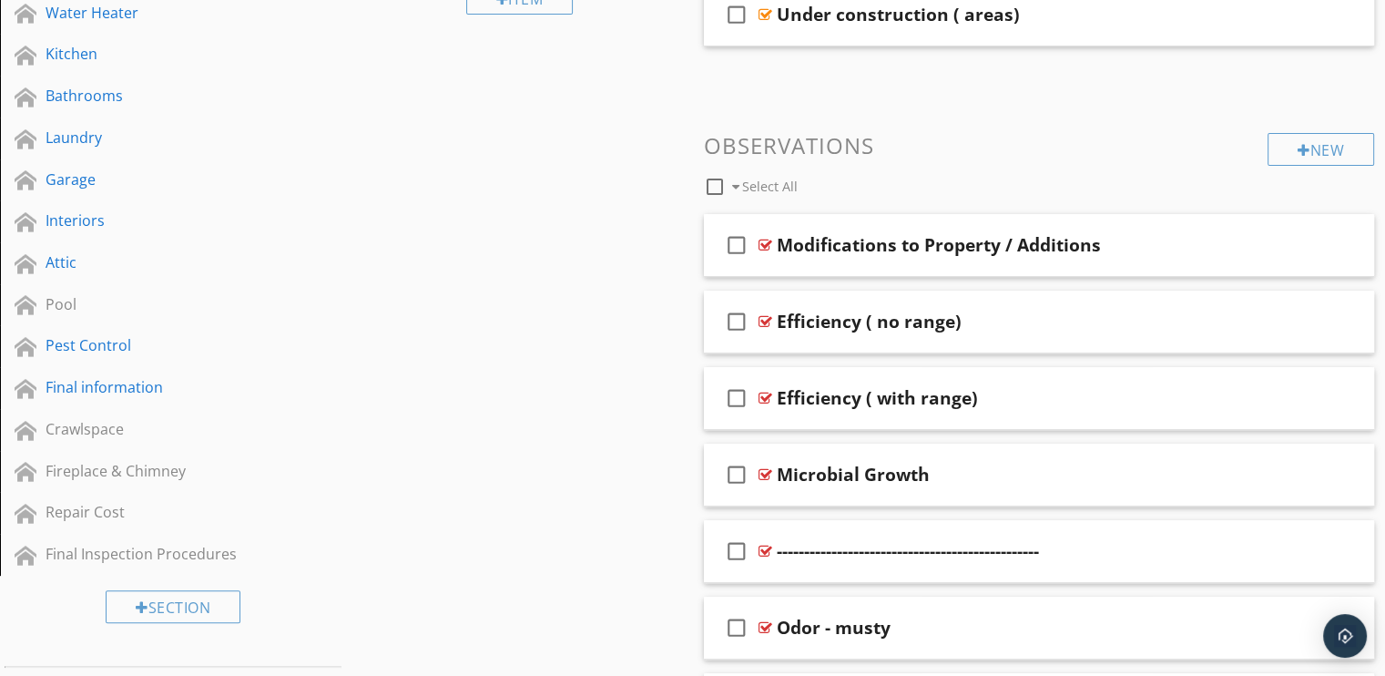
click at [575, 499] on div "Sections General Information Roof Exteriors, Grounds & Foundations Exteriors-co…" at bounding box center [692, 401] width 1385 height 1551
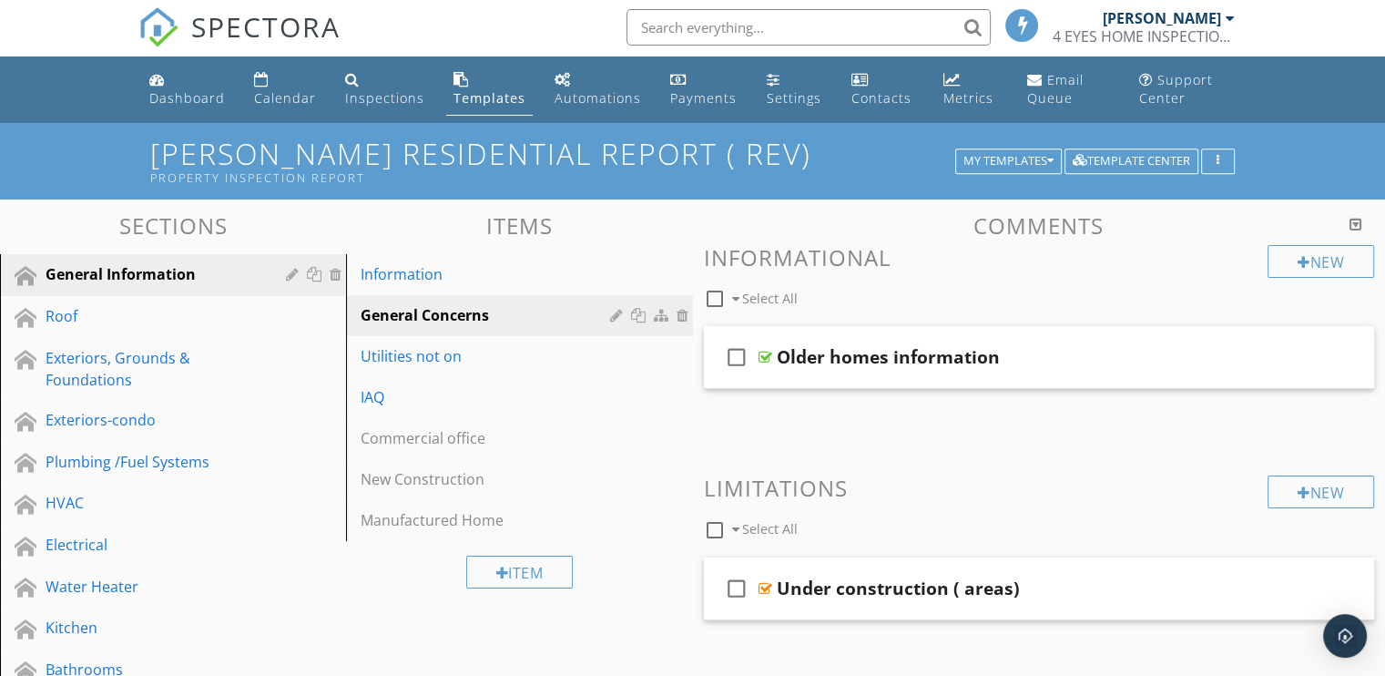
scroll to position [0, 0]
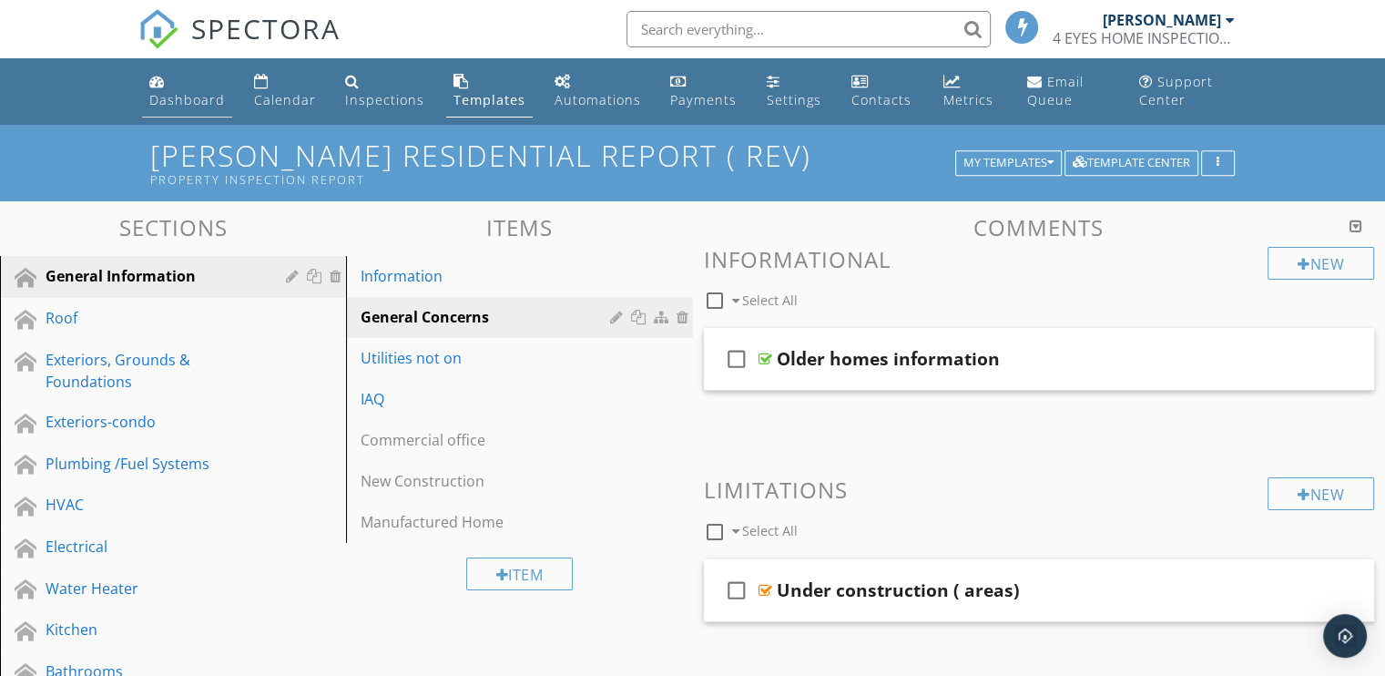
click at [208, 97] on div "Dashboard" at bounding box center [187, 99] width 76 height 17
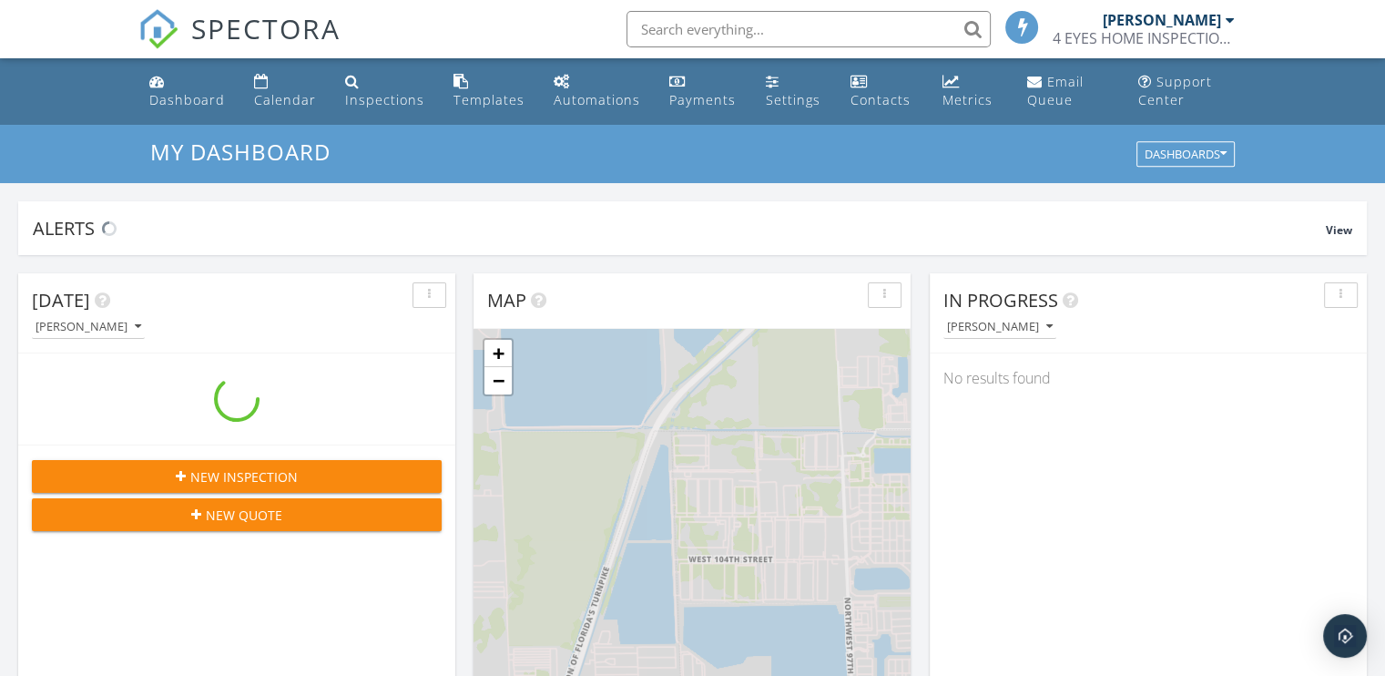
scroll to position [1685, 1413]
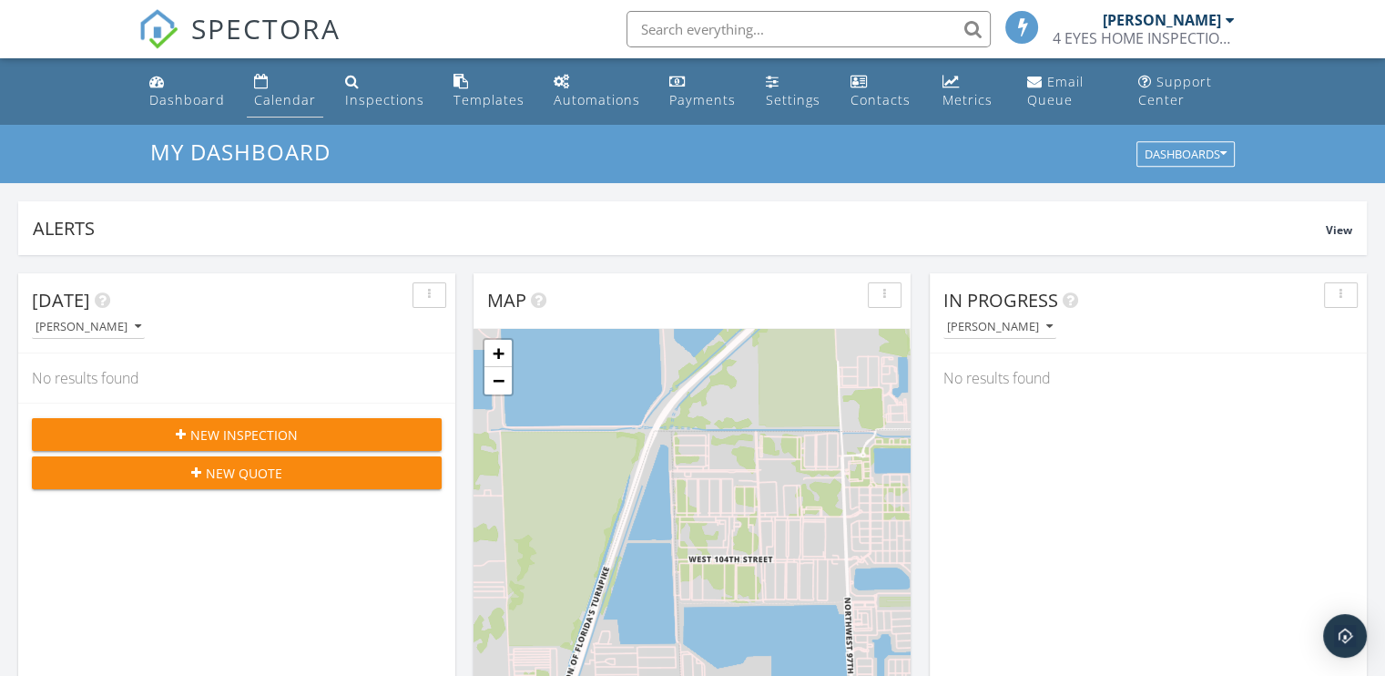
click at [275, 97] on div "Calendar" at bounding box center [285, 99] width 62 height 17
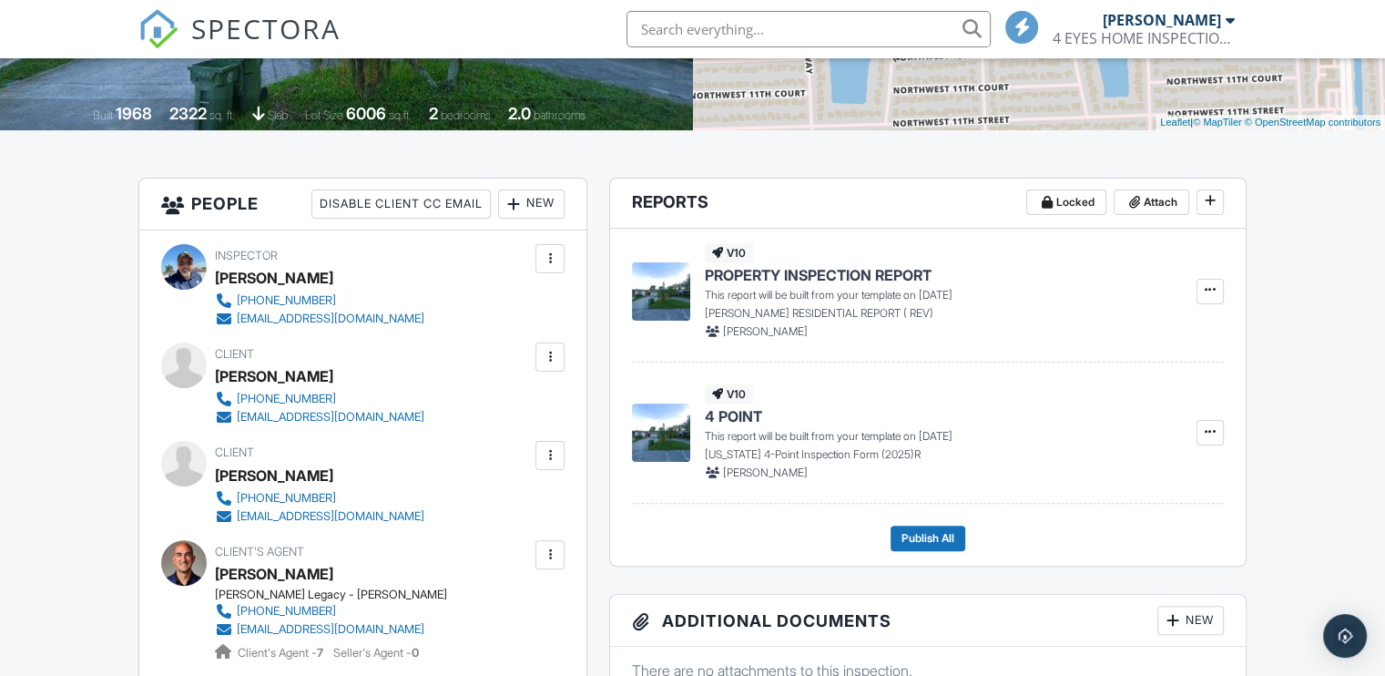
scroll to position [364, 0]
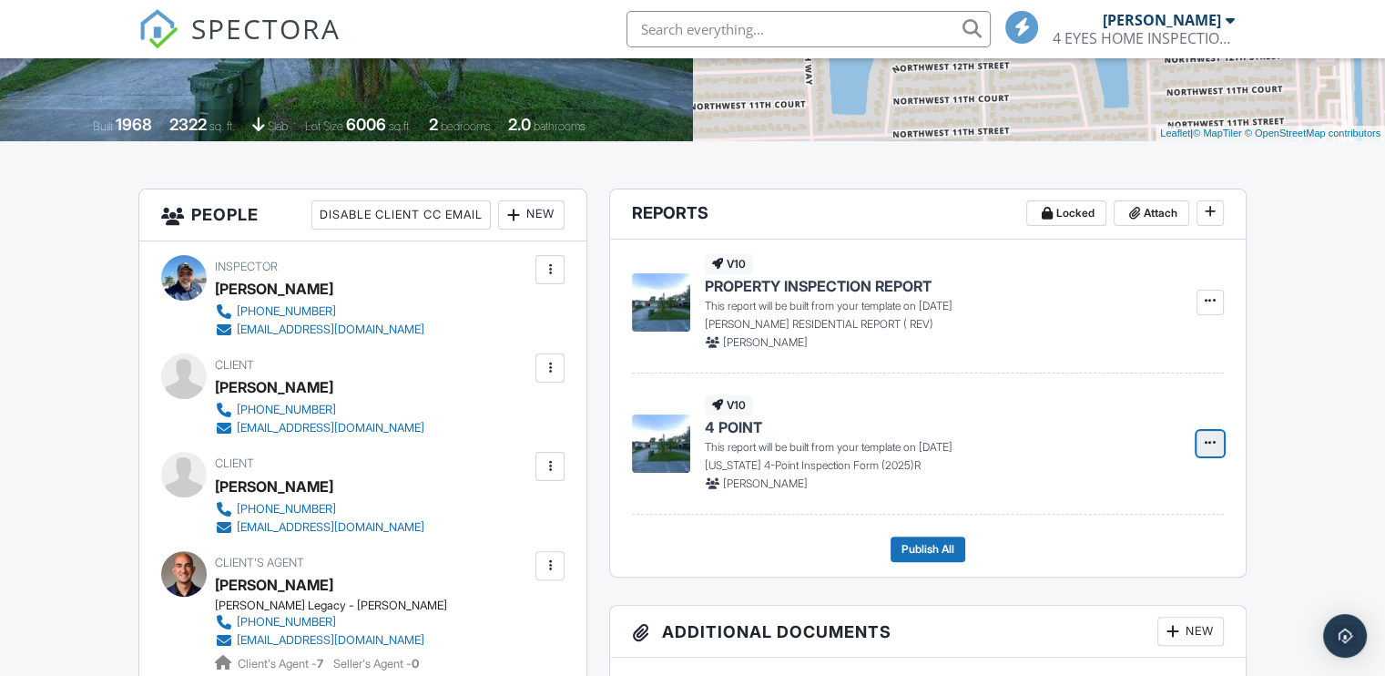
click at [1216, 440] on span at bounding box center [1210, 442] width 18 height 18
click at [1114, 482] on input "Build Now" at bounding box center [1119, 492] width 186 height 41
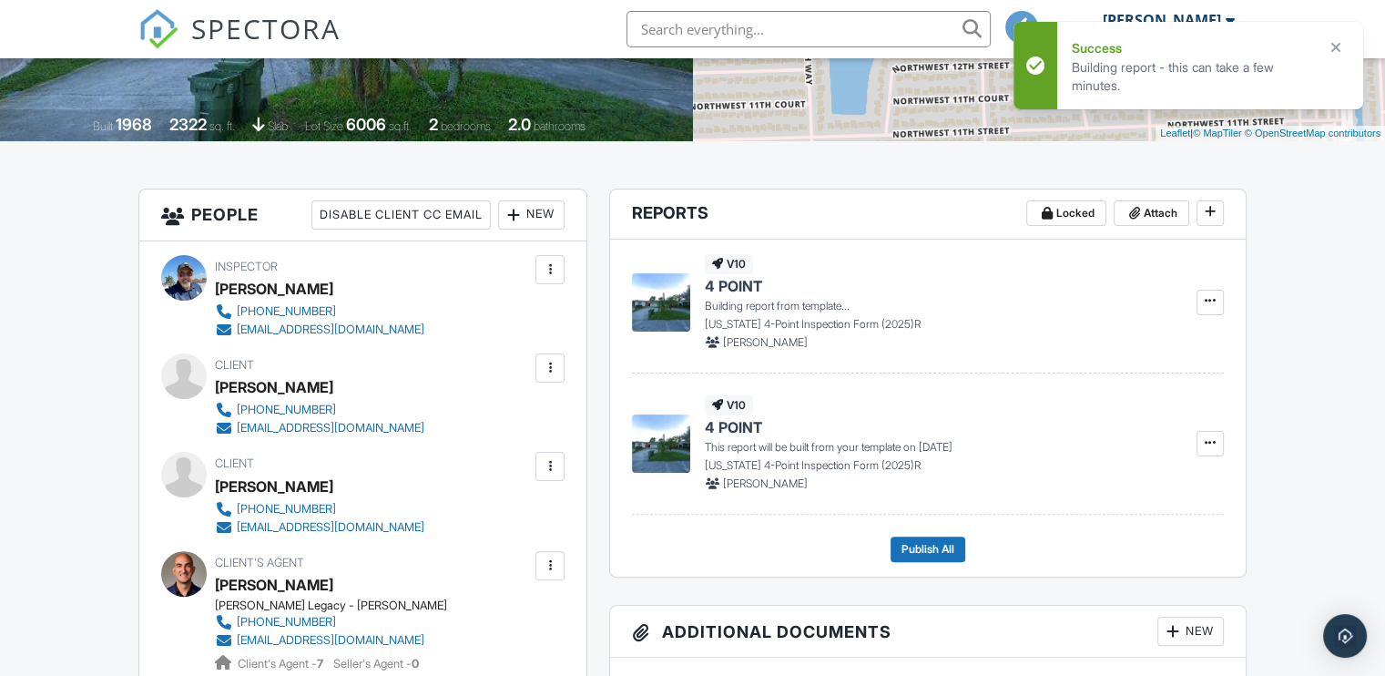
scroll to position [455, 0]
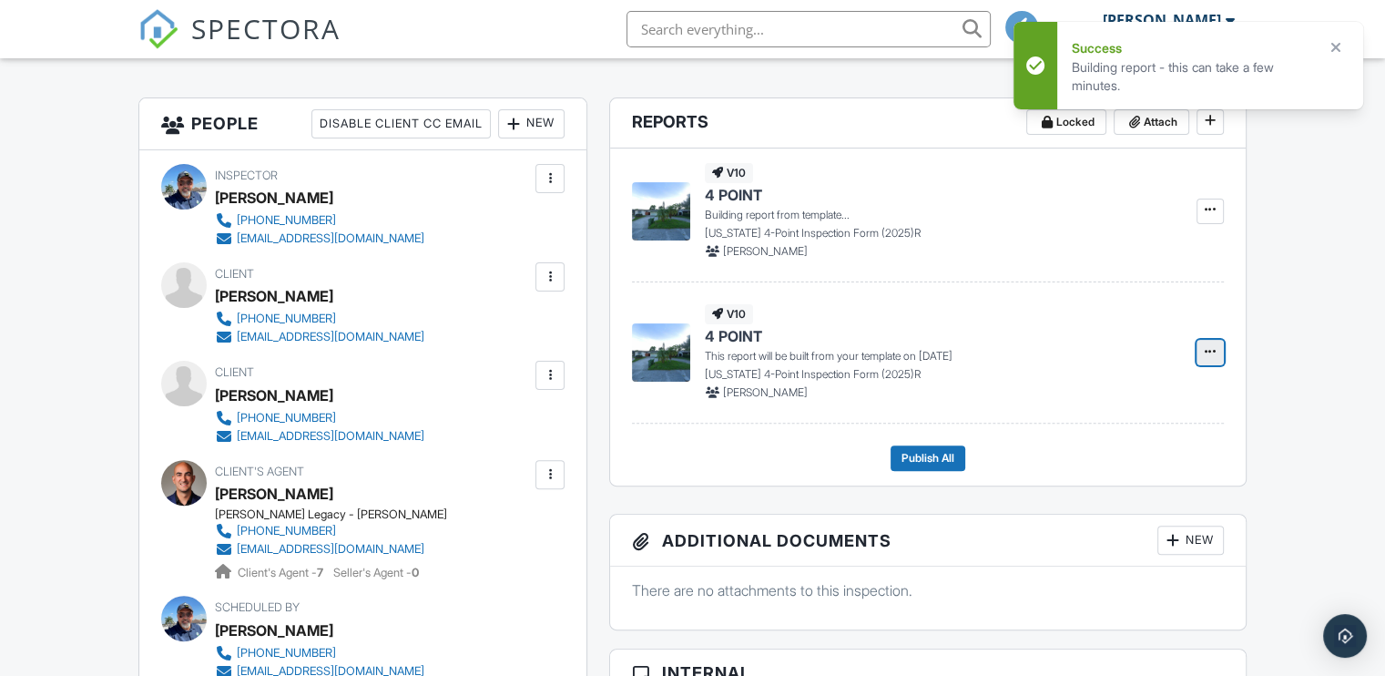
click at [1206, 350] on icon at bounding box center [1210, 351] width 11 height 13
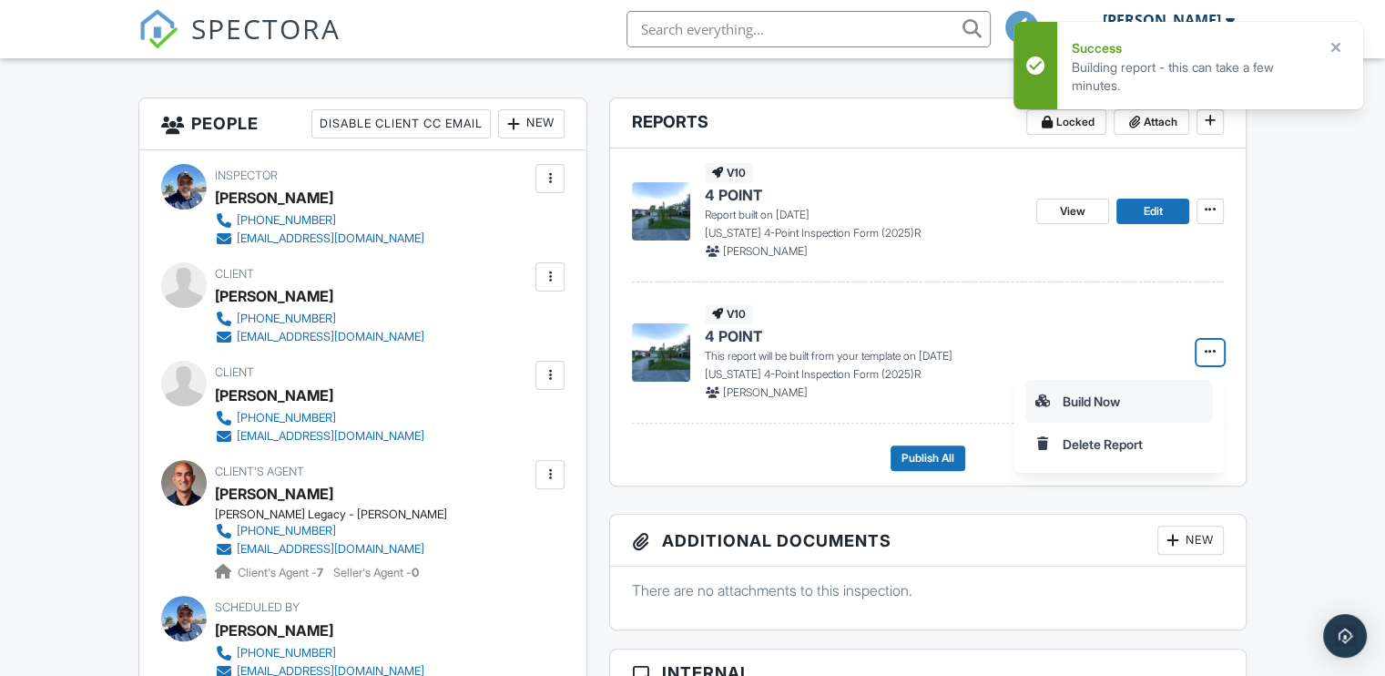
click at [1111, 392] on input "Build Now" at bounding box center [1119, 401] width 186 height 41
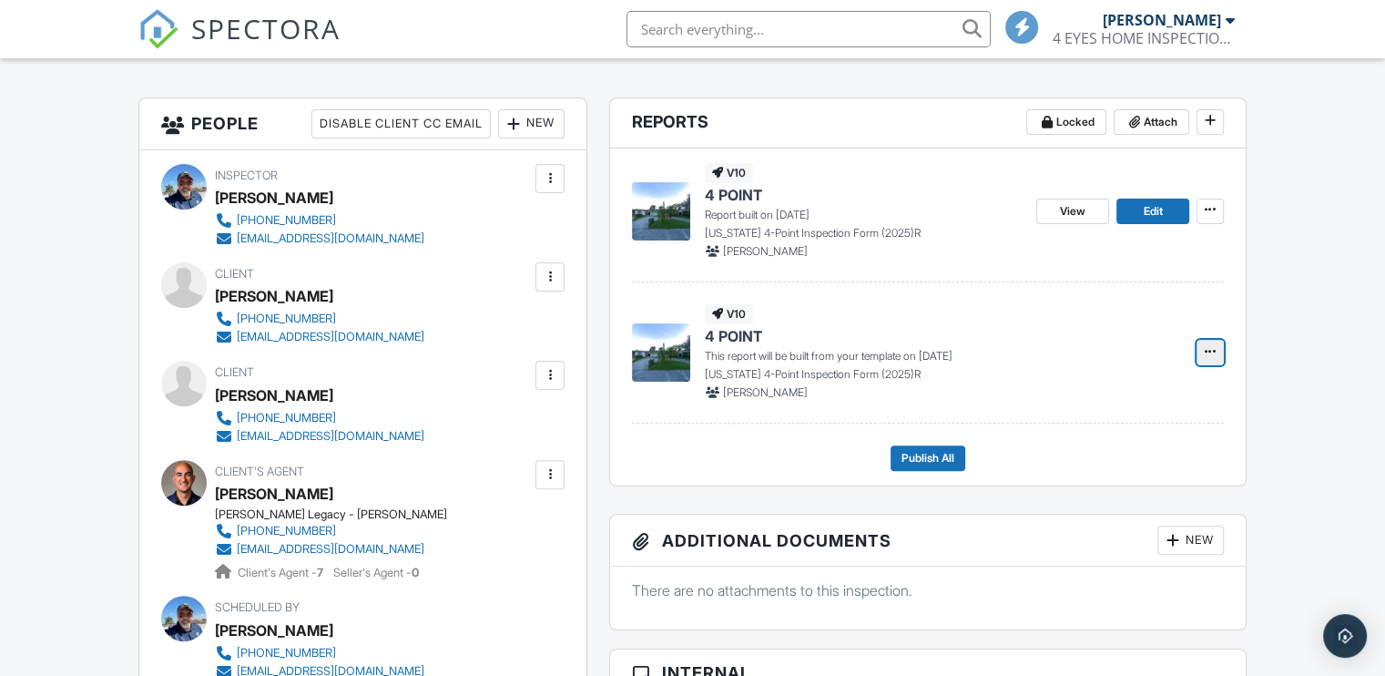
click at [1212, 356] on icon at bounding box center [1210, 351] width 11 height 13
click at [1096, 400] on input "Build Now" at bounding box center [1119, 401] width 186 height 41
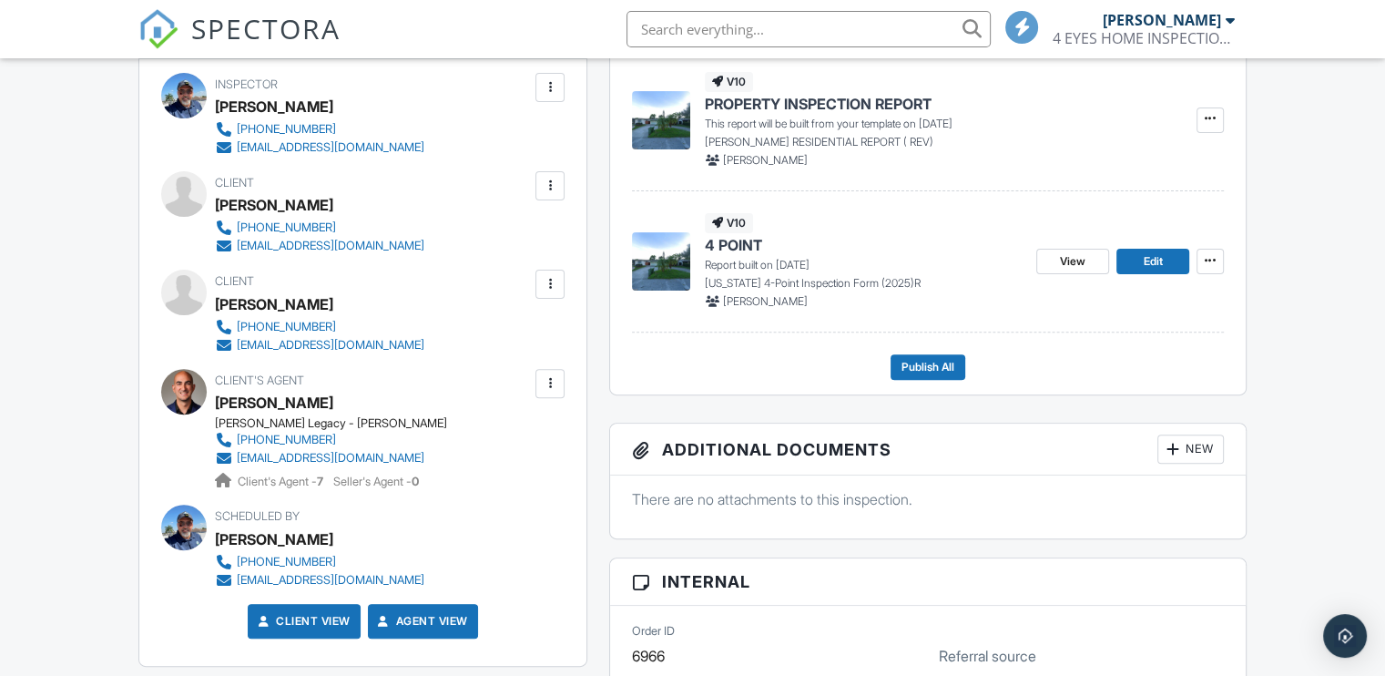
scroll to position [455, 0]
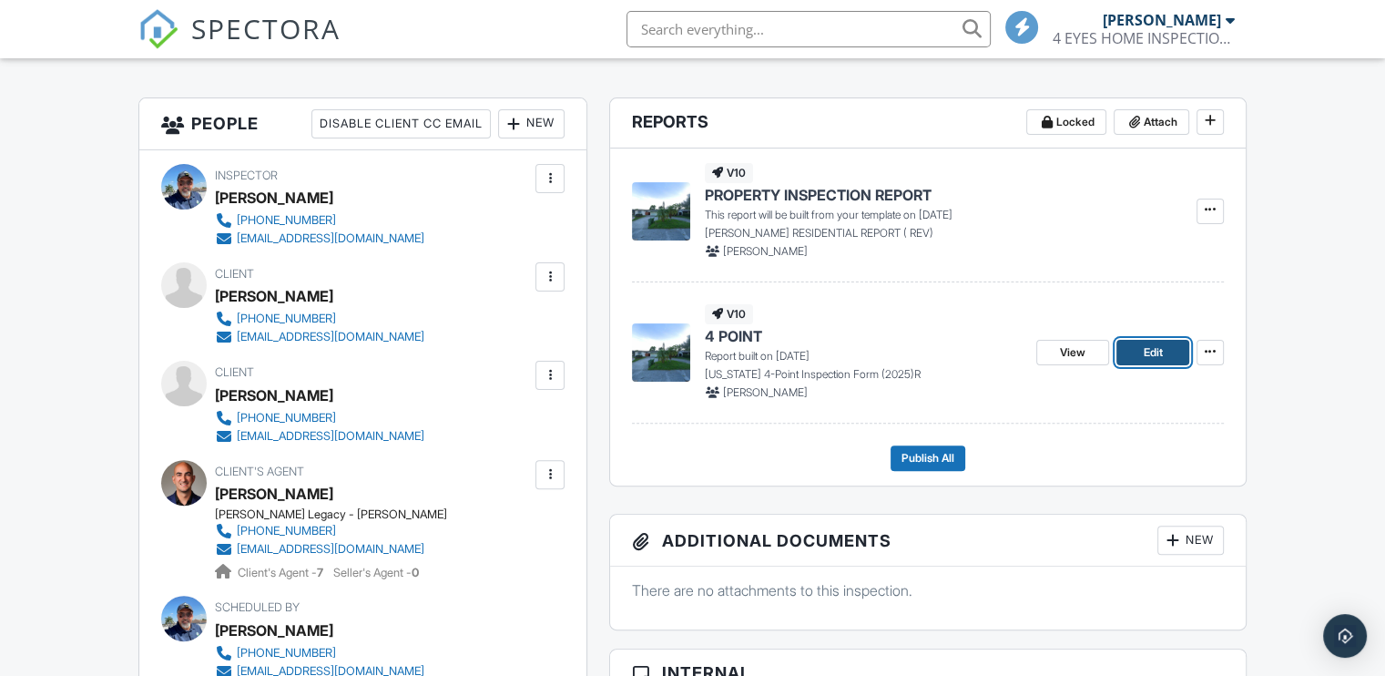
click at [1152, 355] on span "Edit" at bounding box center [1152, 352] width 19 height 18
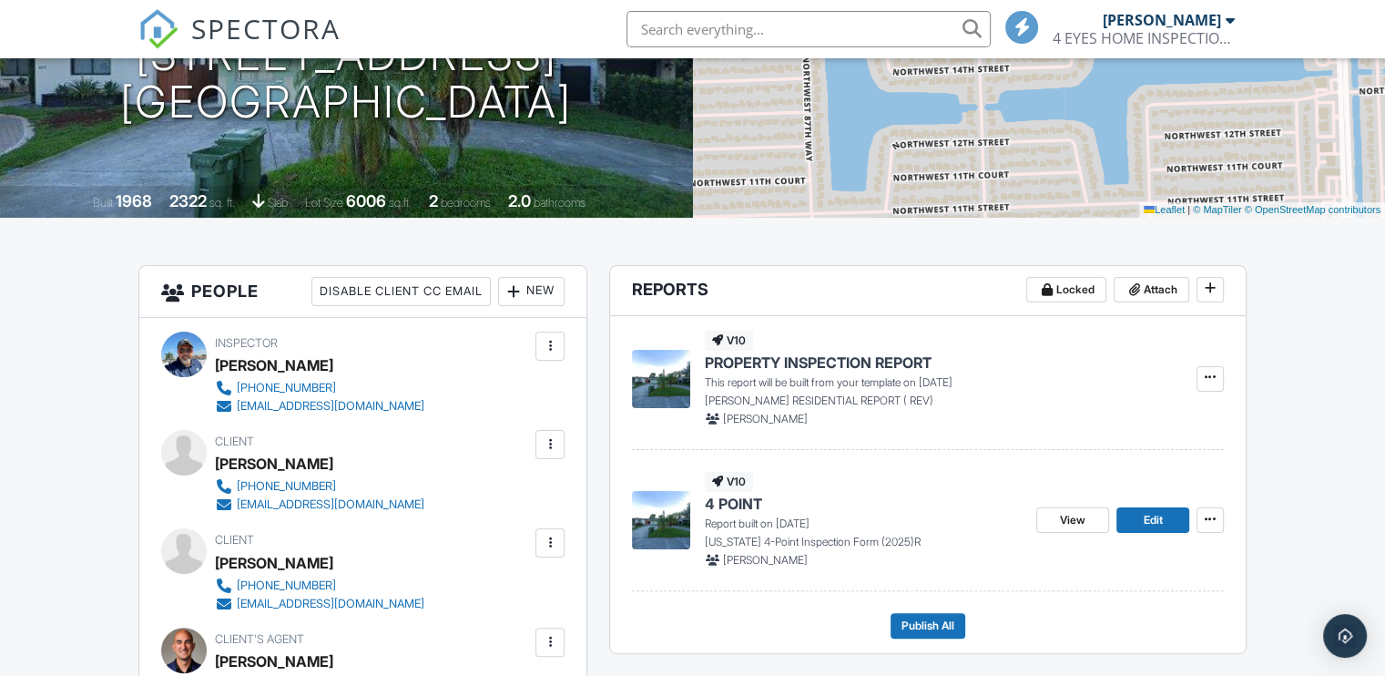
scroll to position [364, 0]
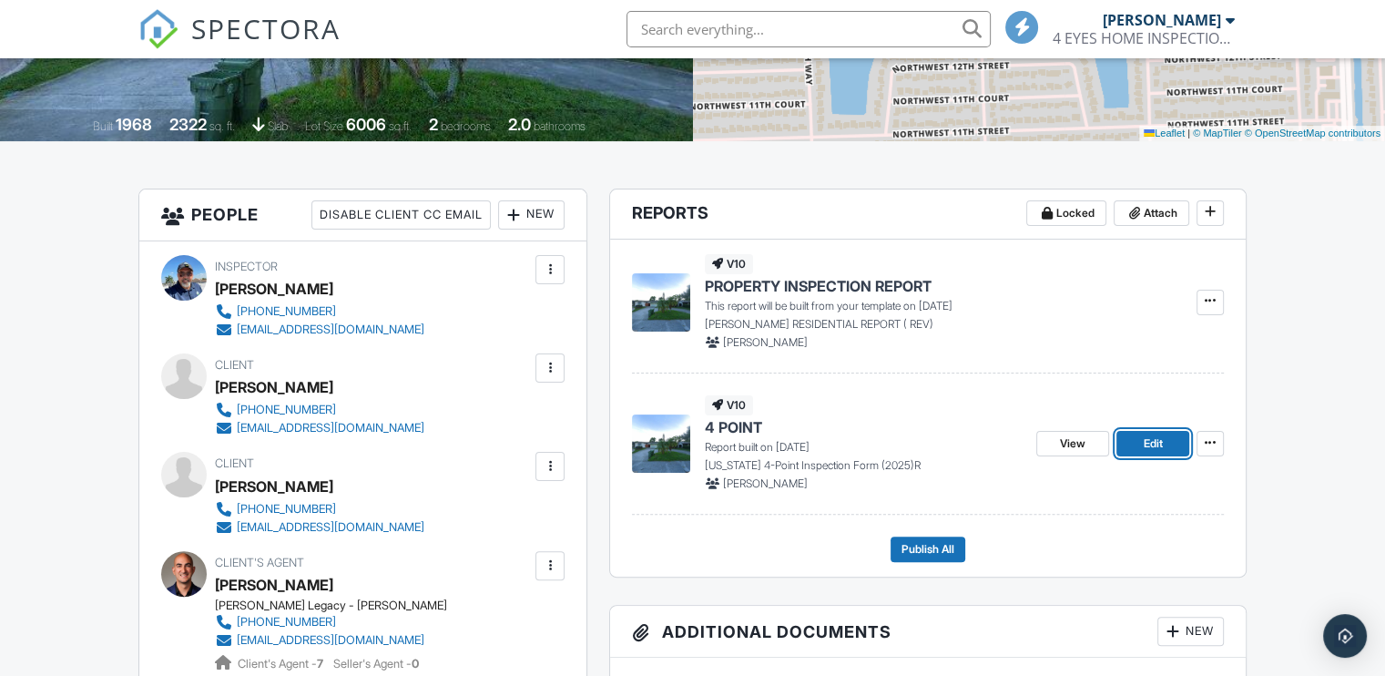
click at [1149, 440] on span "Edit" at bounding box center [1152, 443] width 19 height 18
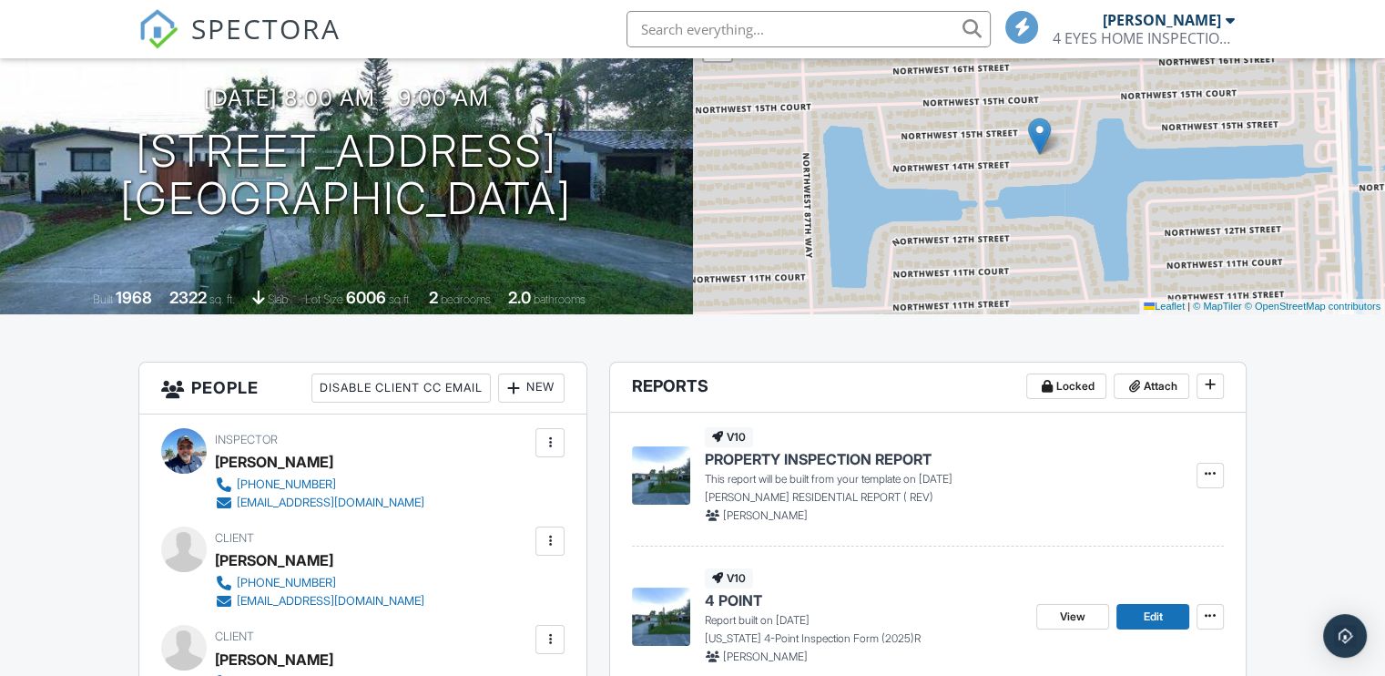
scroll to position [273, 0]
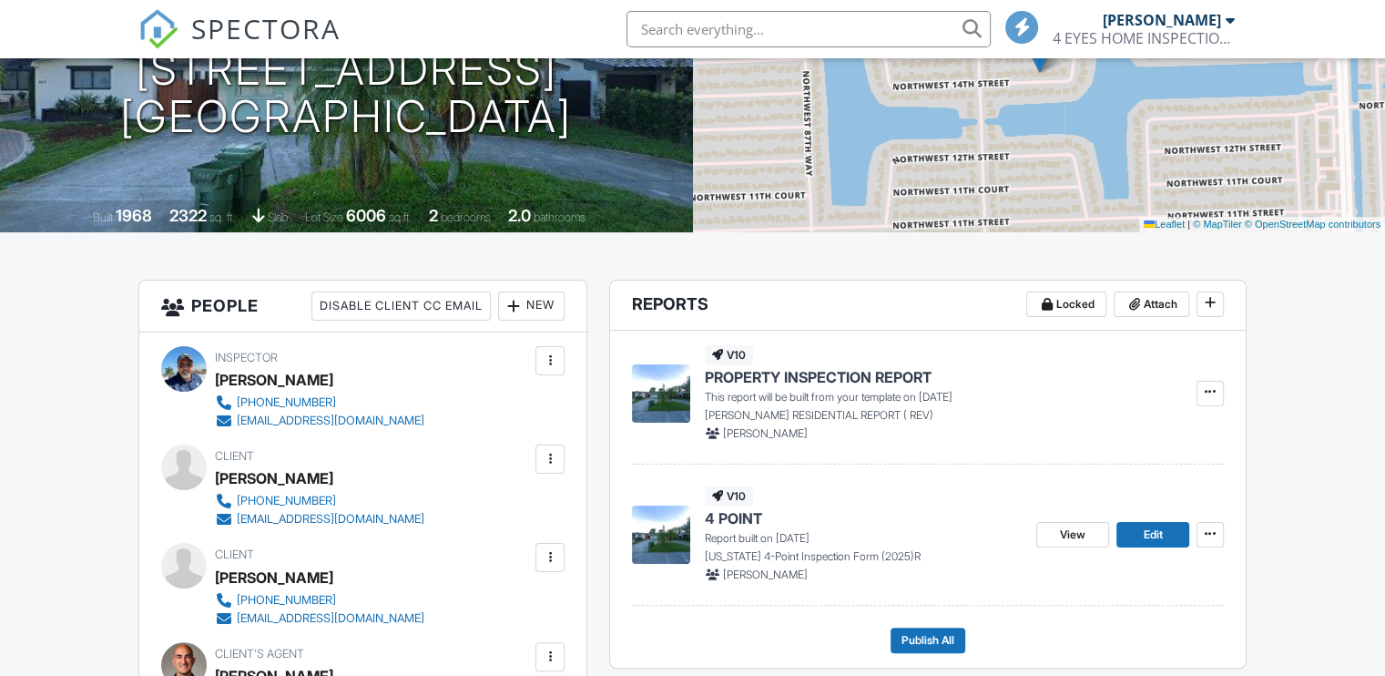
scroll to position [455, 0]
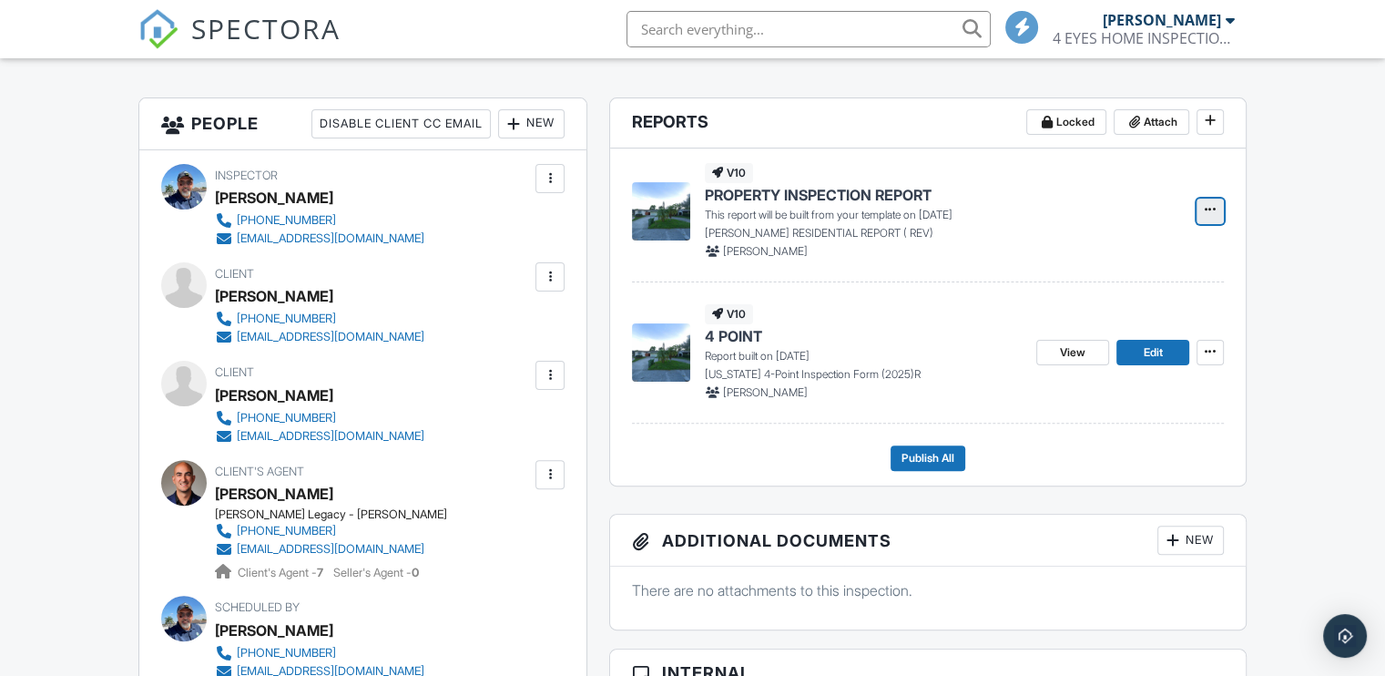
click at [1206, 208] on icon at bounding box center [1210, 209] width 11 height 13
click at [1092, 254] on input "Build Now" at bounding box center [1119, 259] width 186 height 41
click at [1137, 210] on link "Edit" at bounding box center [1152, 210] width 73 height 25
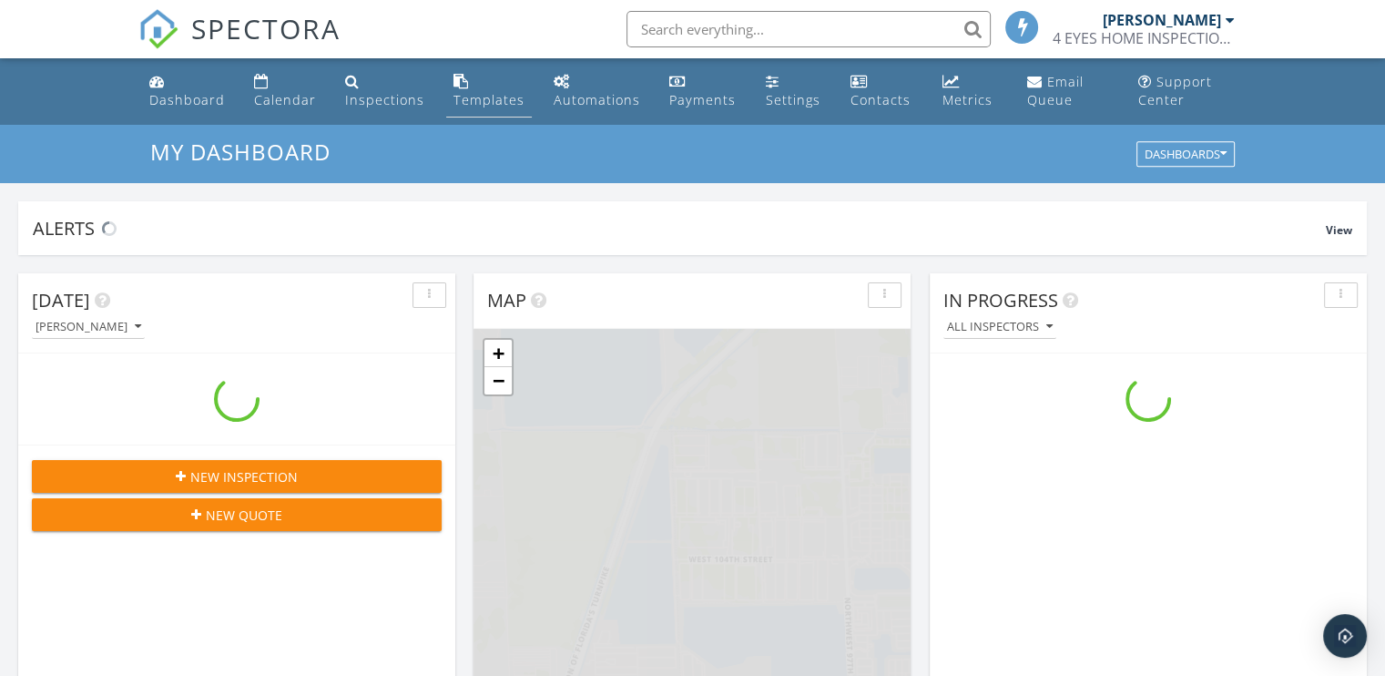
click at [466, 99] on div "Templates" at bounding box center [488, 99] width 71 height 17
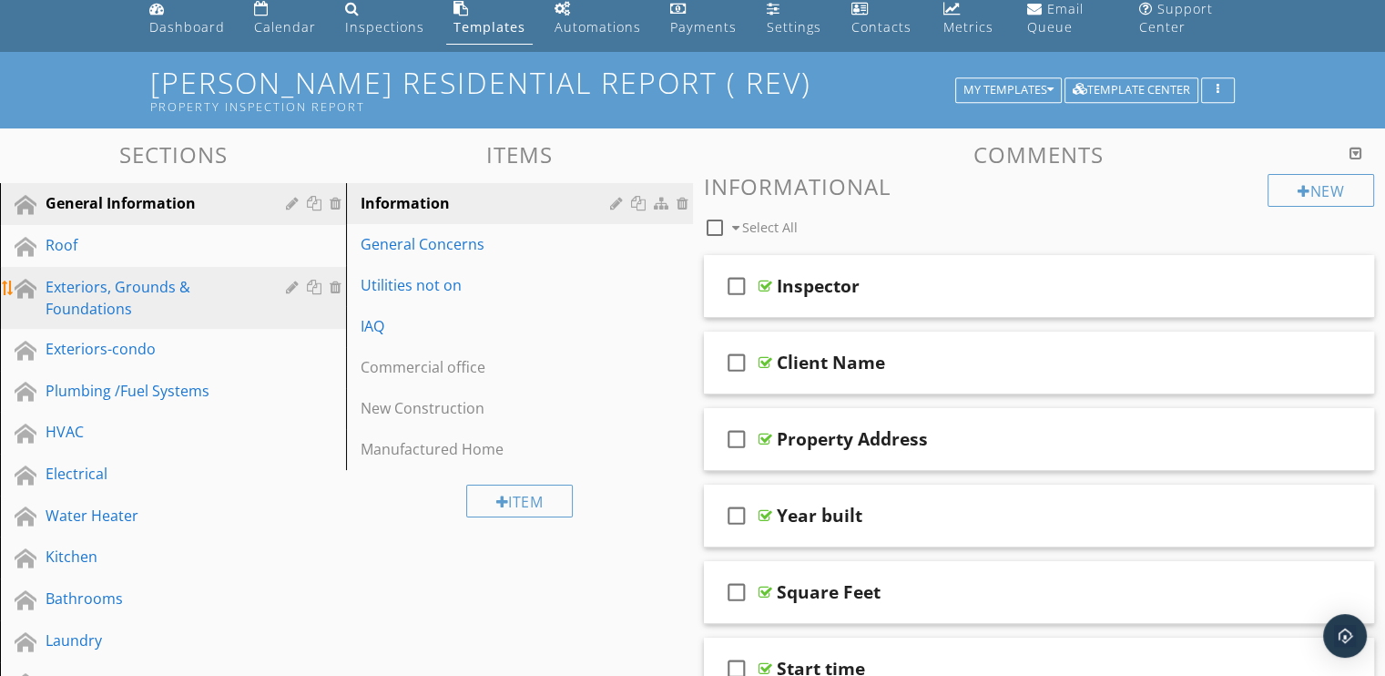
scroll to position [91, 0]
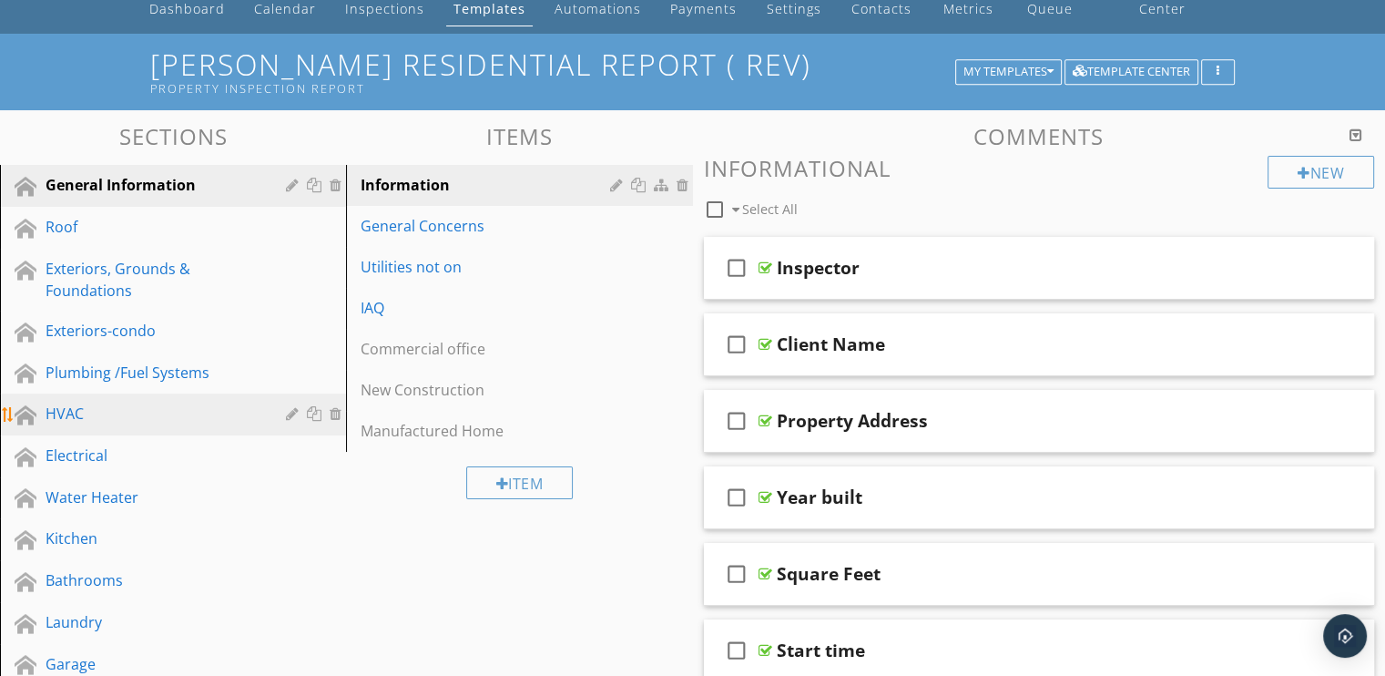
click at [73, 402] on div "HVAC" at bounding box center [153, 413] width 214 height 22
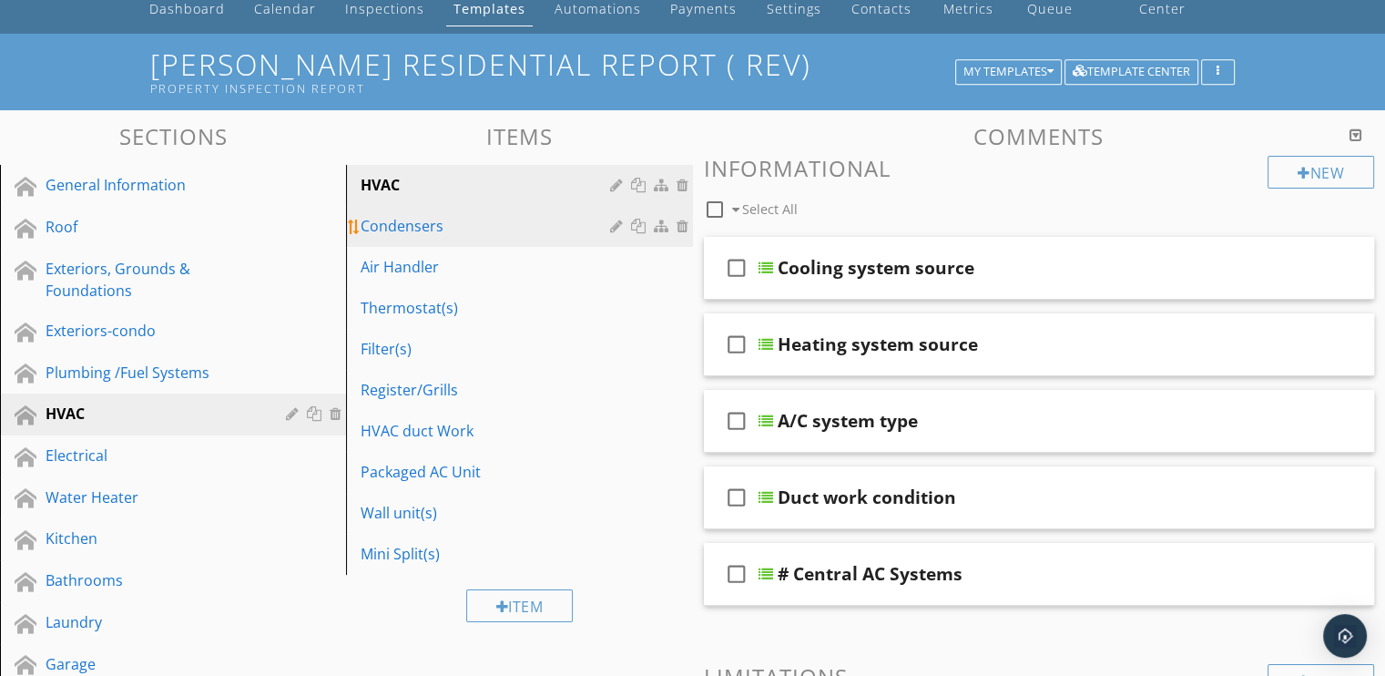
click at [409, 228] on div "Condensers" at bounding box center [488, 226] width 254 height 22
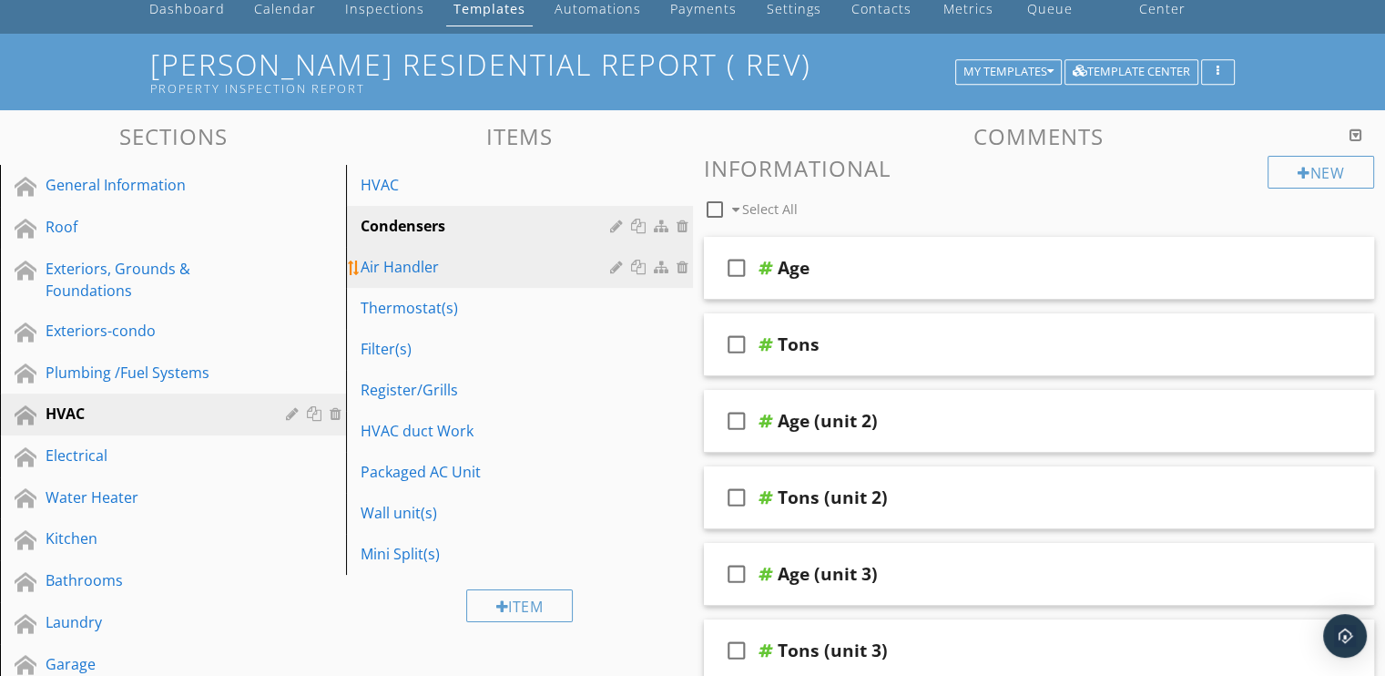
click at [421, 258] on div "Air Handler" at bounding box center [488, 267] width 254 height 22
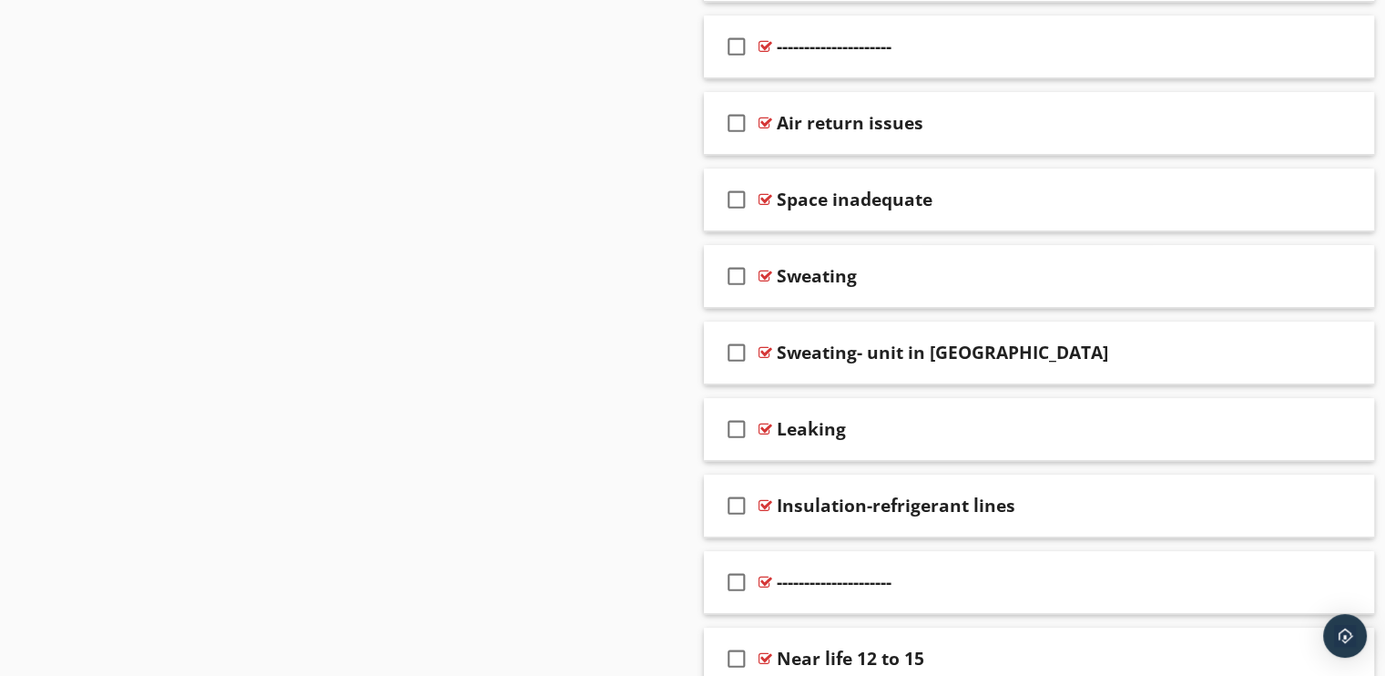
scroll to position [7739, 0]
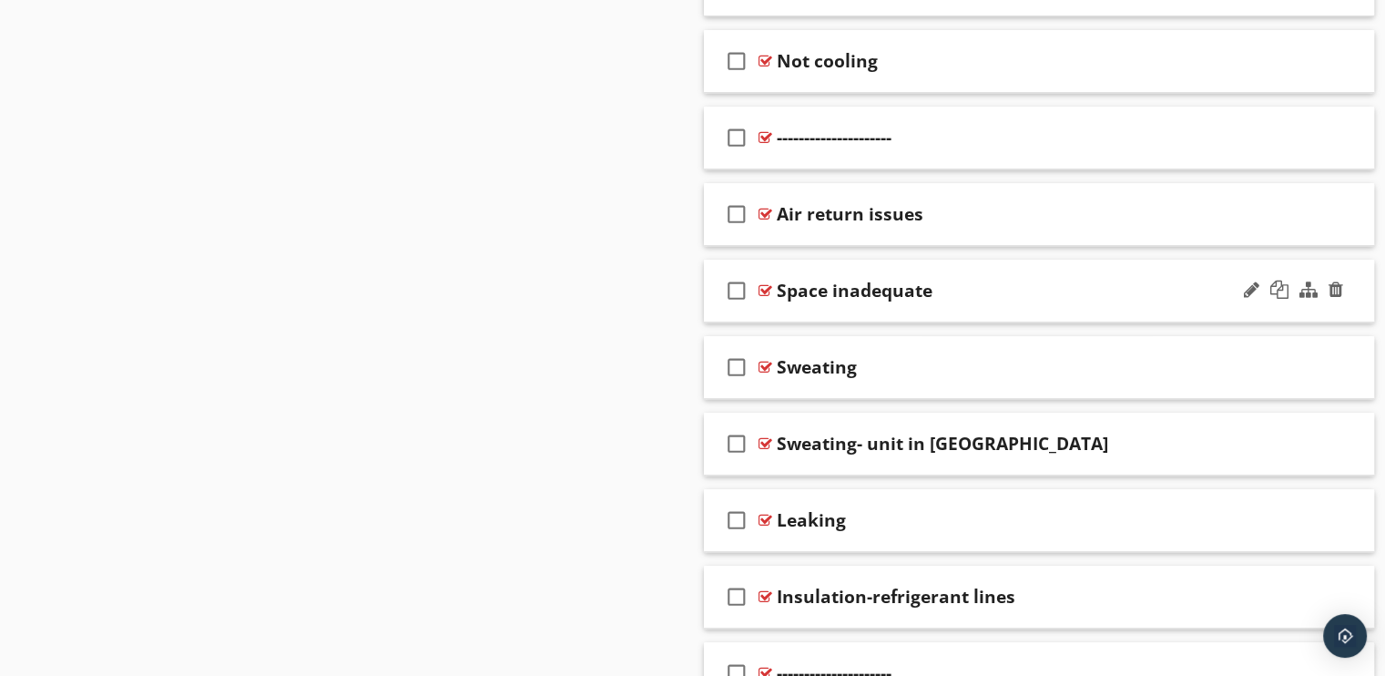
click at [768, 283] on div at bounding box center [765, 290] width 14 height 15
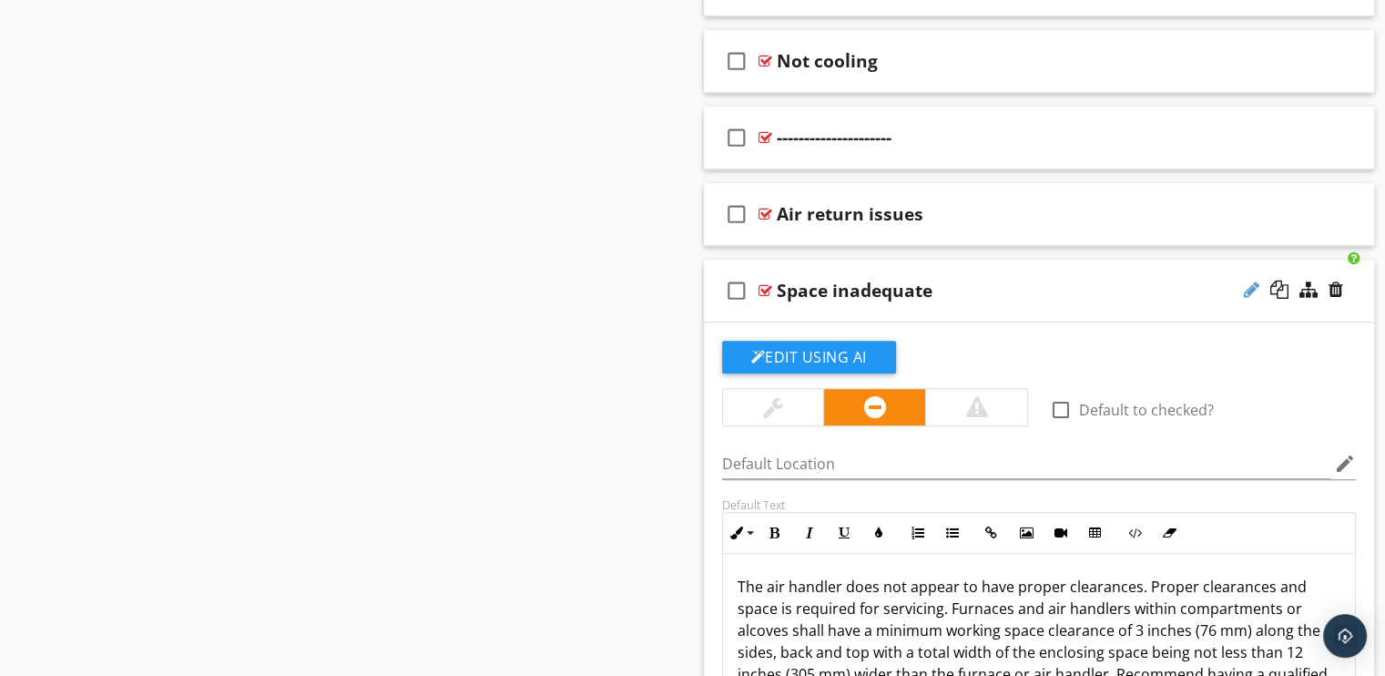
click at [1251, 280] on div at bounding box center [1251, 289] width 15 height 18
type input "S"
type input "Clearance issues"
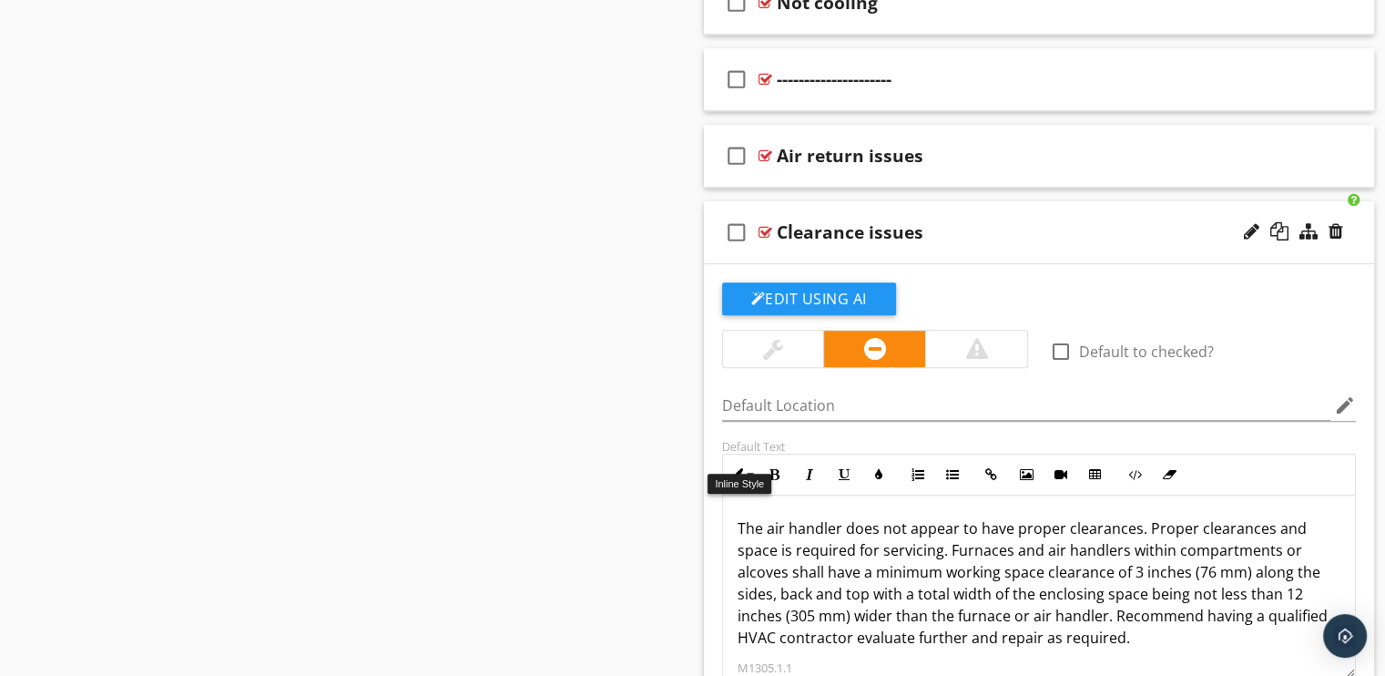
scroll to position [7830, 0]
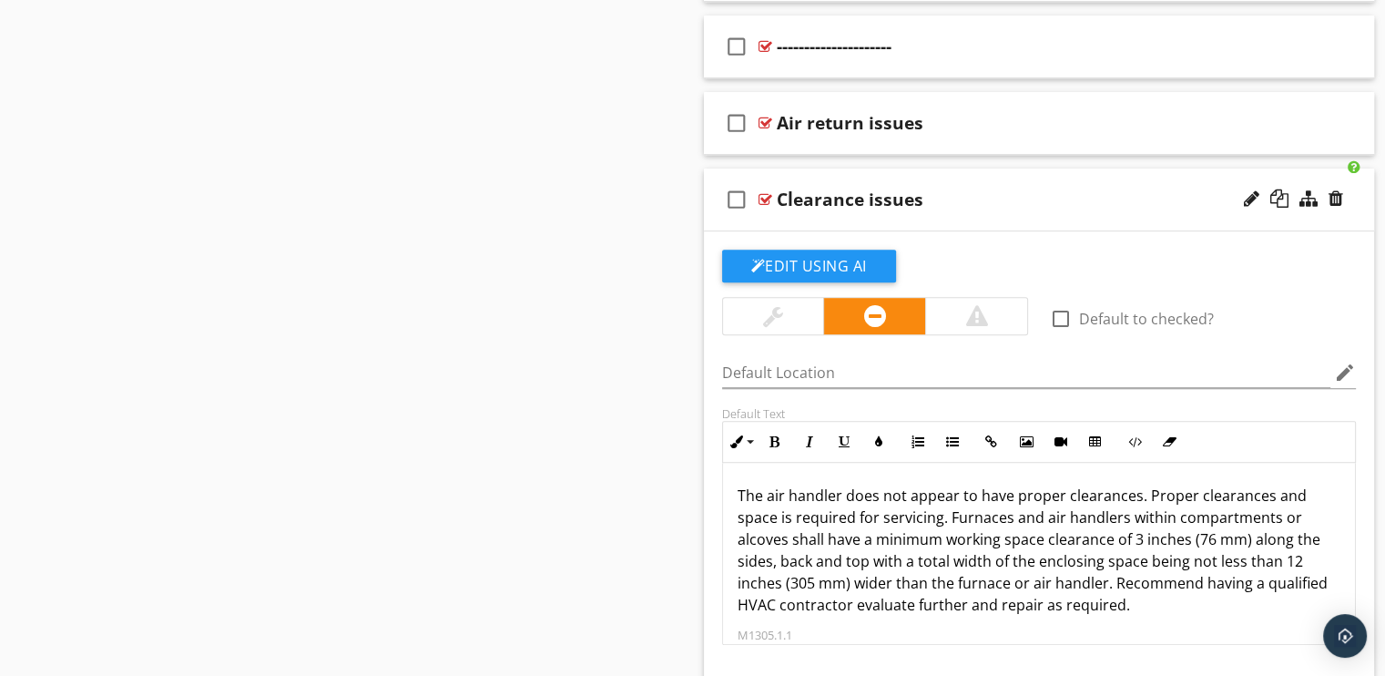
click at [764, 192] on div at bounding box center [765, 199] width 14 height 15
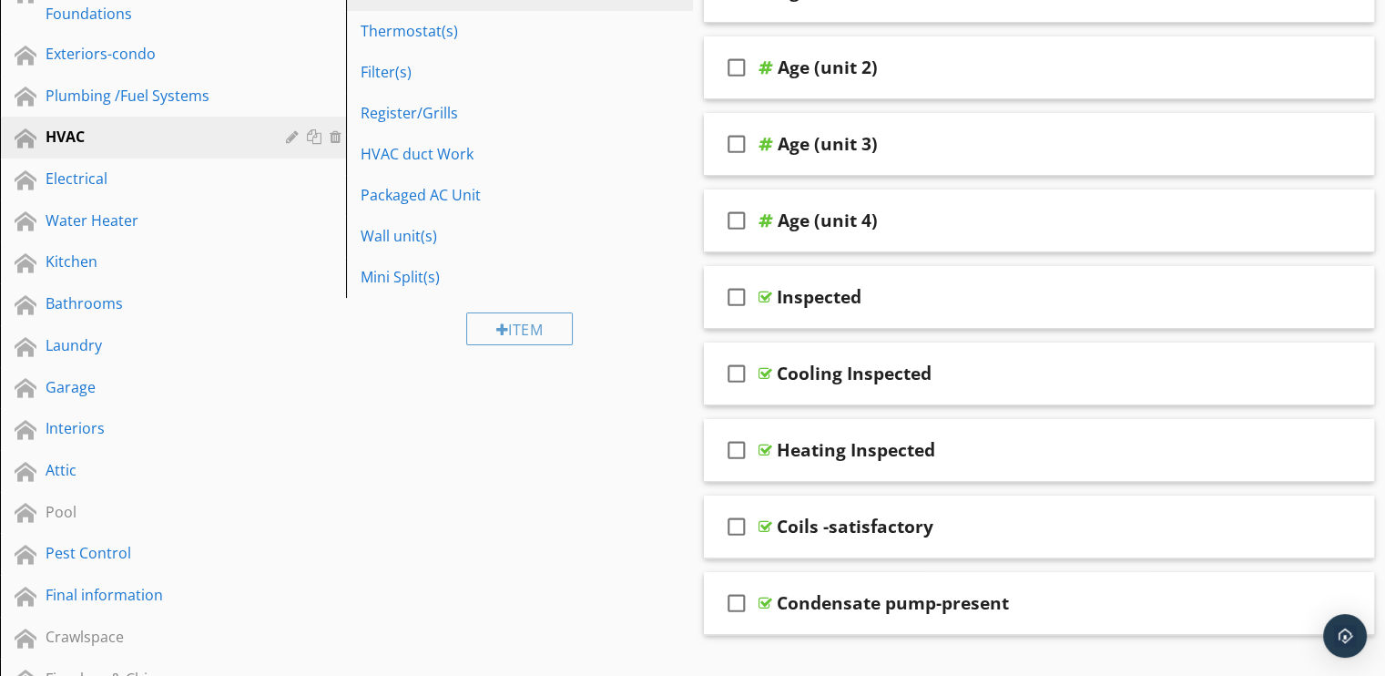
scroll to position [182, 0]
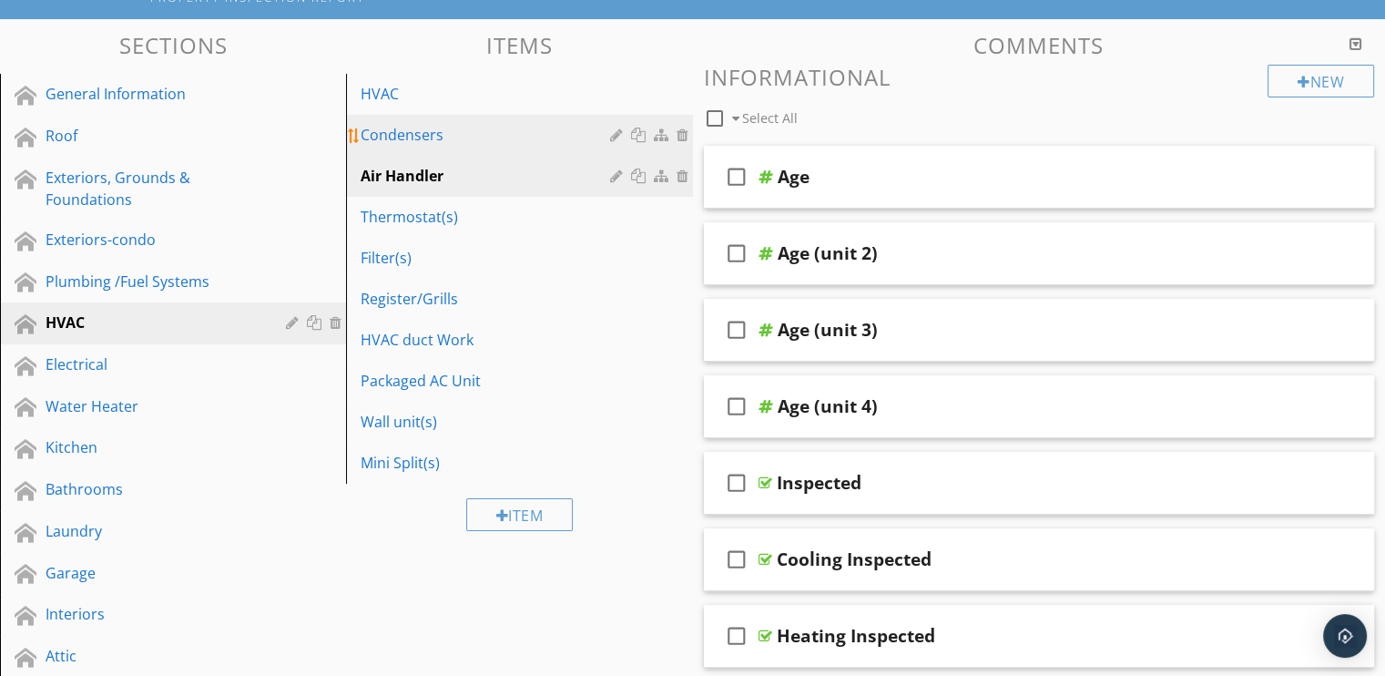
click at [402, 134] on div "Condensers" at bounding box center [488, 135] width 254 height 22
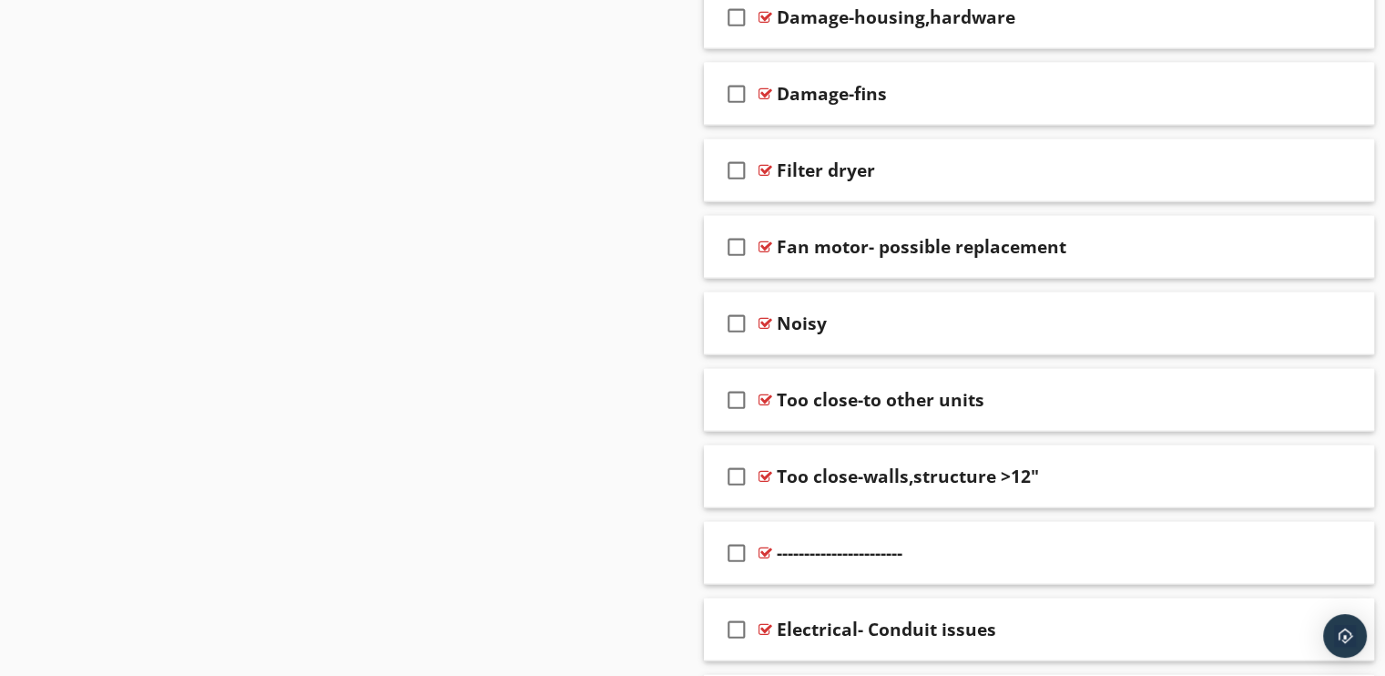
scroll to position [4279, 0]
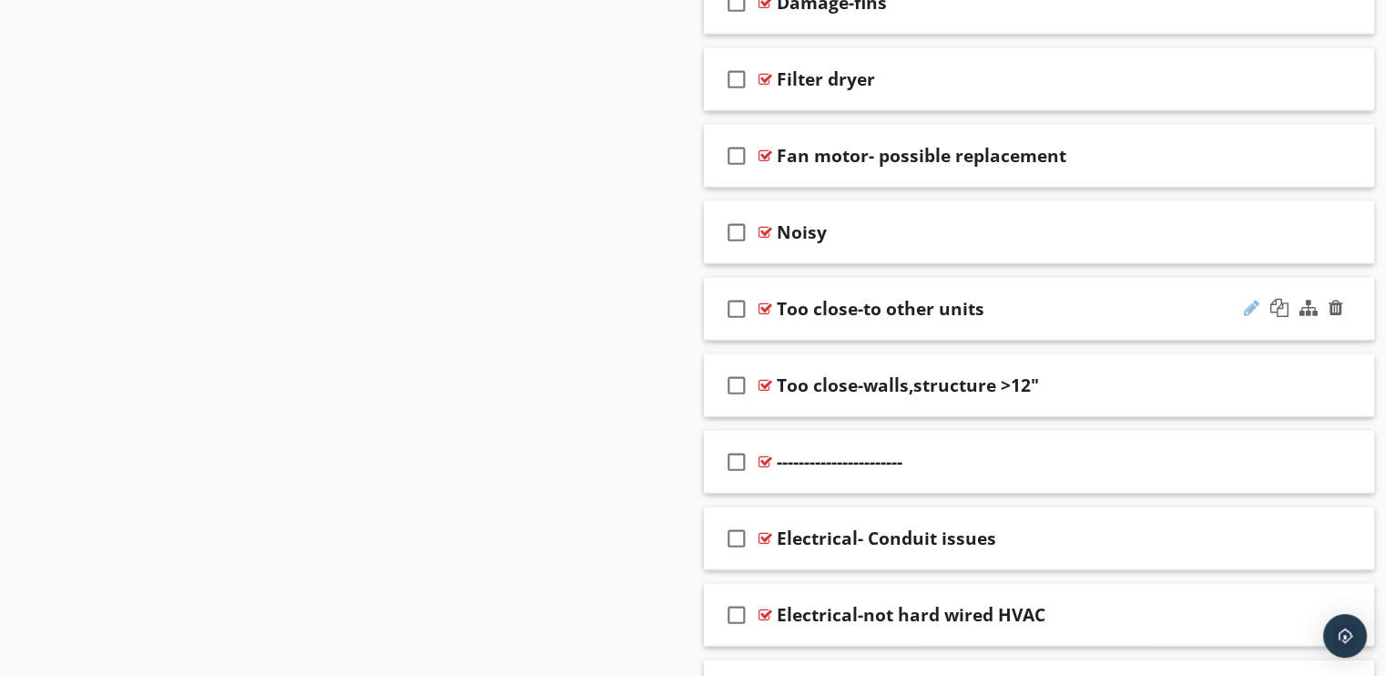
click at [1246, 299] on div at bounding box center [1251, 308] width 15 height 18
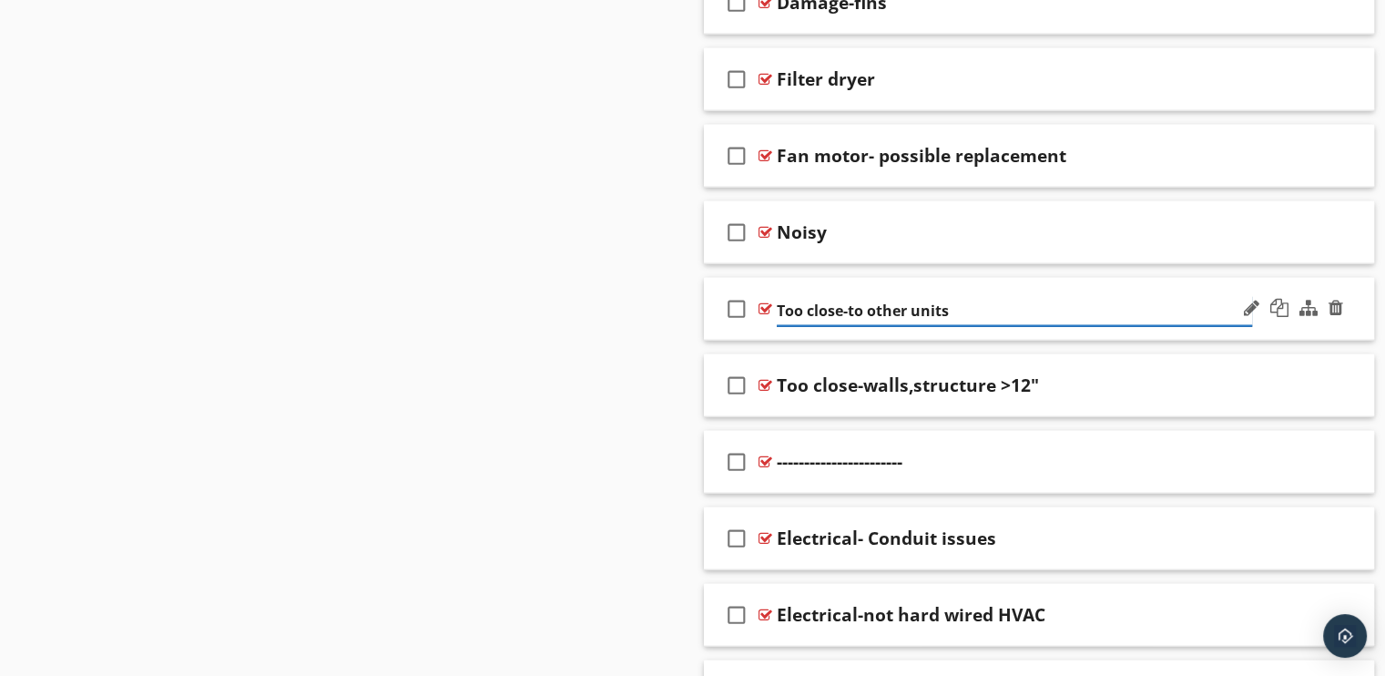
click at [841, 302] on input "Too close-to other units" at bounding box center [1014, 311] width 475 height 30
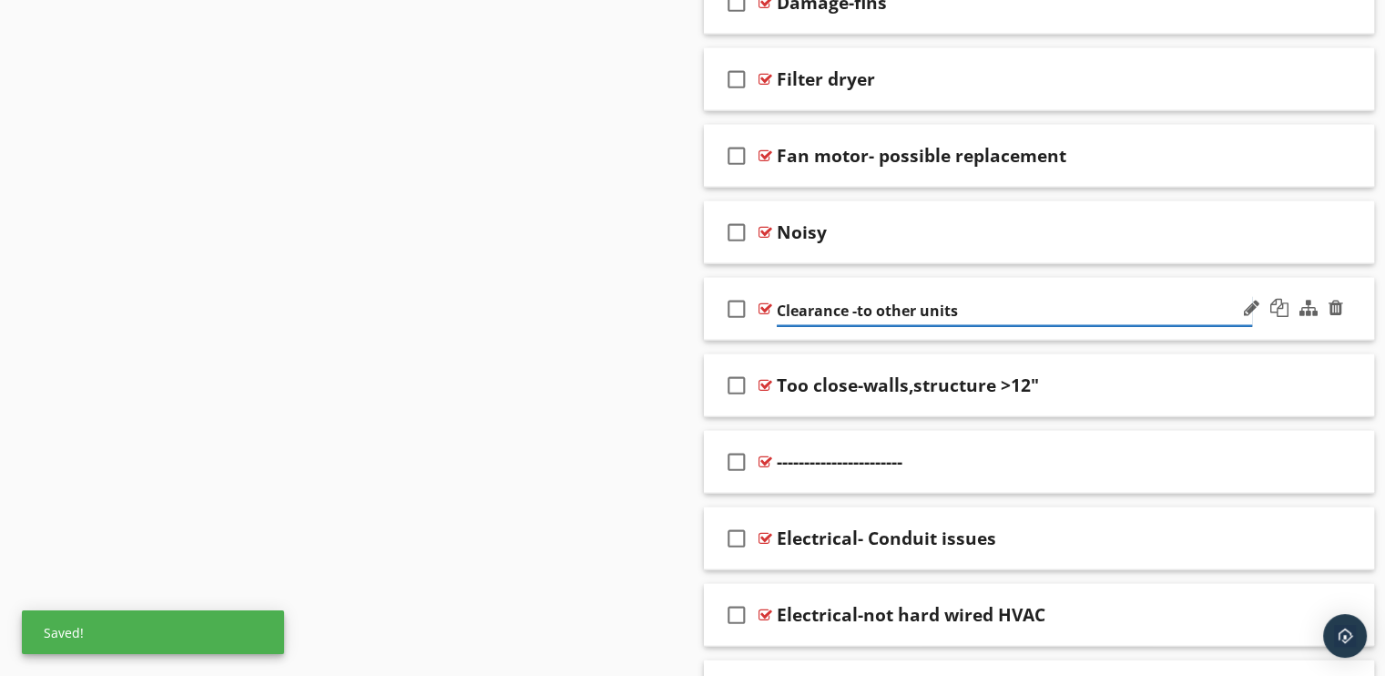
click at [856, 299] on input "Clearance -to other units" at bounding box center [1014, 311] width 475 height 30
type input "Clearance - to other units"
click at [1253, 375] on div at bounding box center [1251, 384] width 15 height 18
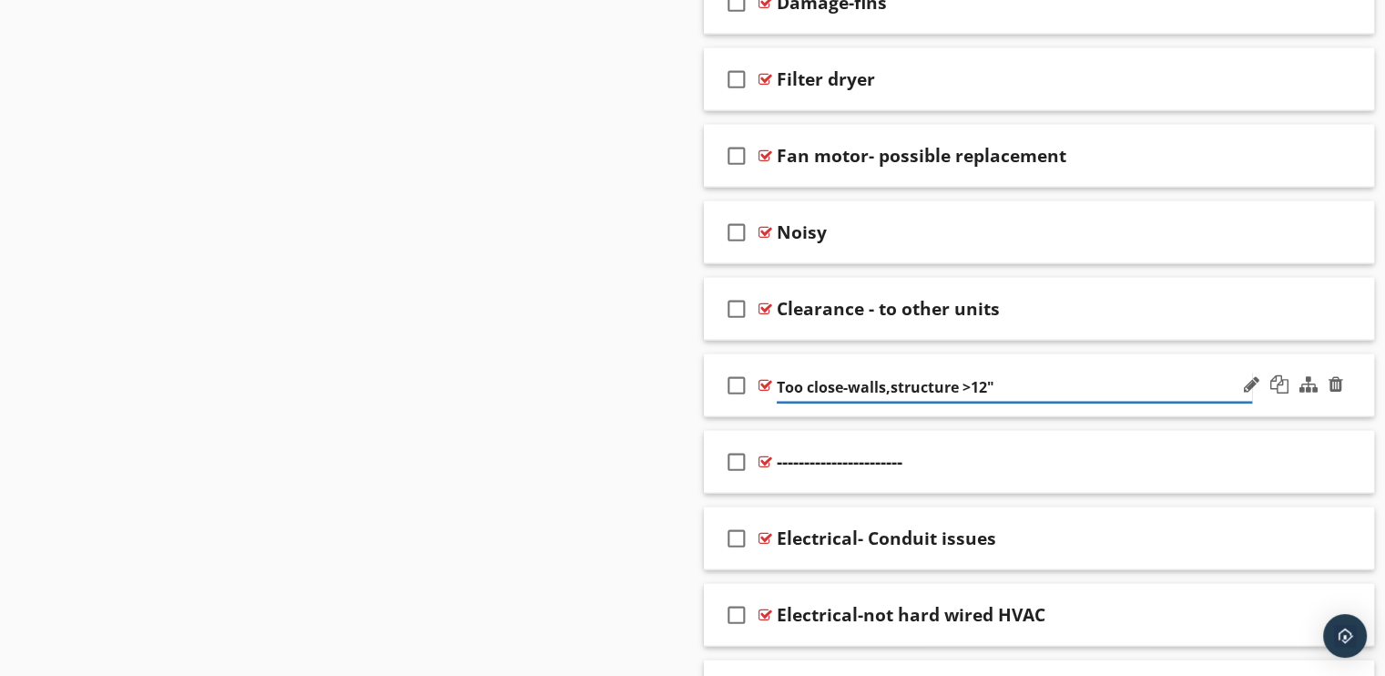
click at [841, 378] on input "Too close-walls,structure >12"" at bounding box center [1014, 387] width 475 height 30
click at [858, 379] on input "Clearance -walls,structure >12"" at bounding box center [1014, 387] width 475 height 30
click at [1033, 373] on input "Clearance - walls,structure >12"" at bounding box center [1014, 387] width 475 height 30
type input "Clearance - walls"
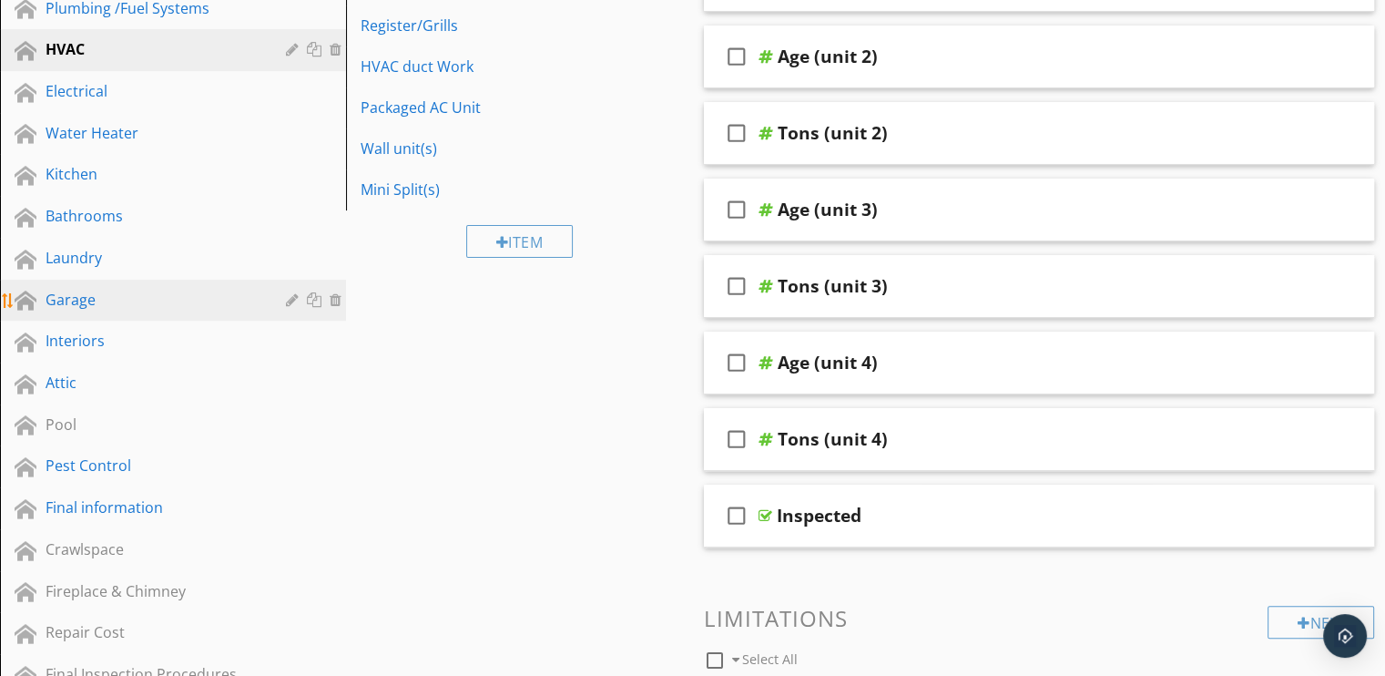
scroll to position [273, 0]
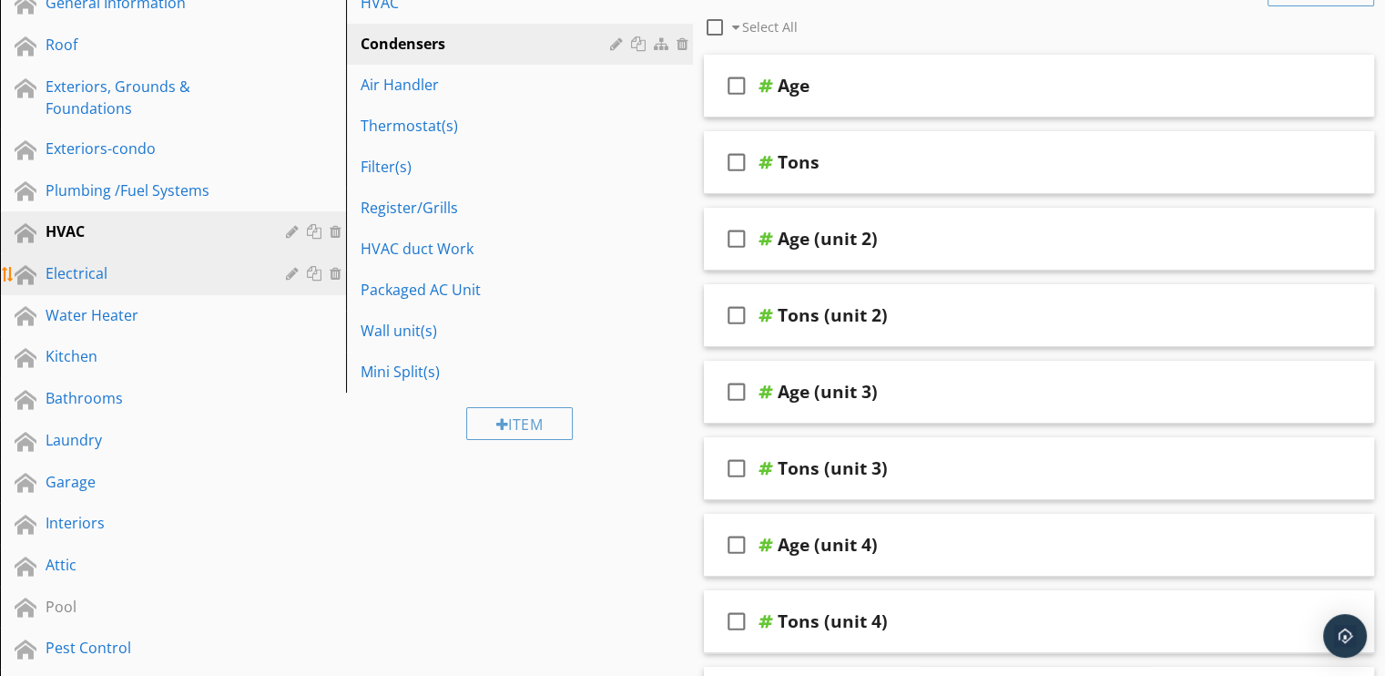
click at [73, 269] on div "Electrical" at bounding box center [153, 273] width 214 height 22
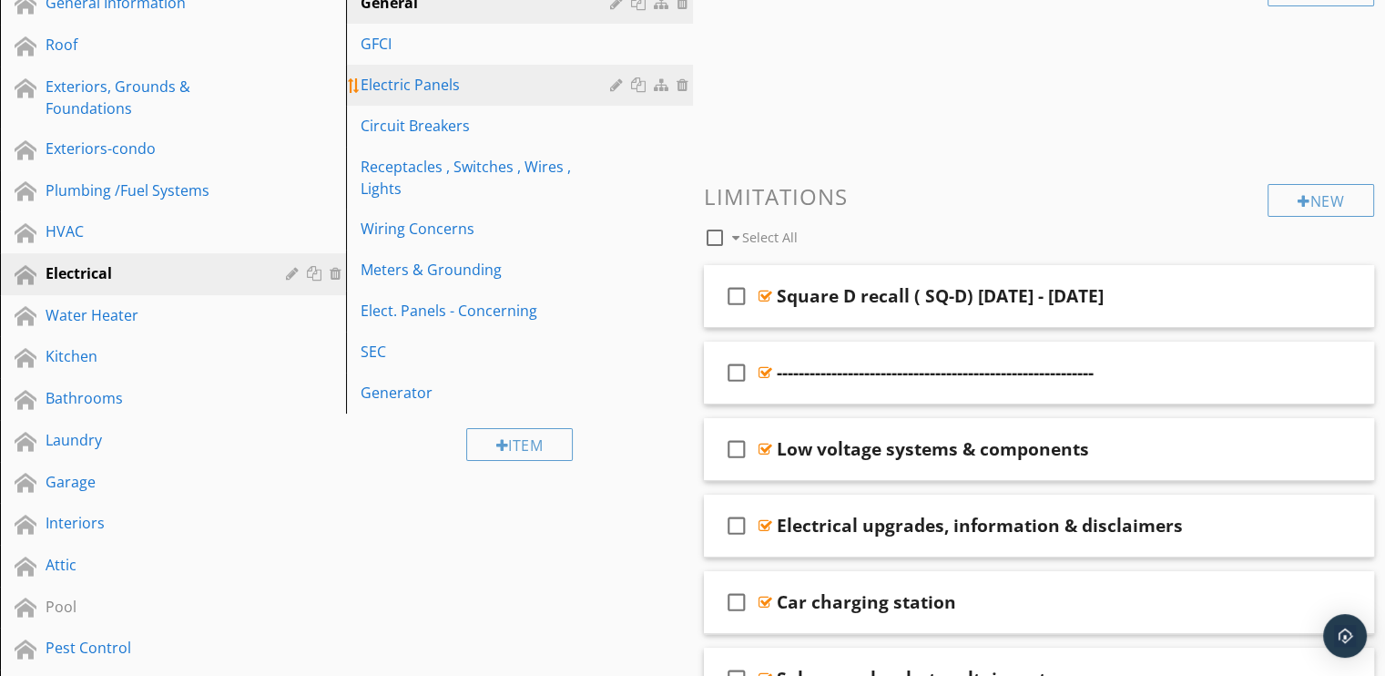
click at [401, 79] on div "Electric Panels" at bounding box center [488, 85] width 254 height 22
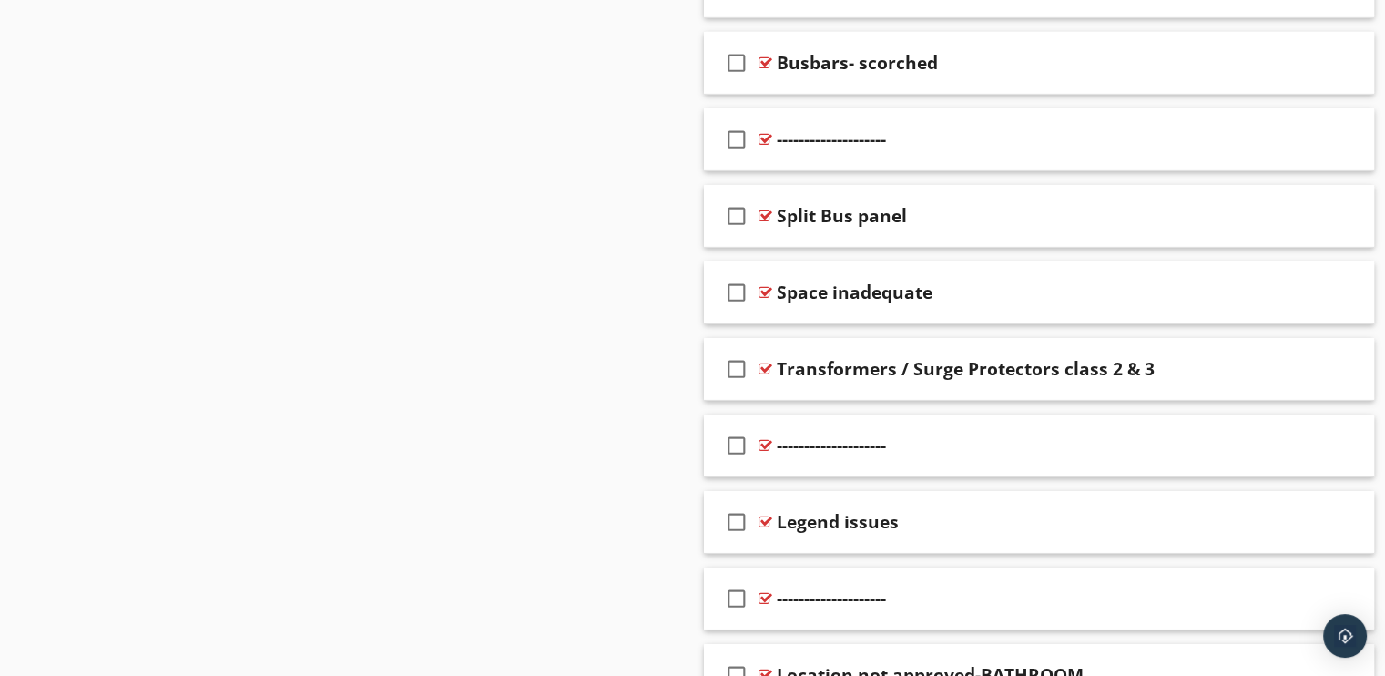
scroll to position [5918, 0]
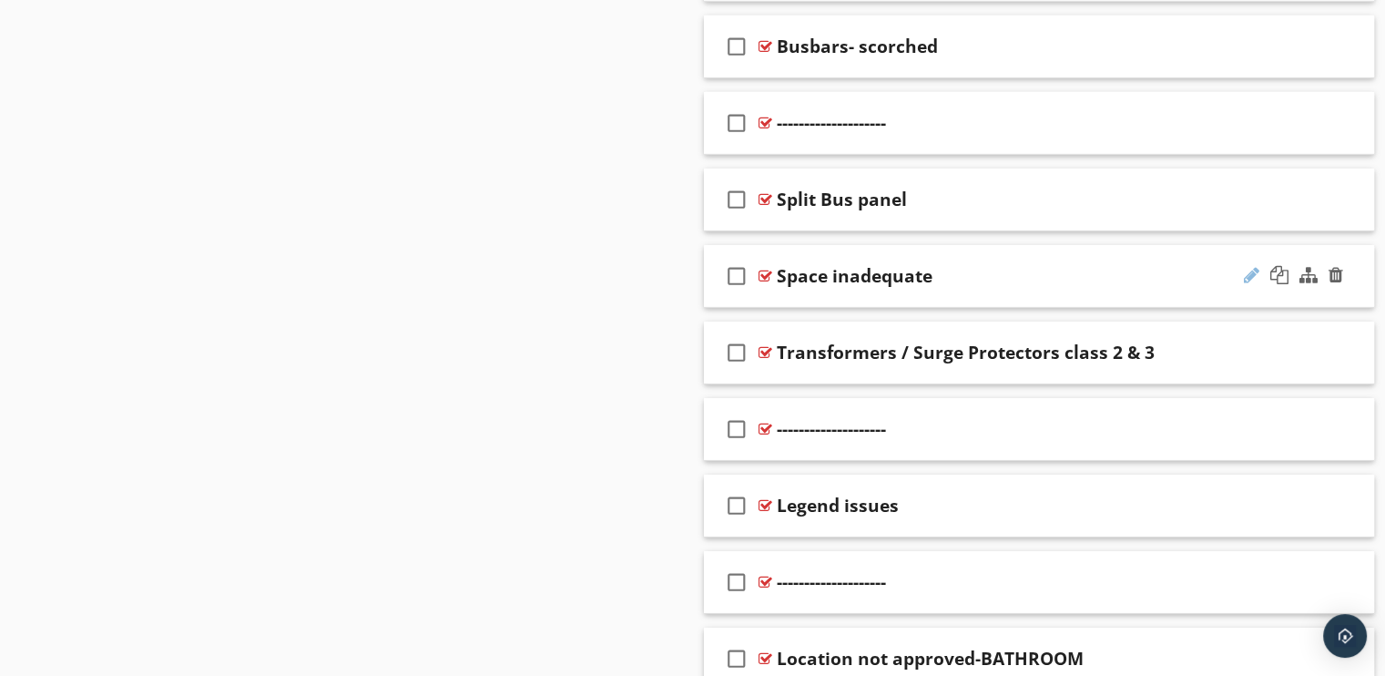
click at [1246, 266] on div at bounding box center [1251, 275] width 15 height 18
type input "S"
type input "Clearance issues"
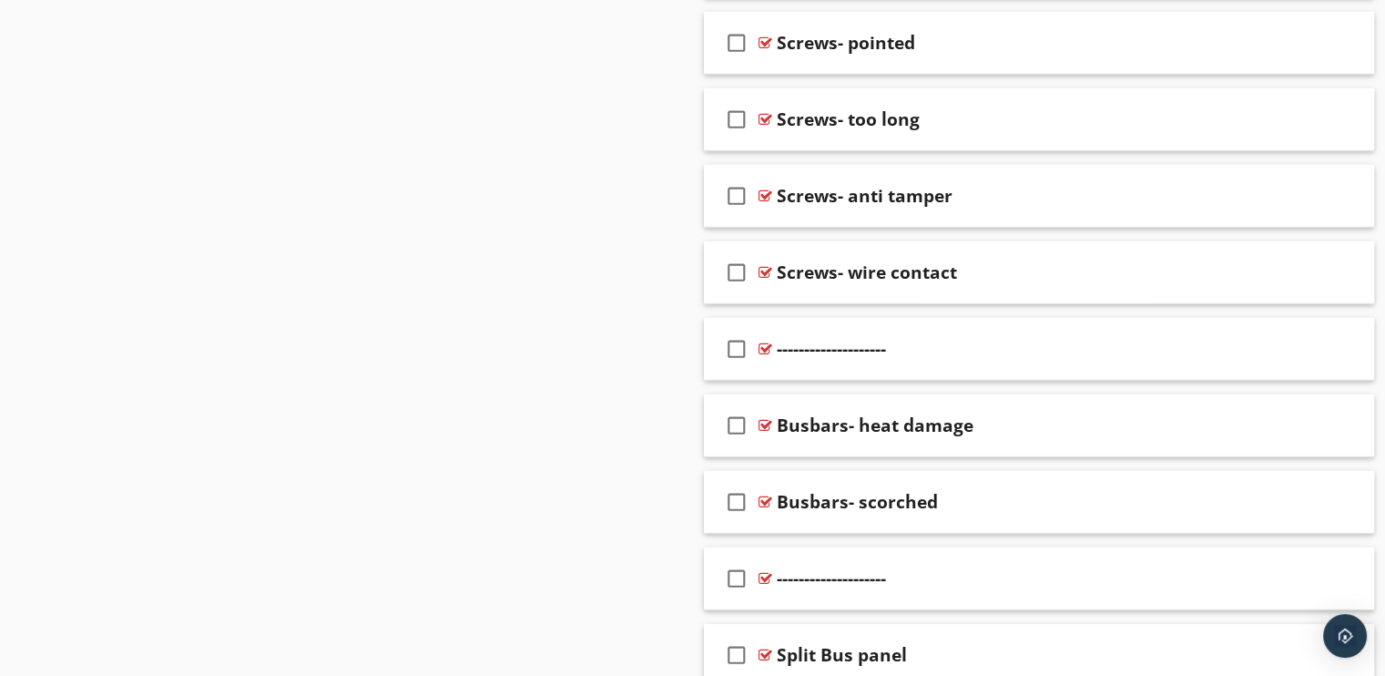
scroll to position [5190, 0]
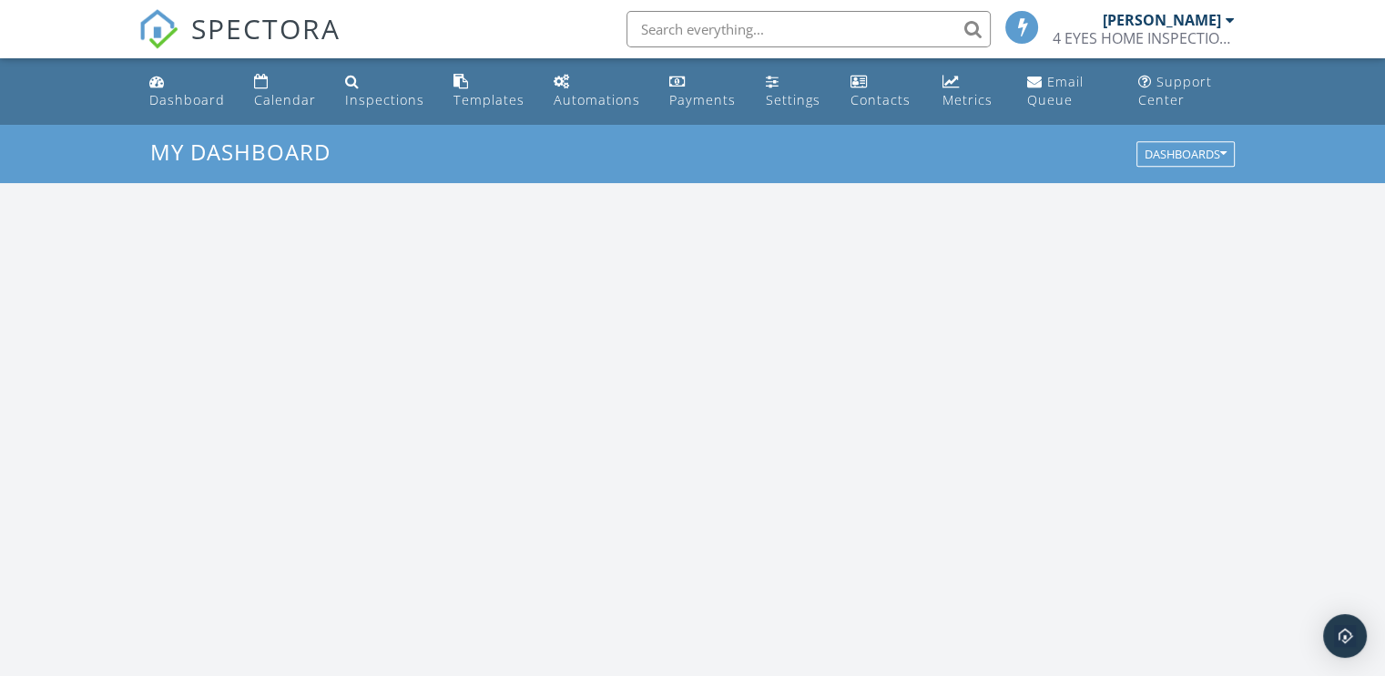
scroll to position [1685, 1413]
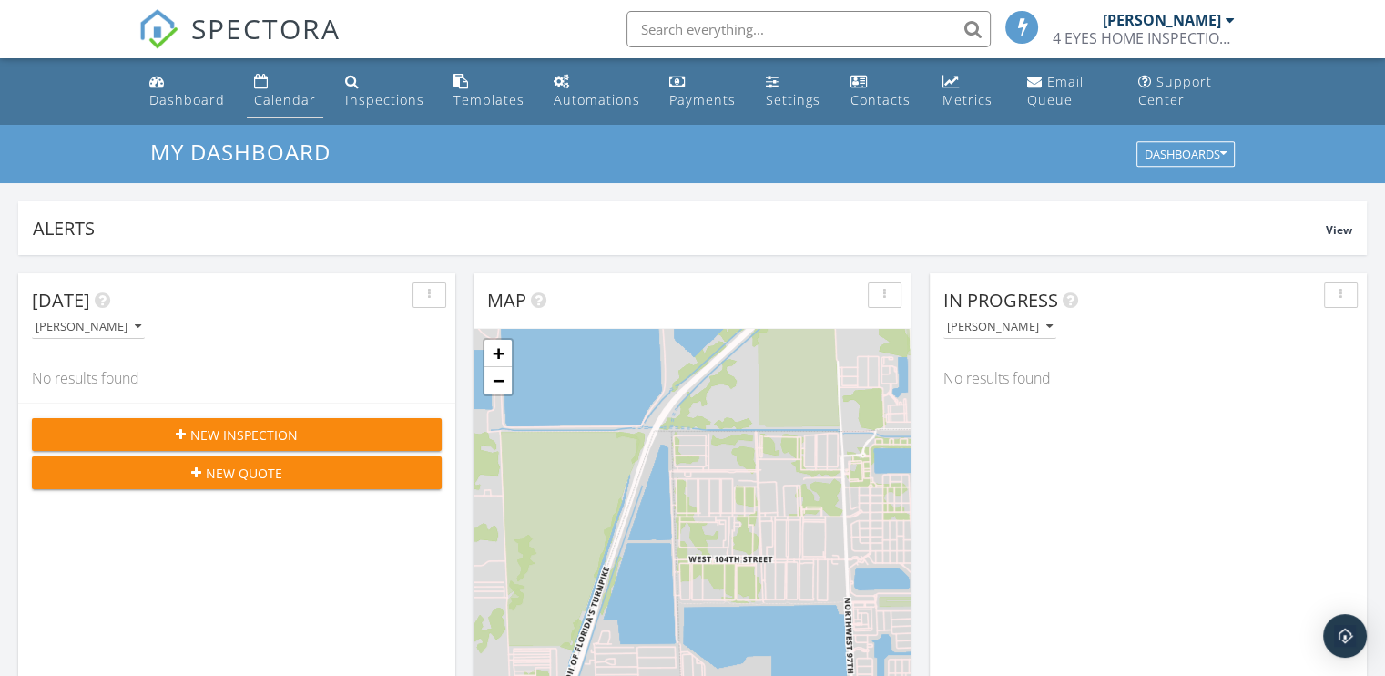
click at [295, 99] on div "Calendar" at bounding box center [285, 99] width 62 height 17
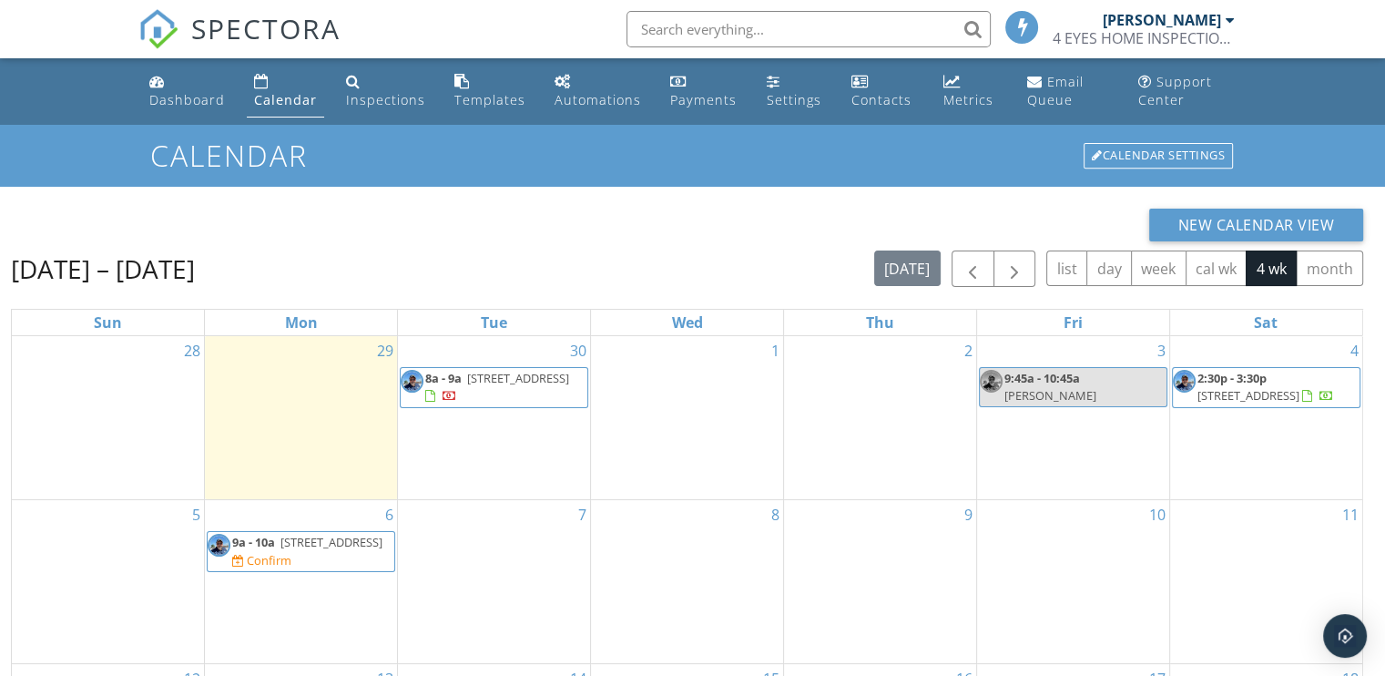
click at [458, 383] on span "8a - 9a" at bounding box center [443, 378] width 36 height 16
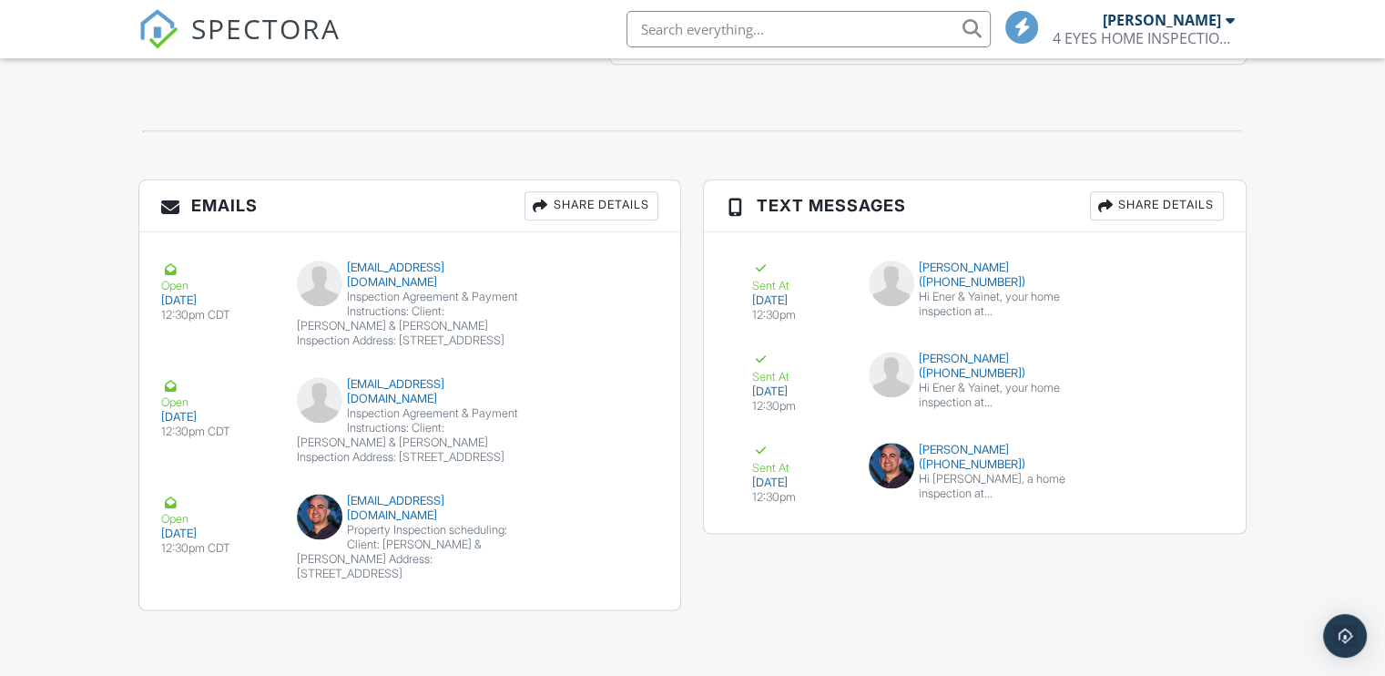
scroll to position [2122, 0]
click at [393, 537] on div "Property Inspection scheduling: Client: Ener Abreu & Yainet Abreu Address: 8461…" at bounding box center [410, 552] width 227 height 58
click at [371, 300] on div "Inspection Agreement & Payment Instructions: Client: Ener Abreu & Yainet Abreu …" at bounding box center [410, 319] width 227 height 58
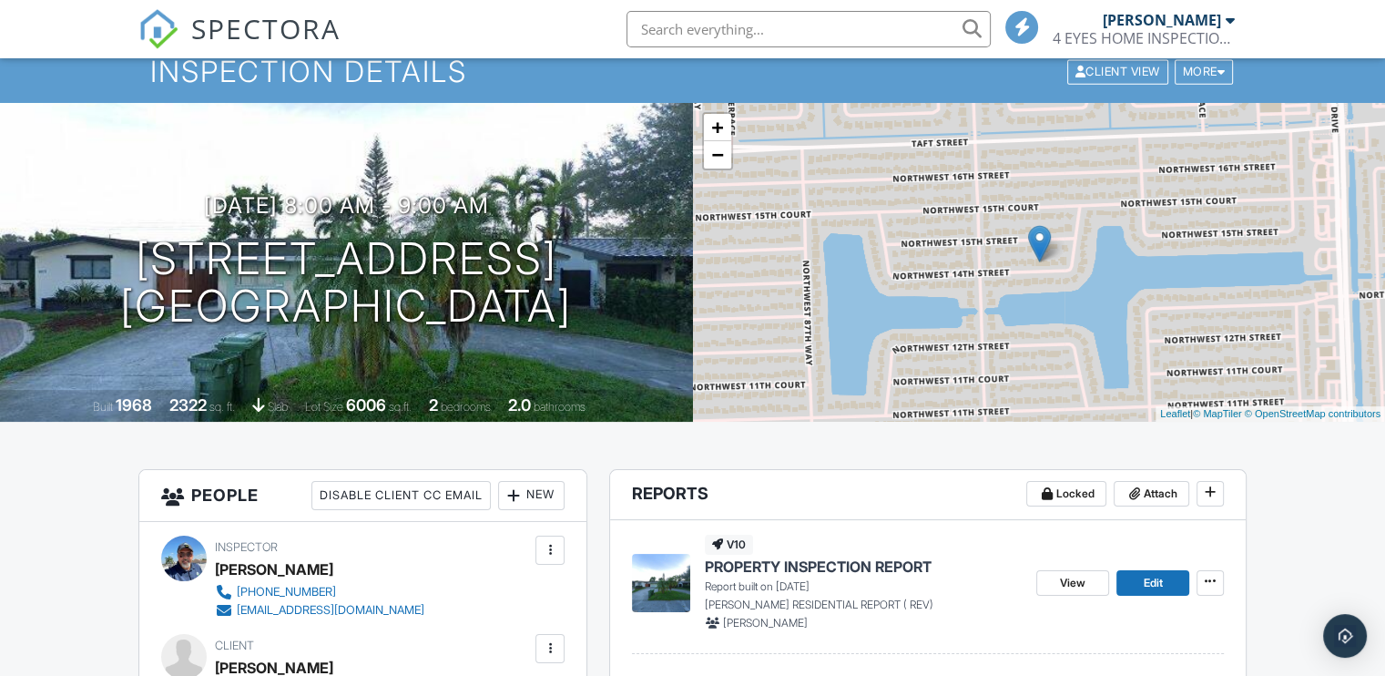
scroll to position [0, 0]
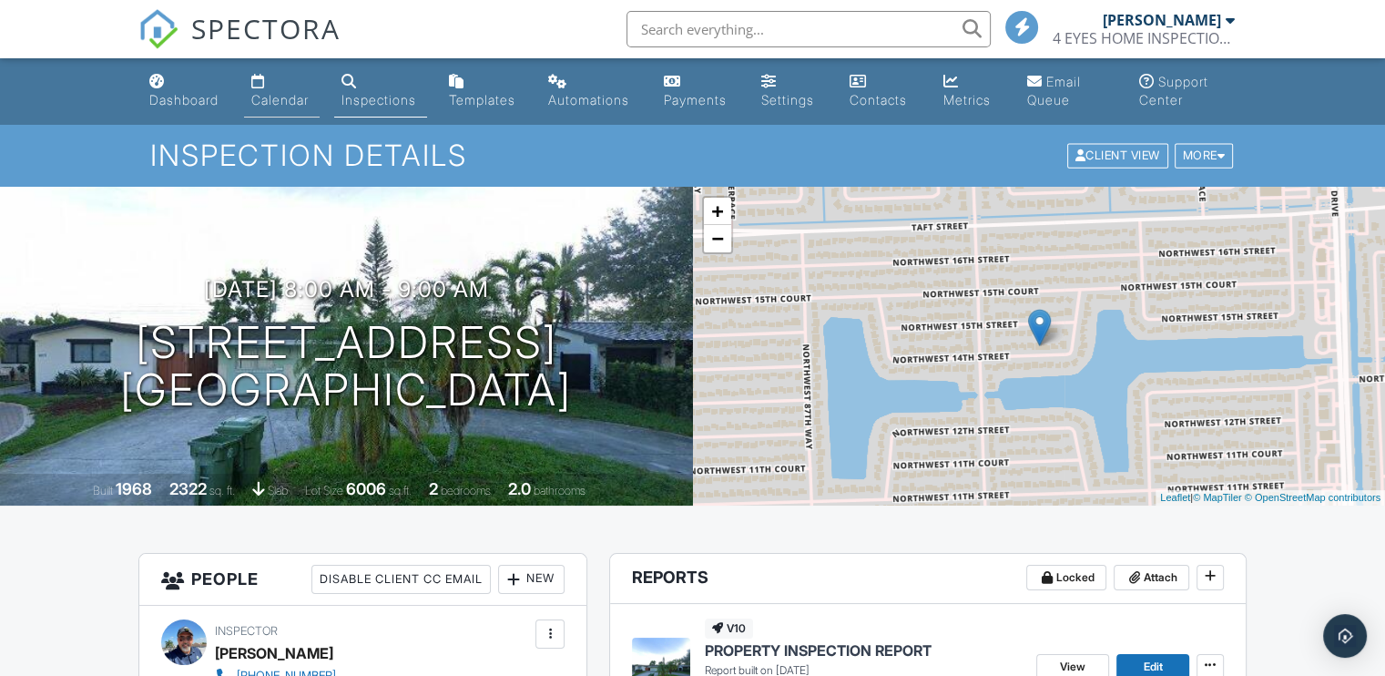
click at [291, 95] on div "Calendar" at bounding box center [279, 99] width 57 height 15
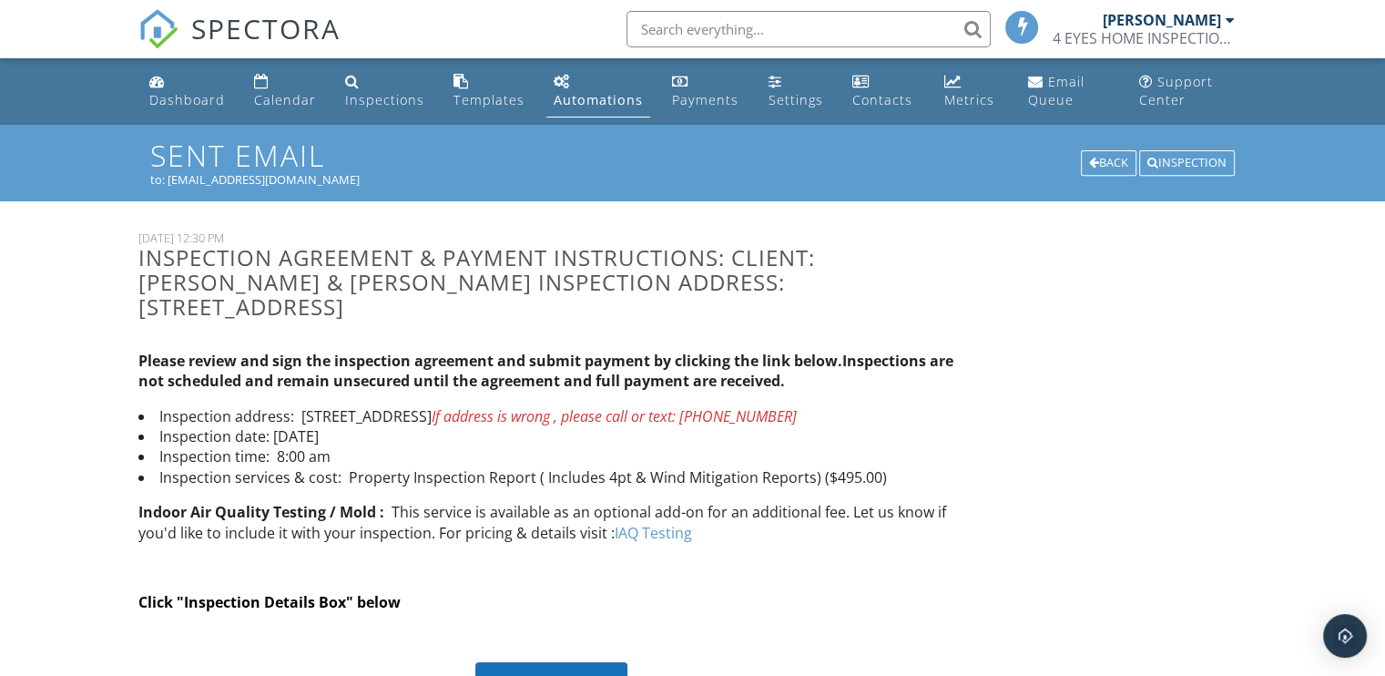
click at [602, 98] on div "Automations" at bounding box center [598, 99] width 89 height 17
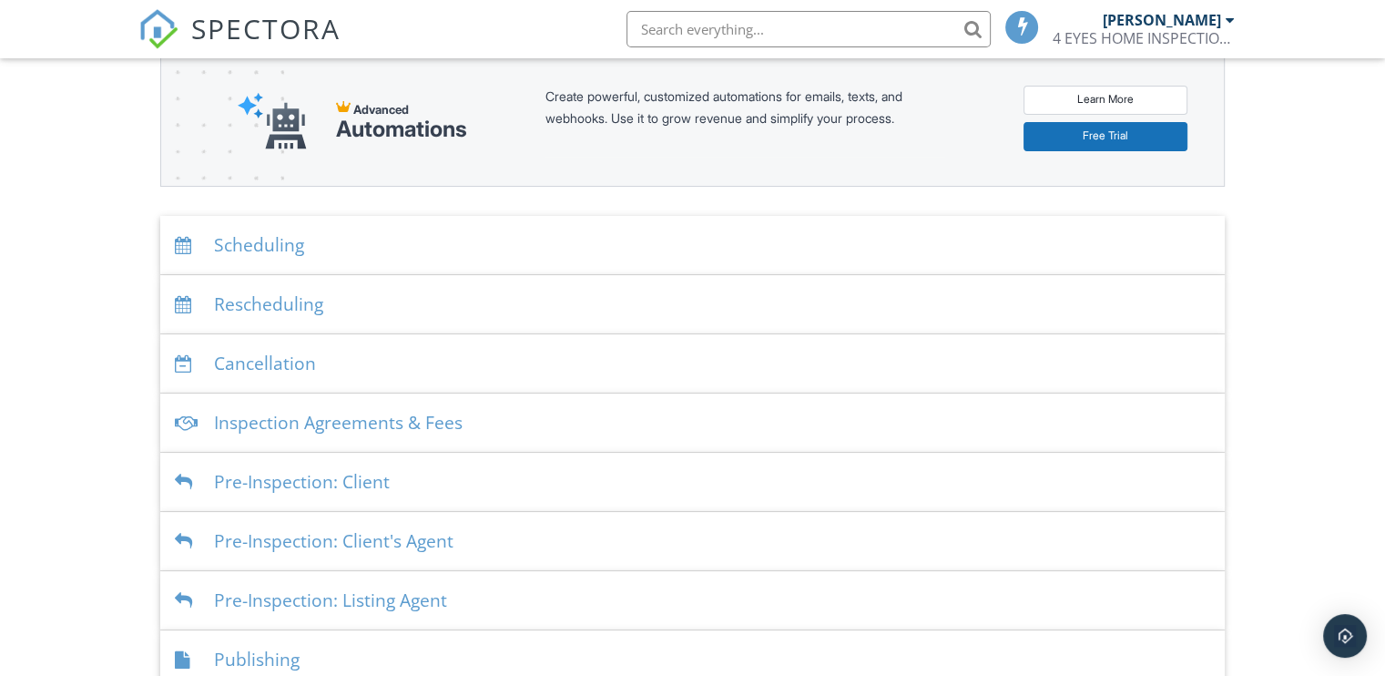
scroll to position [273, 0]
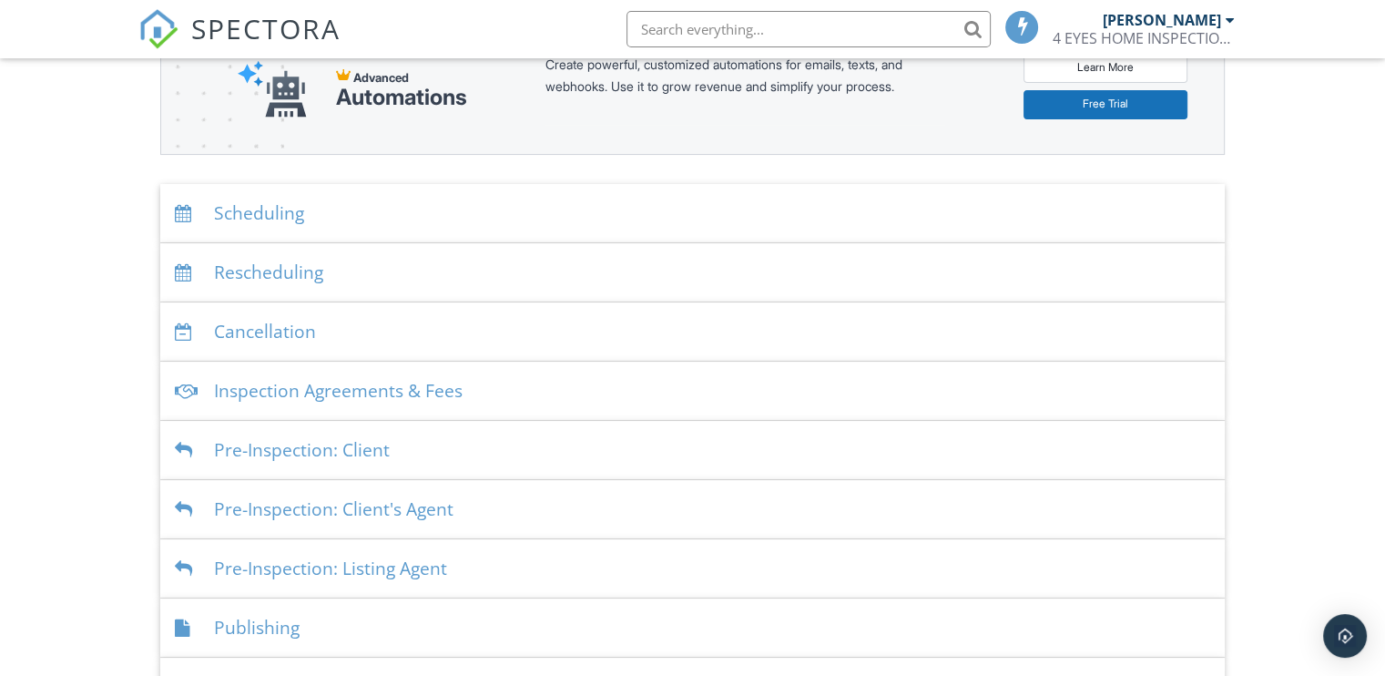
click at [182, 205] on div at bounding box center [187, 213] width 25 height 17
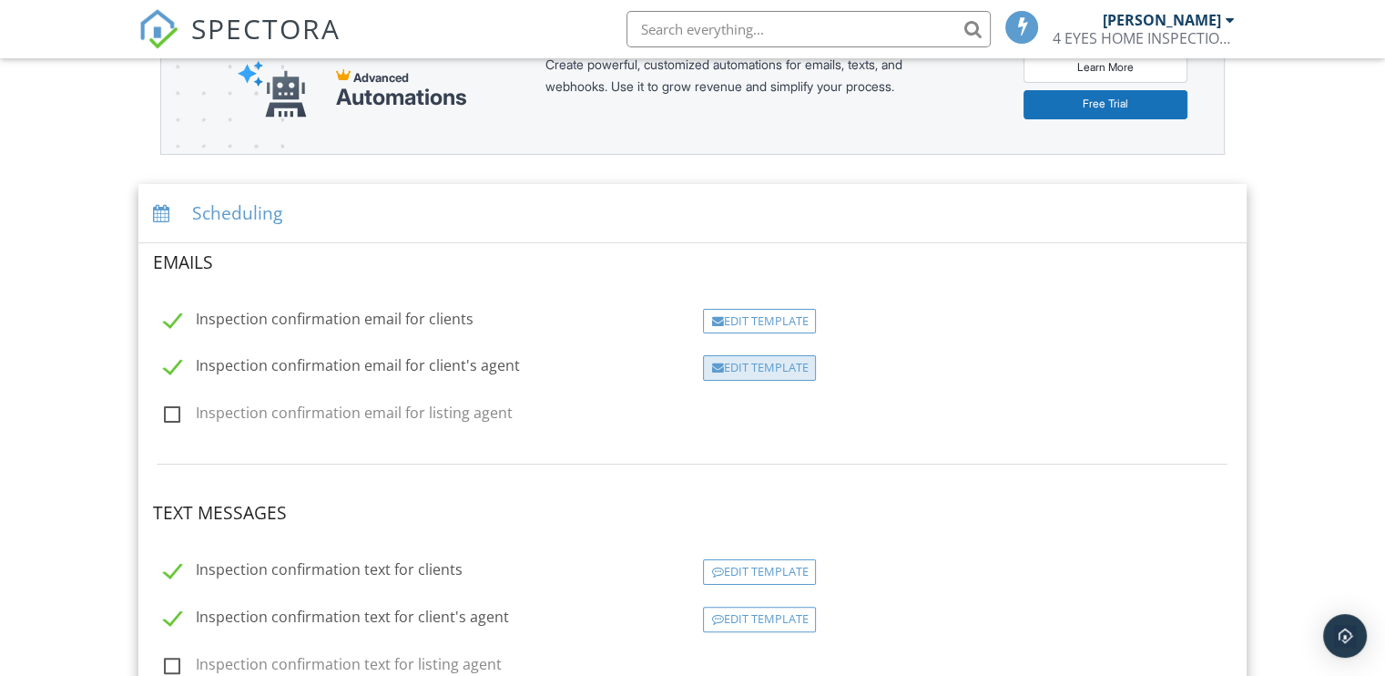
click at [738, 360] on div "Edit Template" at bounding box center [759, 367] width 113 height 25
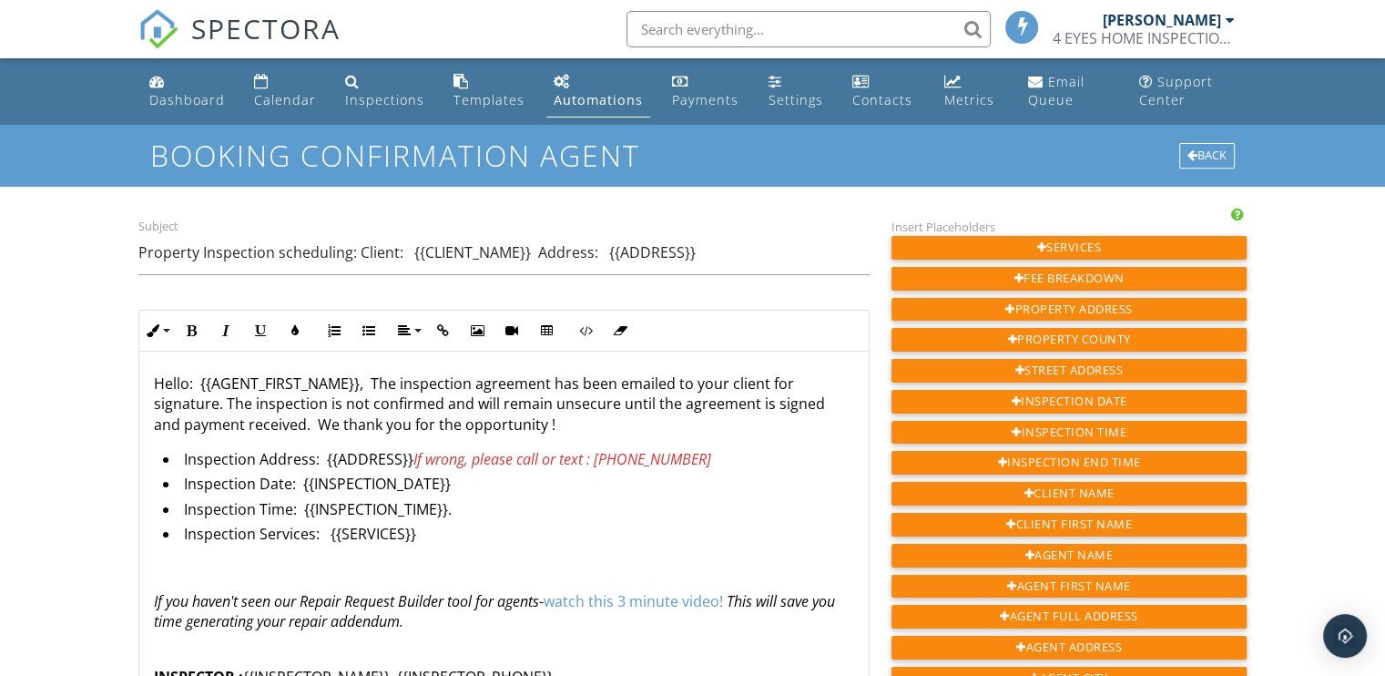
click at [194, 382] on p "Hello: {{AGENT_FIRST_NAME}}, The inspection agreement has been emailed to your …" at bounding box center [504, 403] width 700 height 61
click at [199, 380] on p "Hello {{AGENT_FIRST_NAME}}, The inspection agreement has been emailed to your c…" at bounding box center [504, 403] width 700 height 61
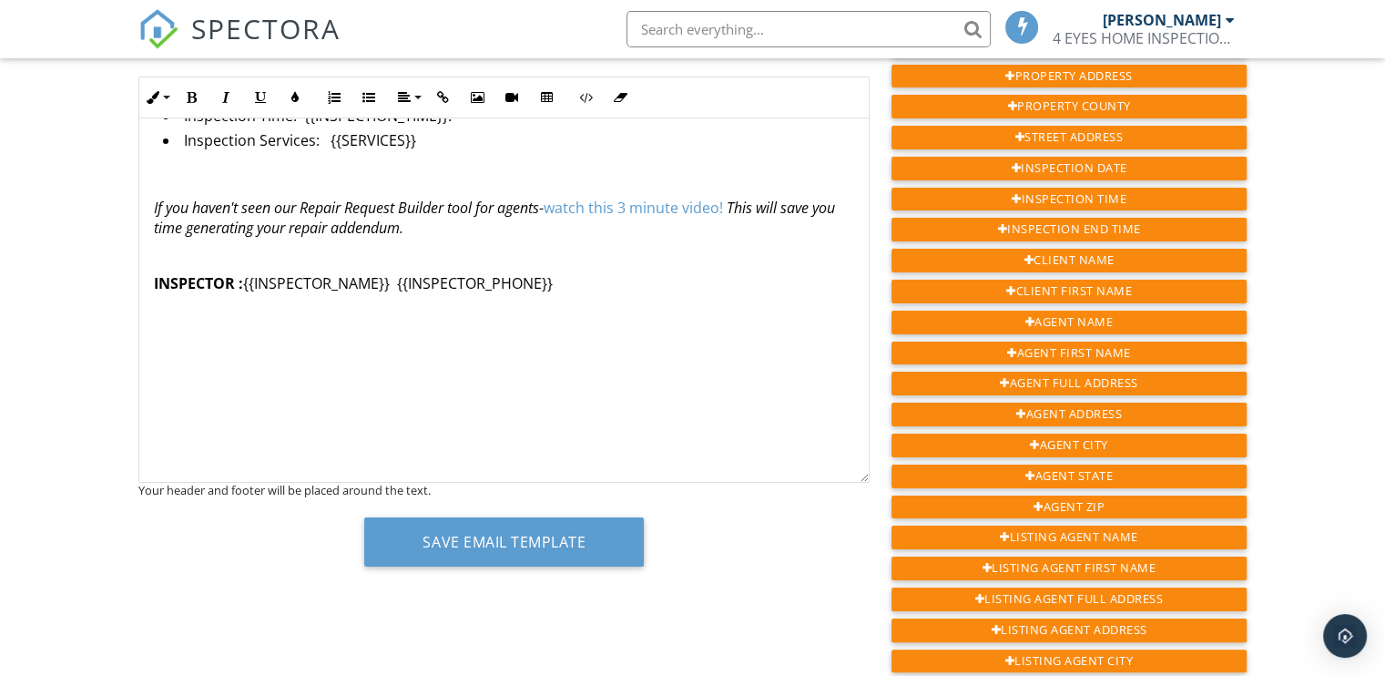
scroll to position [273, 0]
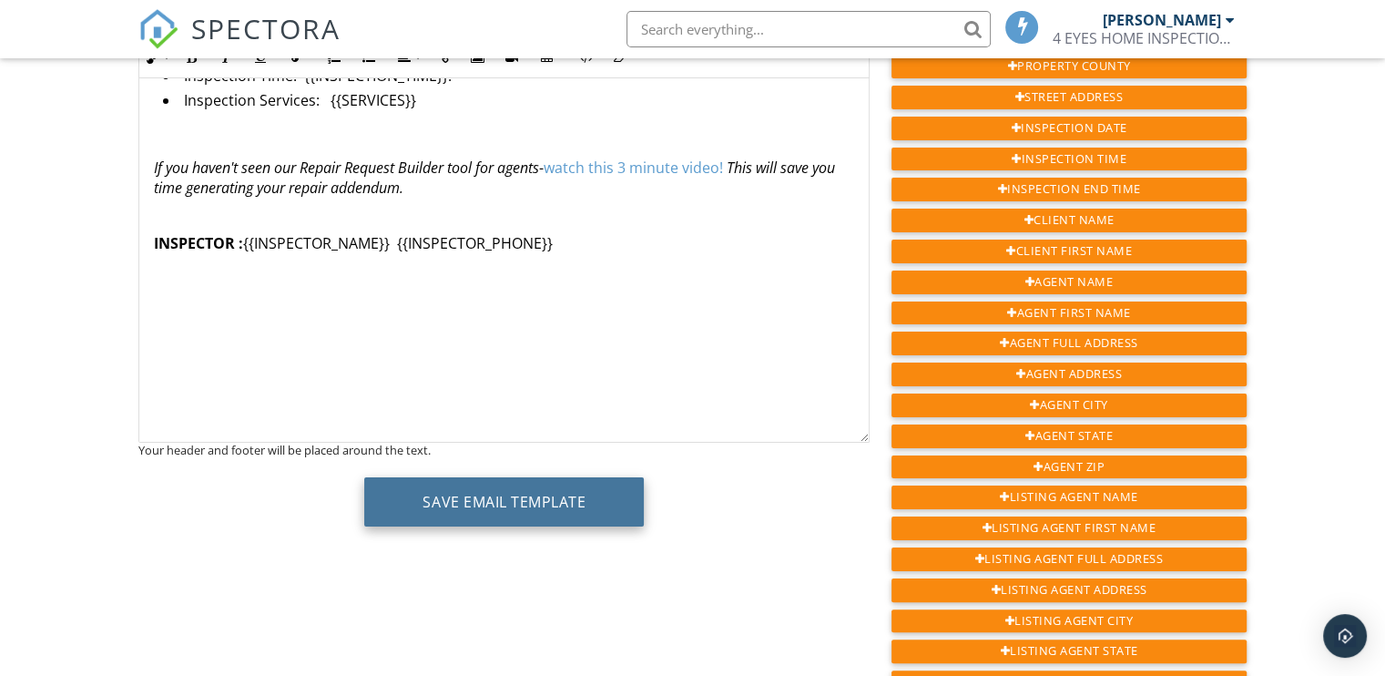
click at [499, 505] on button "Save Email Template" at bounding box center [504, 501] width 280 height 49
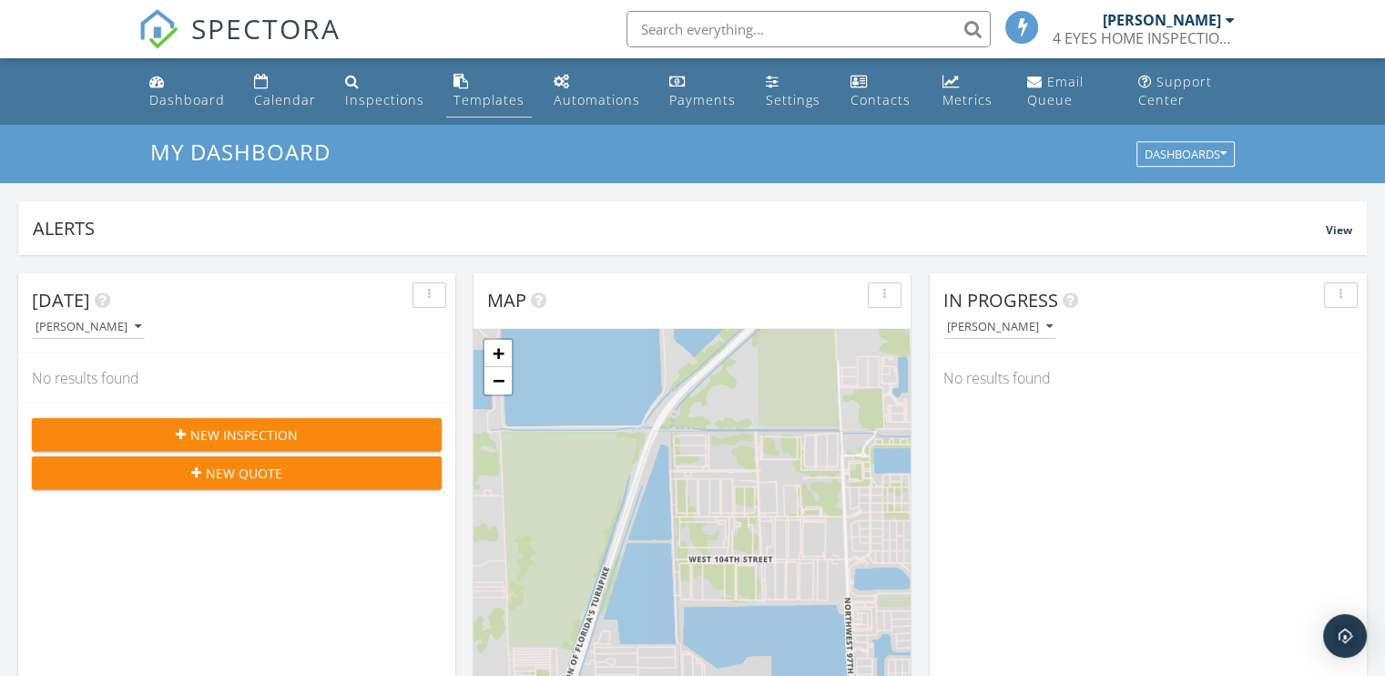
scroll to position [1685, 1413]
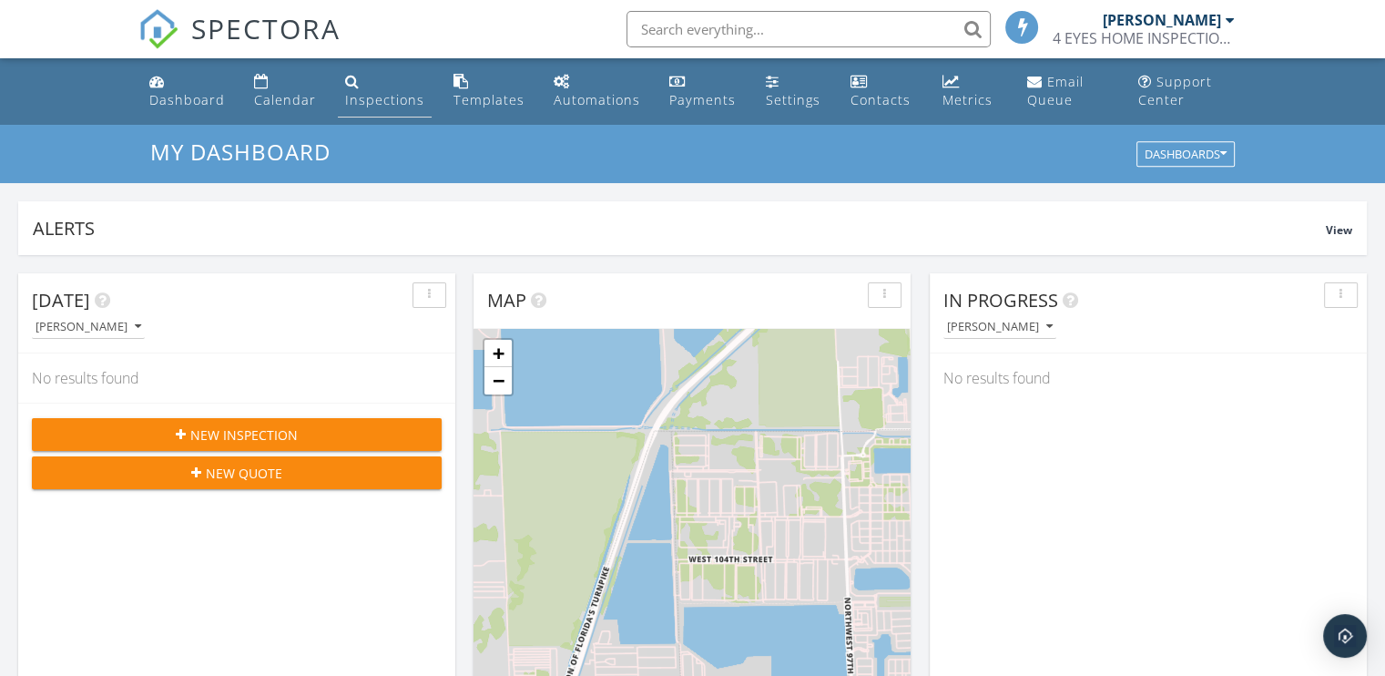
click at [379, 97] on div "Inspections" at bounding box center [384, 99] width 79 height 17
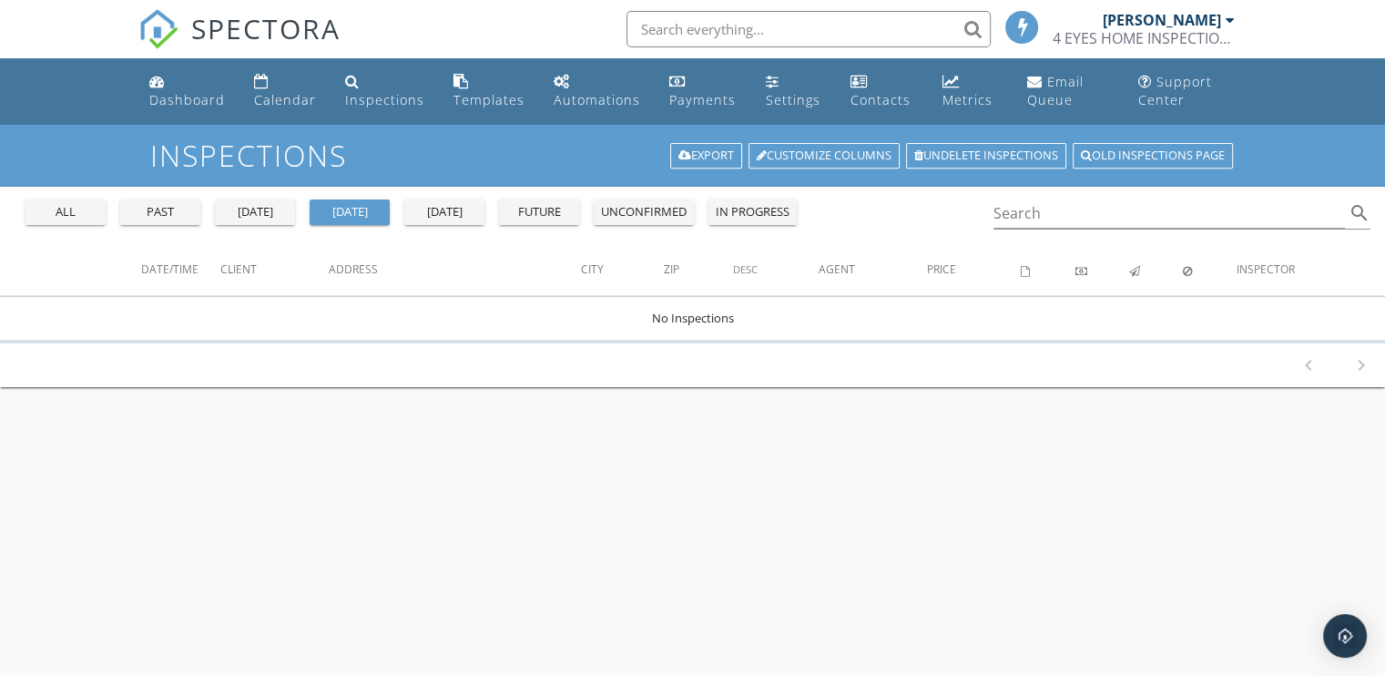
click at [416, 204] on div "tomorrow" at bounding box center [445, 212] width 66 height 18
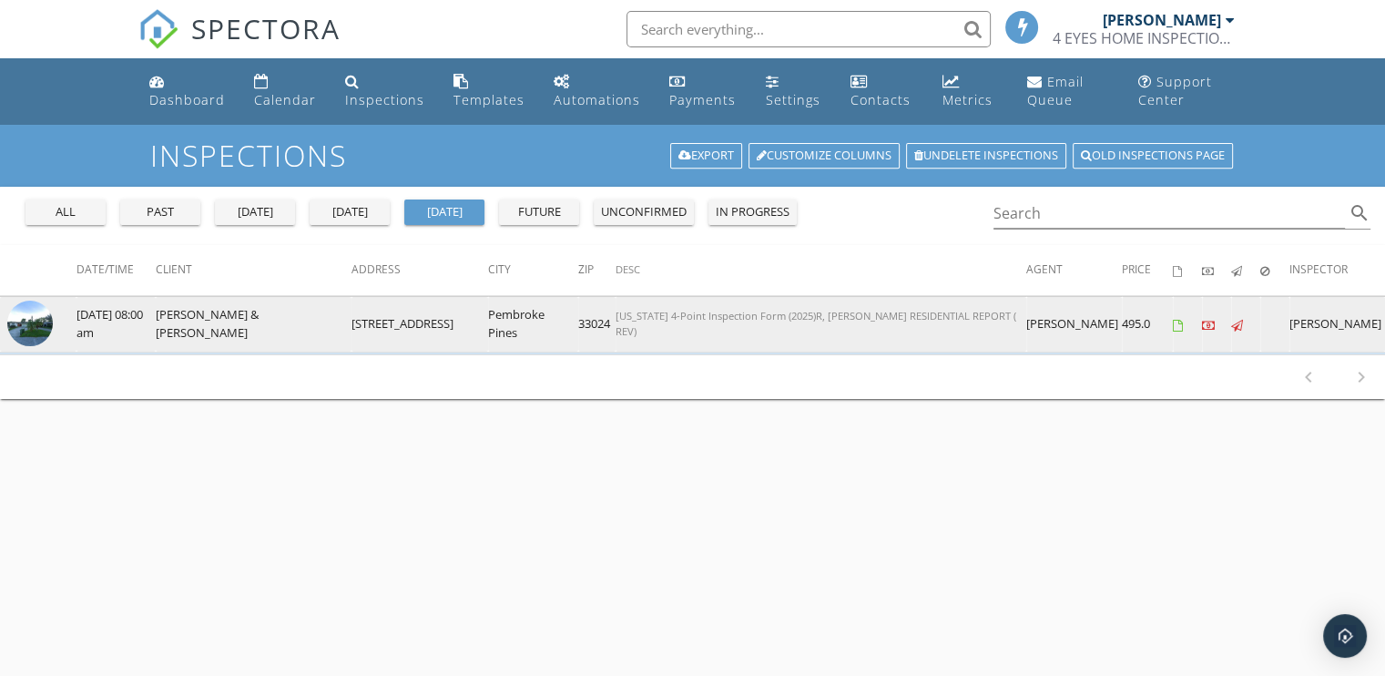
click at [30, 329] on img at bounding box center [30, 323] width 46 height 46
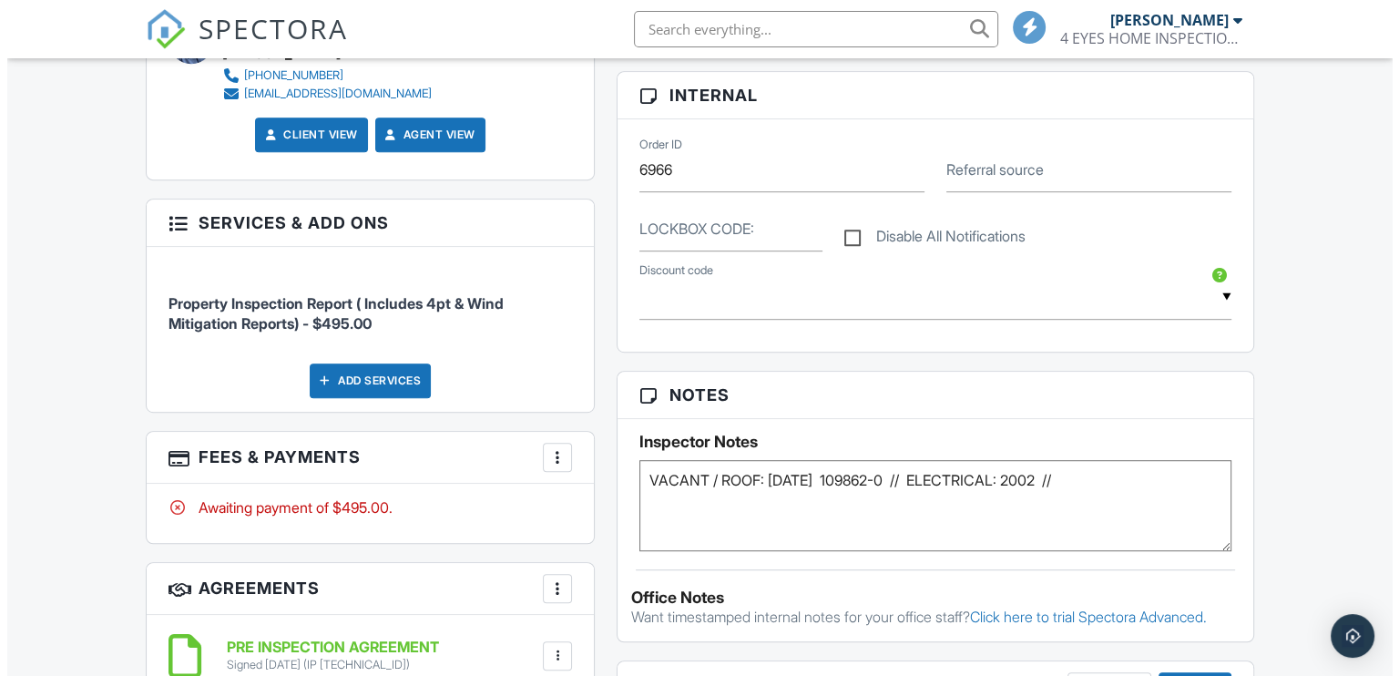
scroll to position [1093, 0]
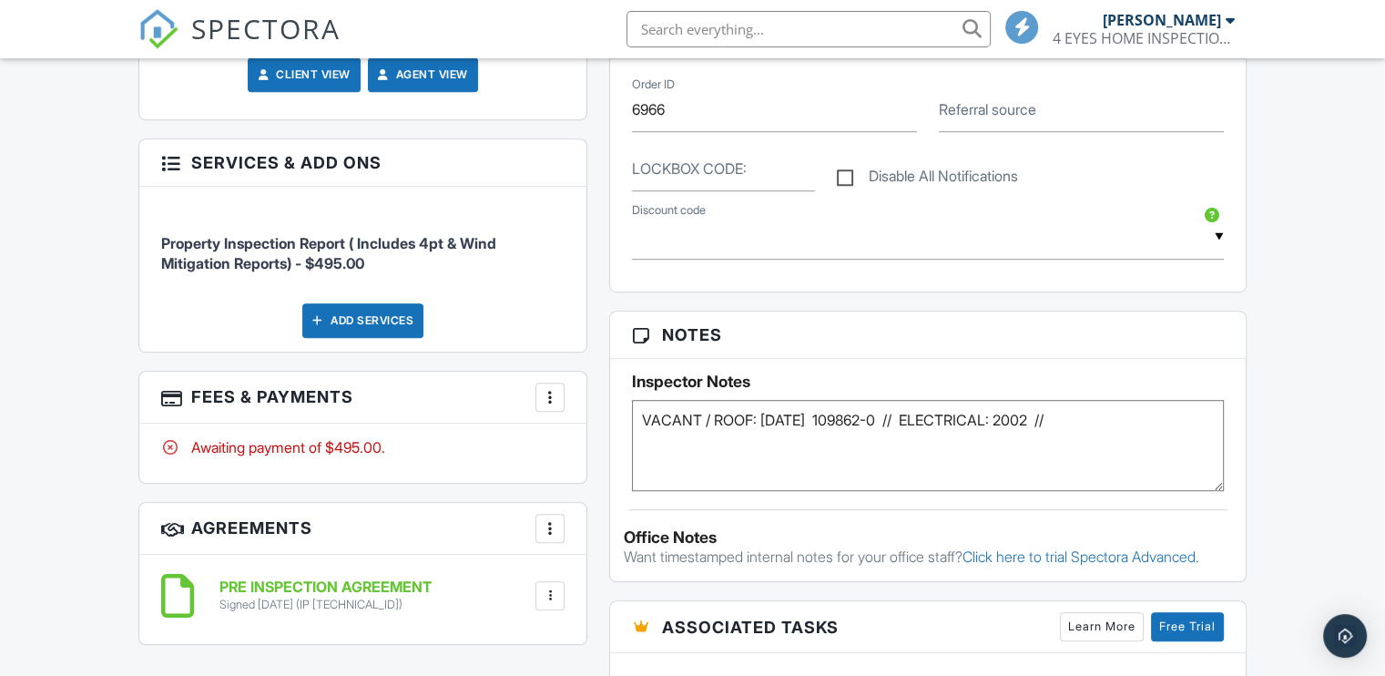
click at [549, 398] on div at bounding box center [550, 397] width 18 height 18
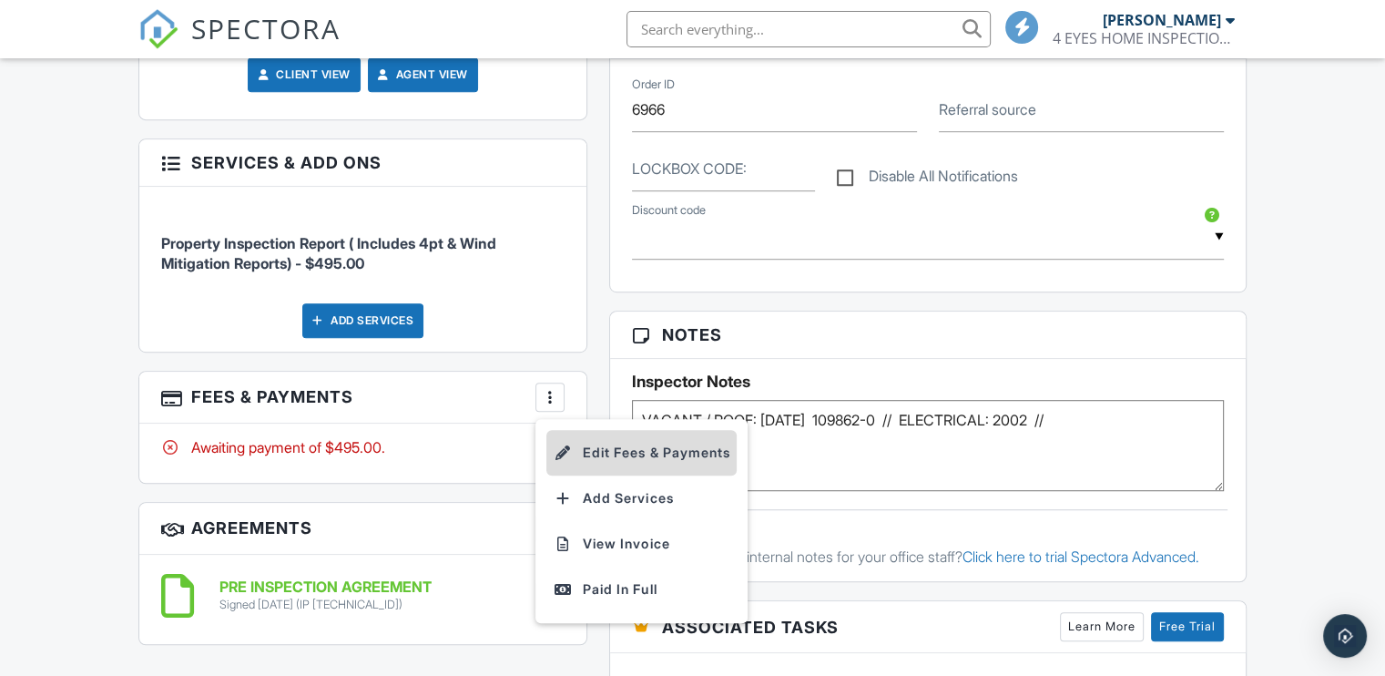
click at [585, 446] on li "Edit Fees & Payments" at bounding box center [641, 453] width 190 height 46
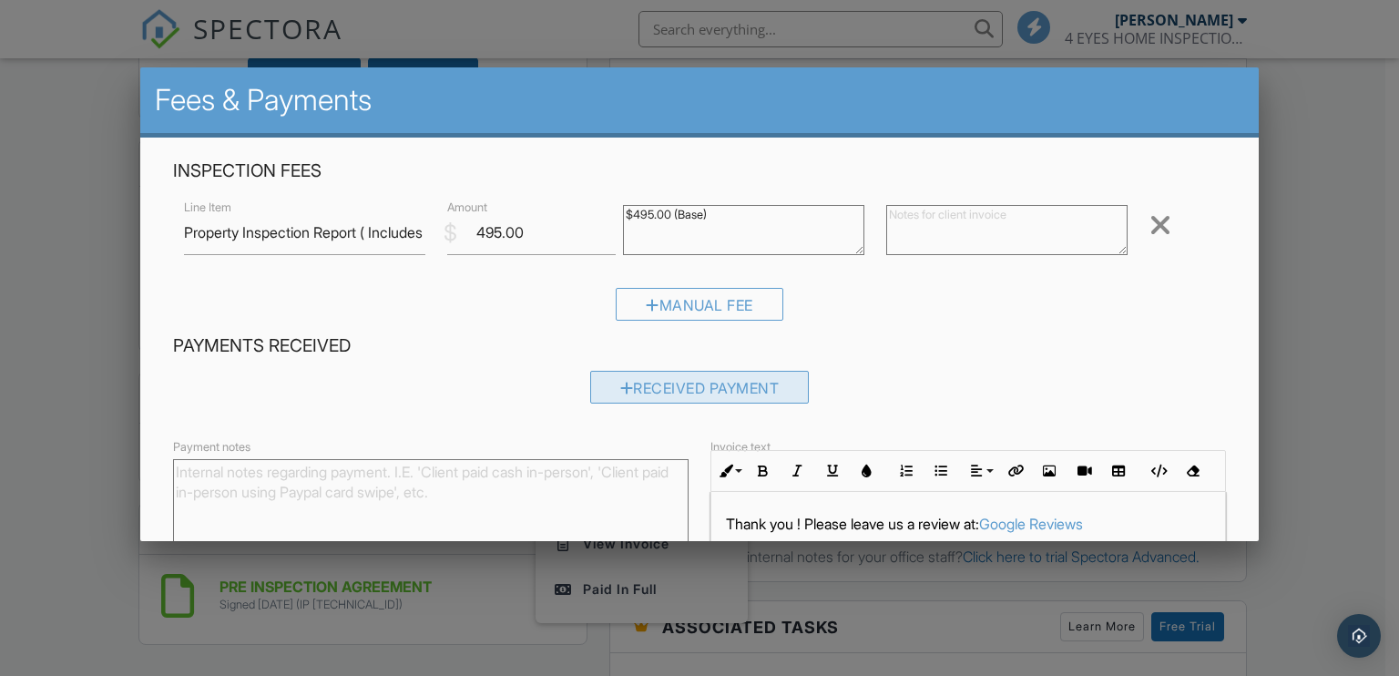
click at [620, 389] on div at bounding box center [627, 388] width 14 height 15
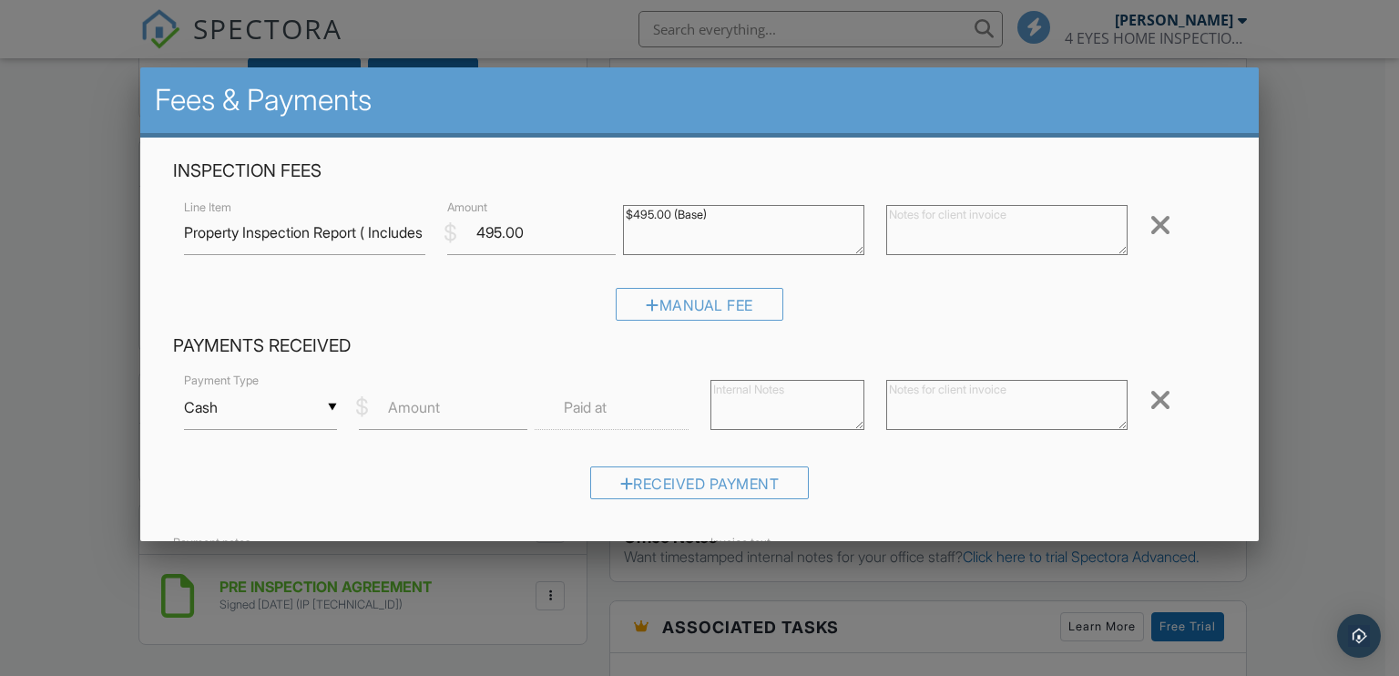
click at [300, 411] on input "Cash" at bounding box center [261, 407] width 154 height 45
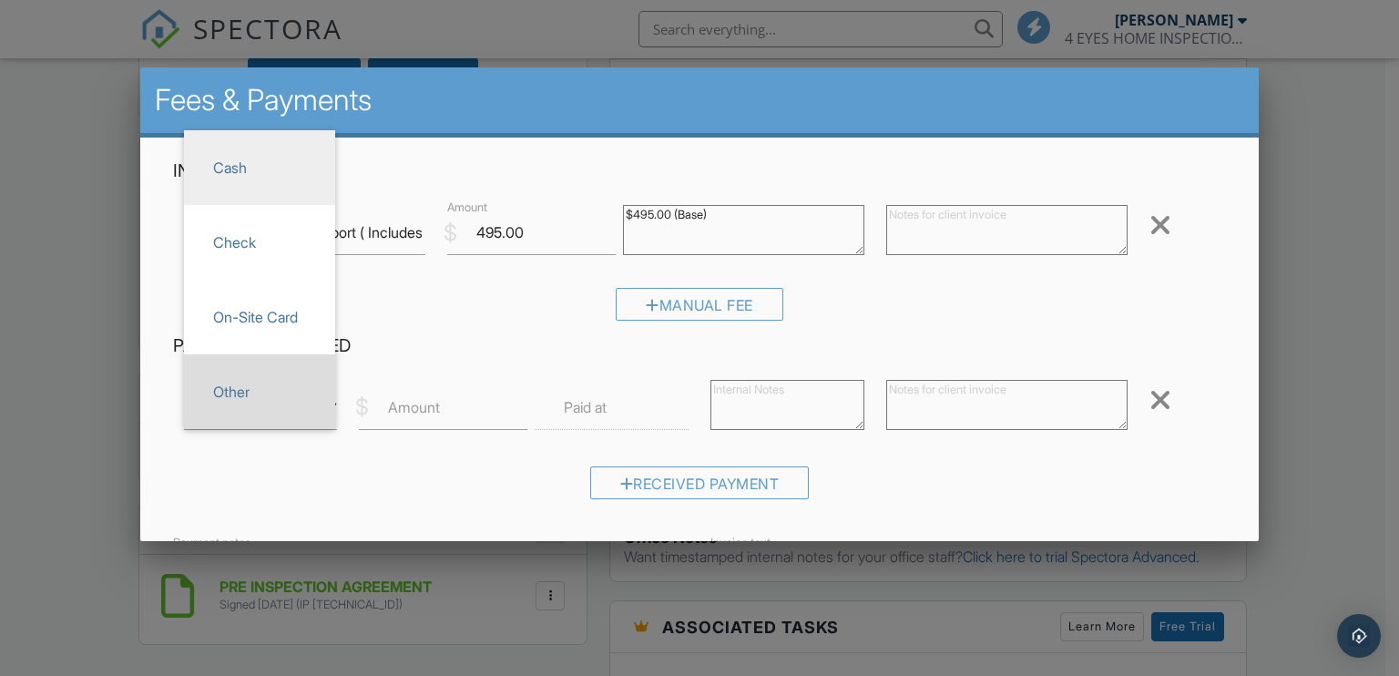
click at [270, 407] on span "Other" at bounding box center [259, 392] width 122 height 46
type input "Other"
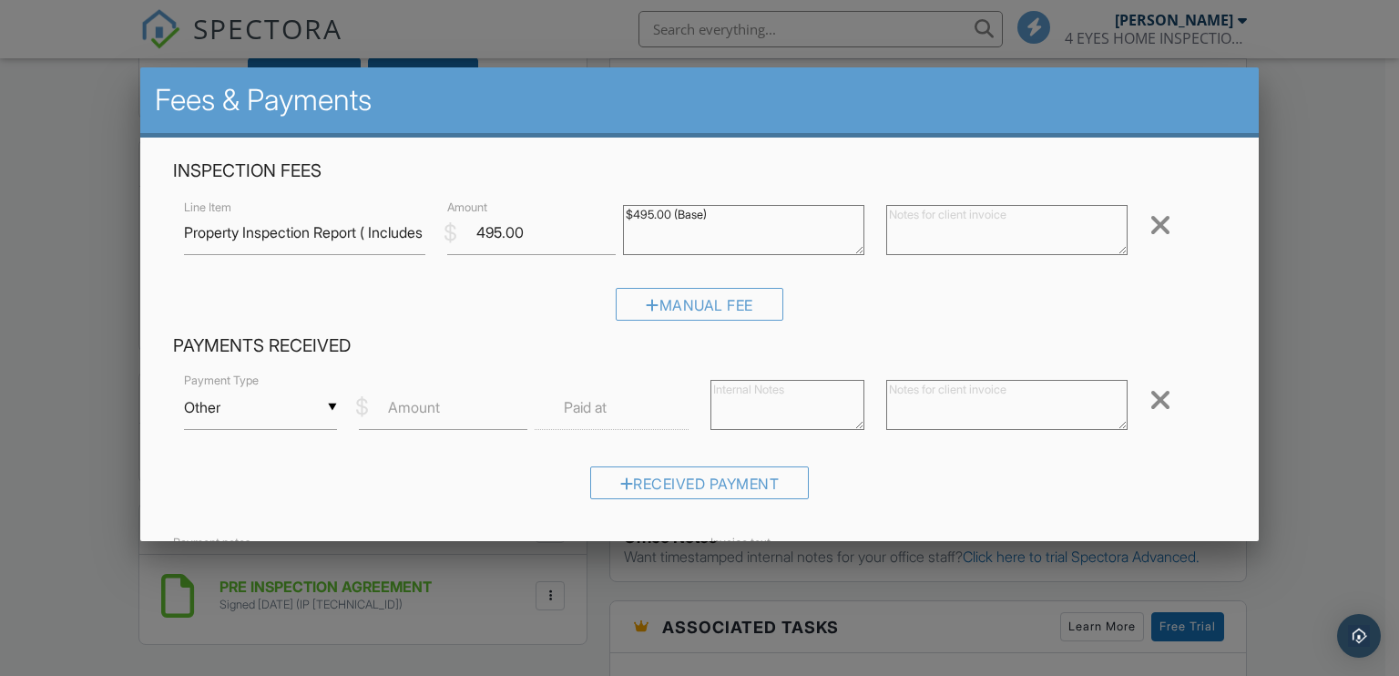
click at [402, 408] on label "Amount" at bounding box center [414, 407] width 52 height 20
click at [402, 408] on input "Amount" at bounding box center [443, 407] width 168 height 45
type input "495.00"
click at [785, 394] on textarea at bounding box center [787, 405] width 154 height 50
type textarea "zelle"
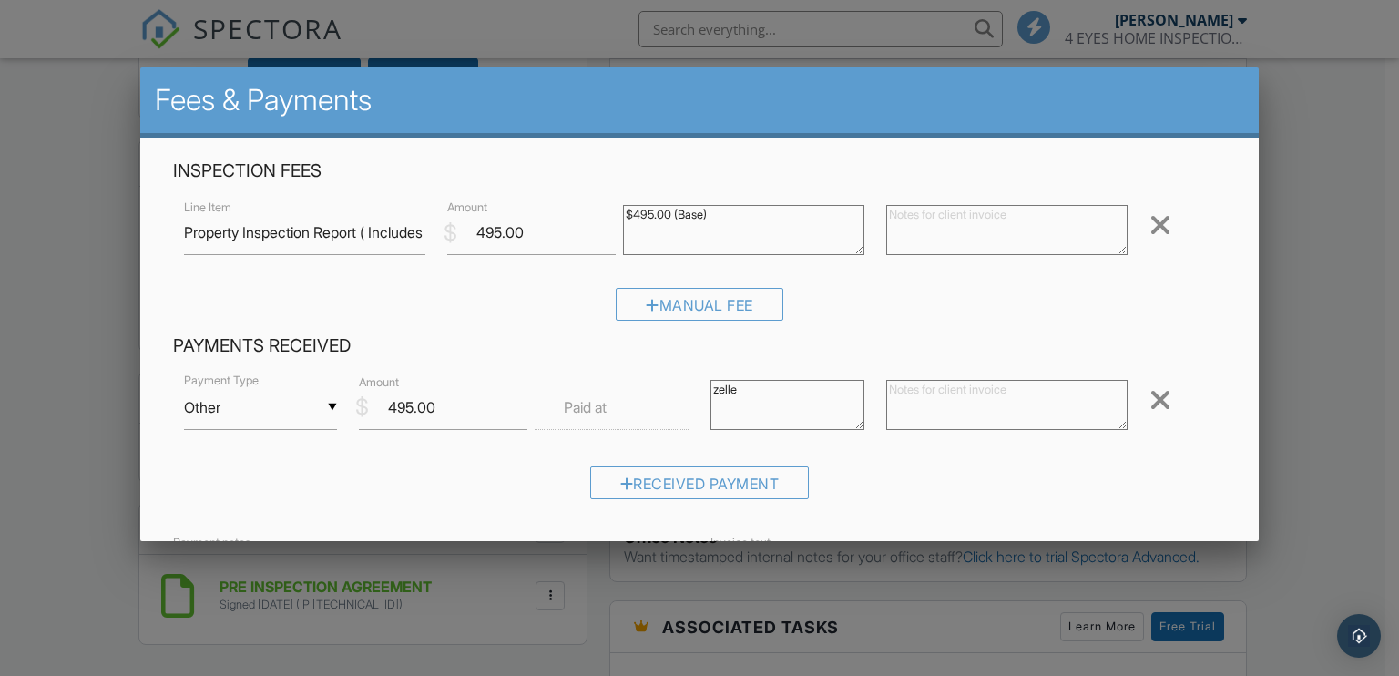
click at [909, 403] on textarea at bounding box center [1006, 405] width 241 height 50
type textarea "zelle"
click at [1138, 325] on div "Manual Fee" at bounding box center [699, 311] width 1053 height 46
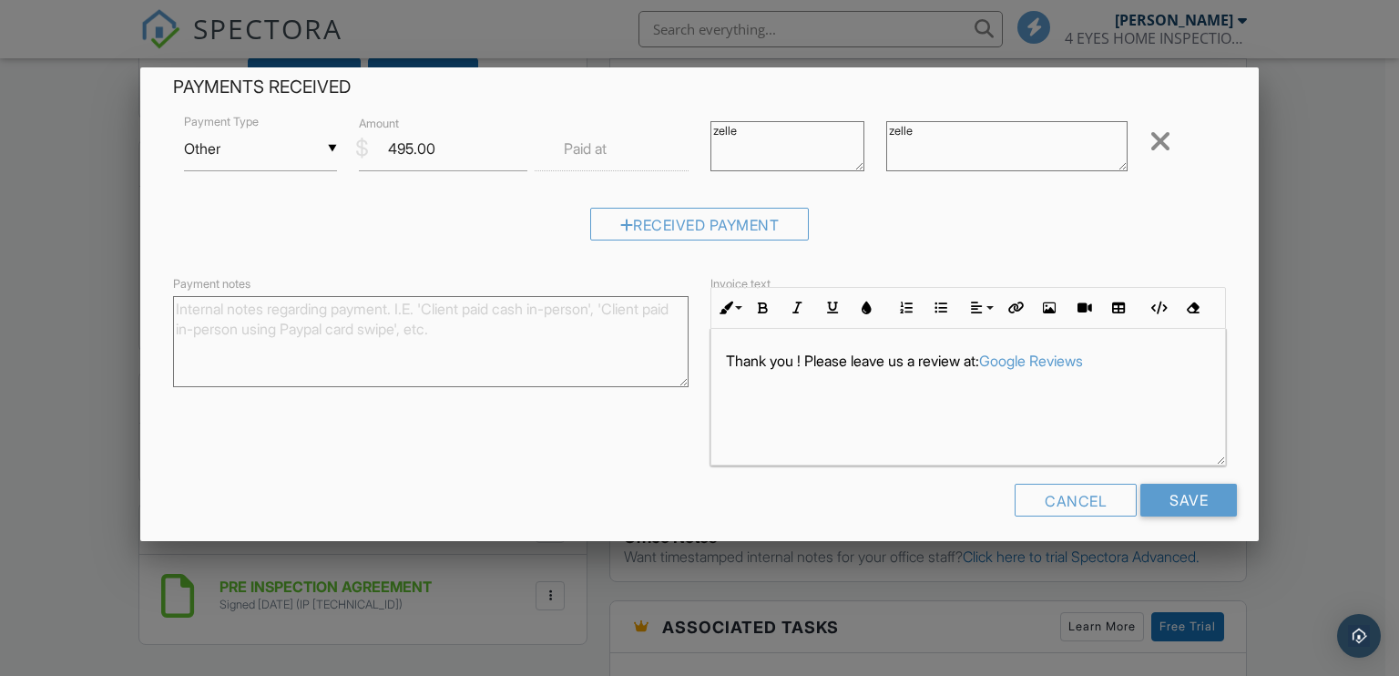
scroll to position [269, 0]
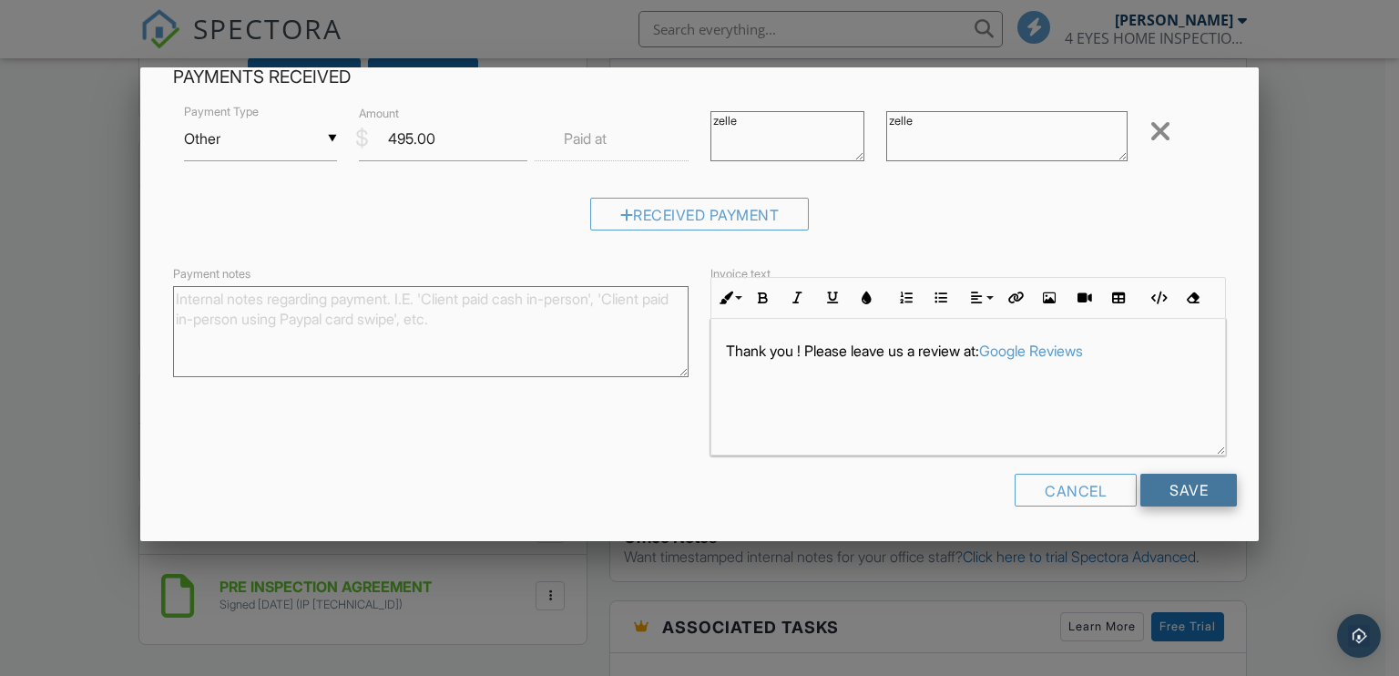
click at [1152, 483] on input "Save" at bounding box center [1188, 489] width 97 height 33
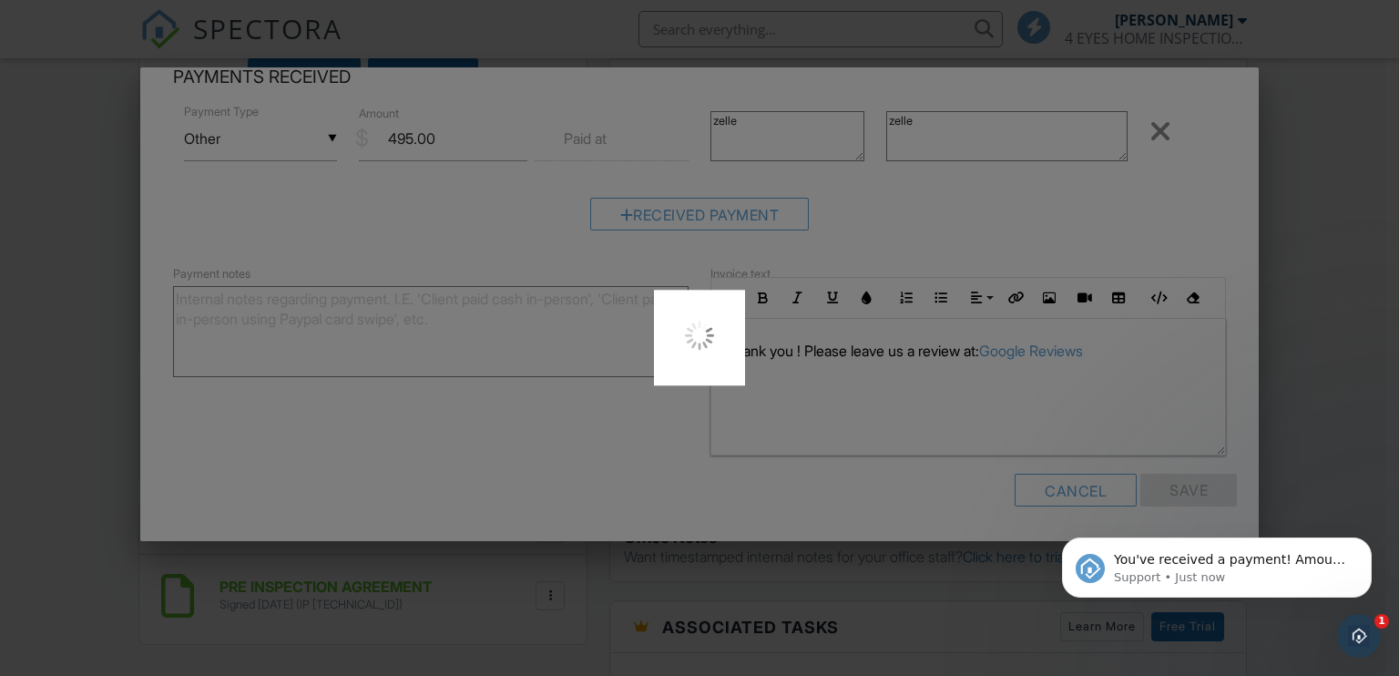
scroll to position [0, 0]
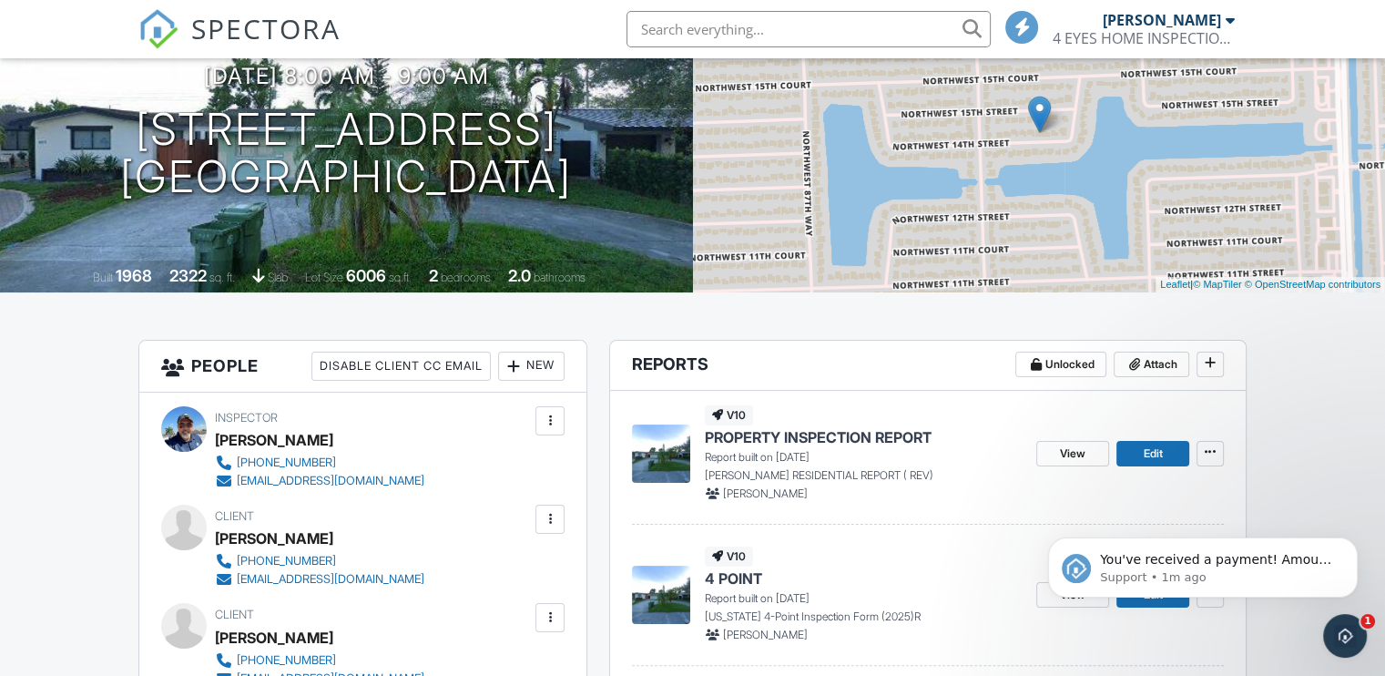
scroll to position [91, 0]
